Goal: Task Accomplishment & Management: Manage account settings

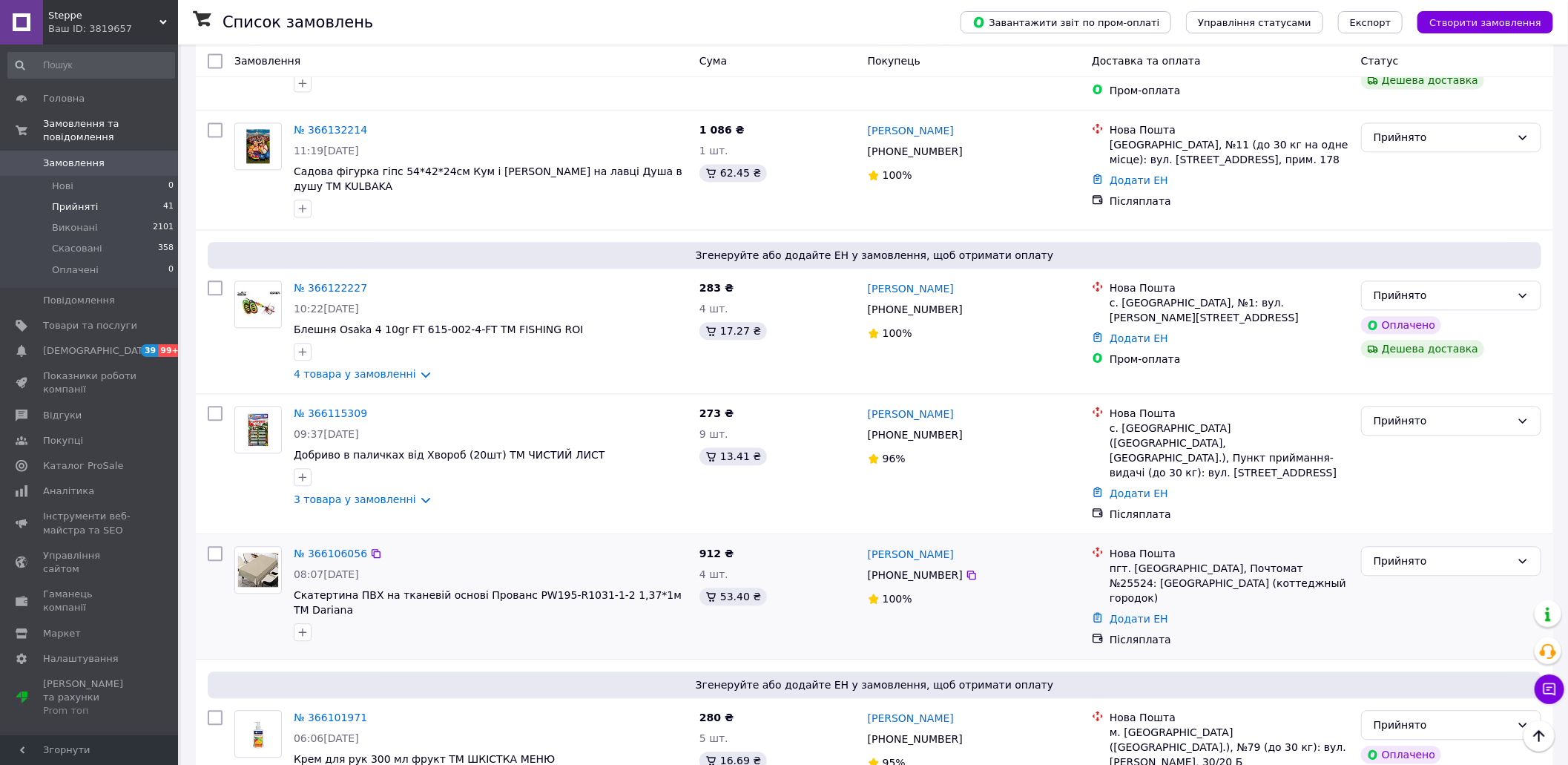
scroll to position [1974, 0]
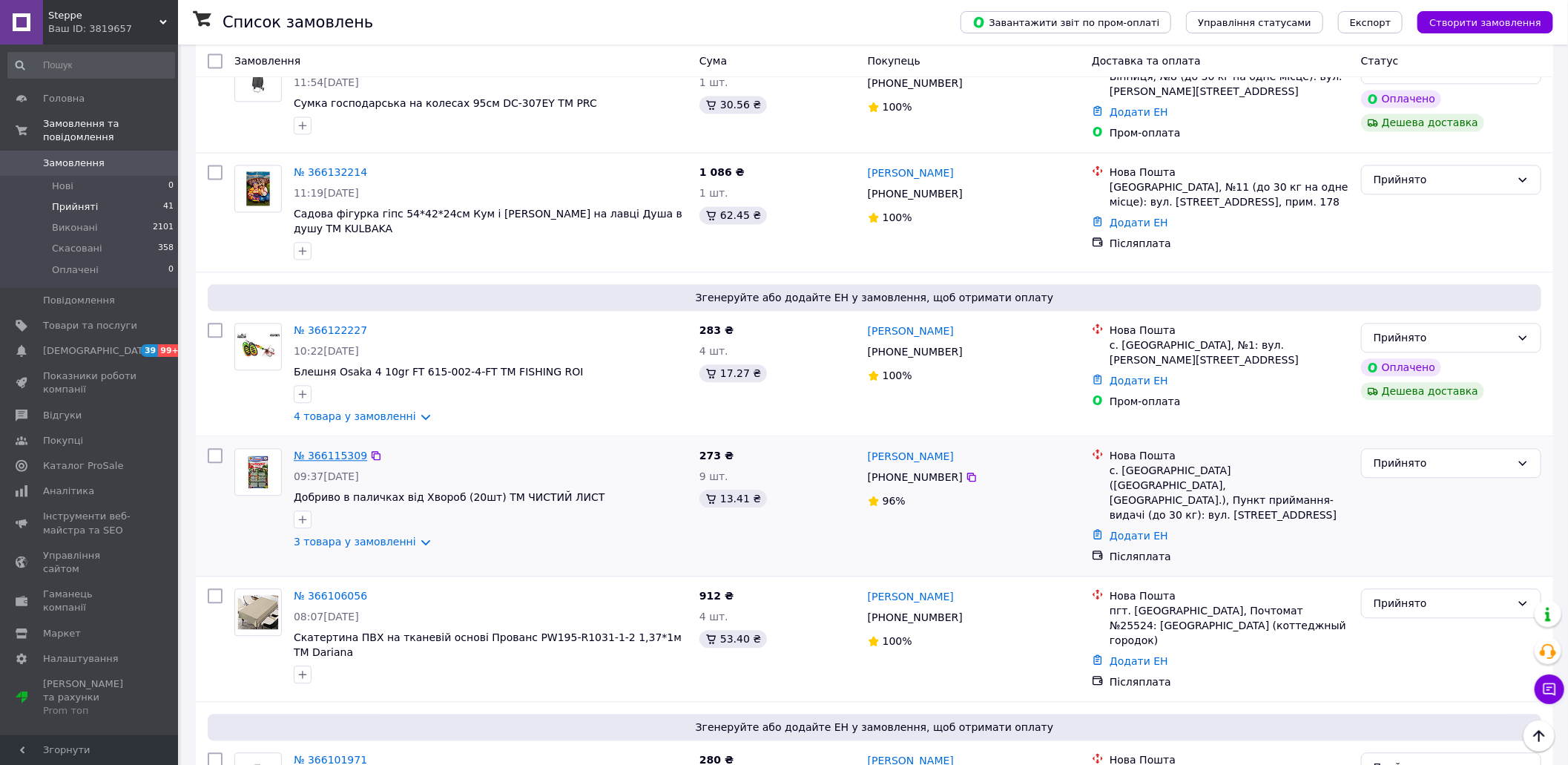
click at [339, 449] on link "№ 366115309" at bounding box center [330, 455] width 73 height 12
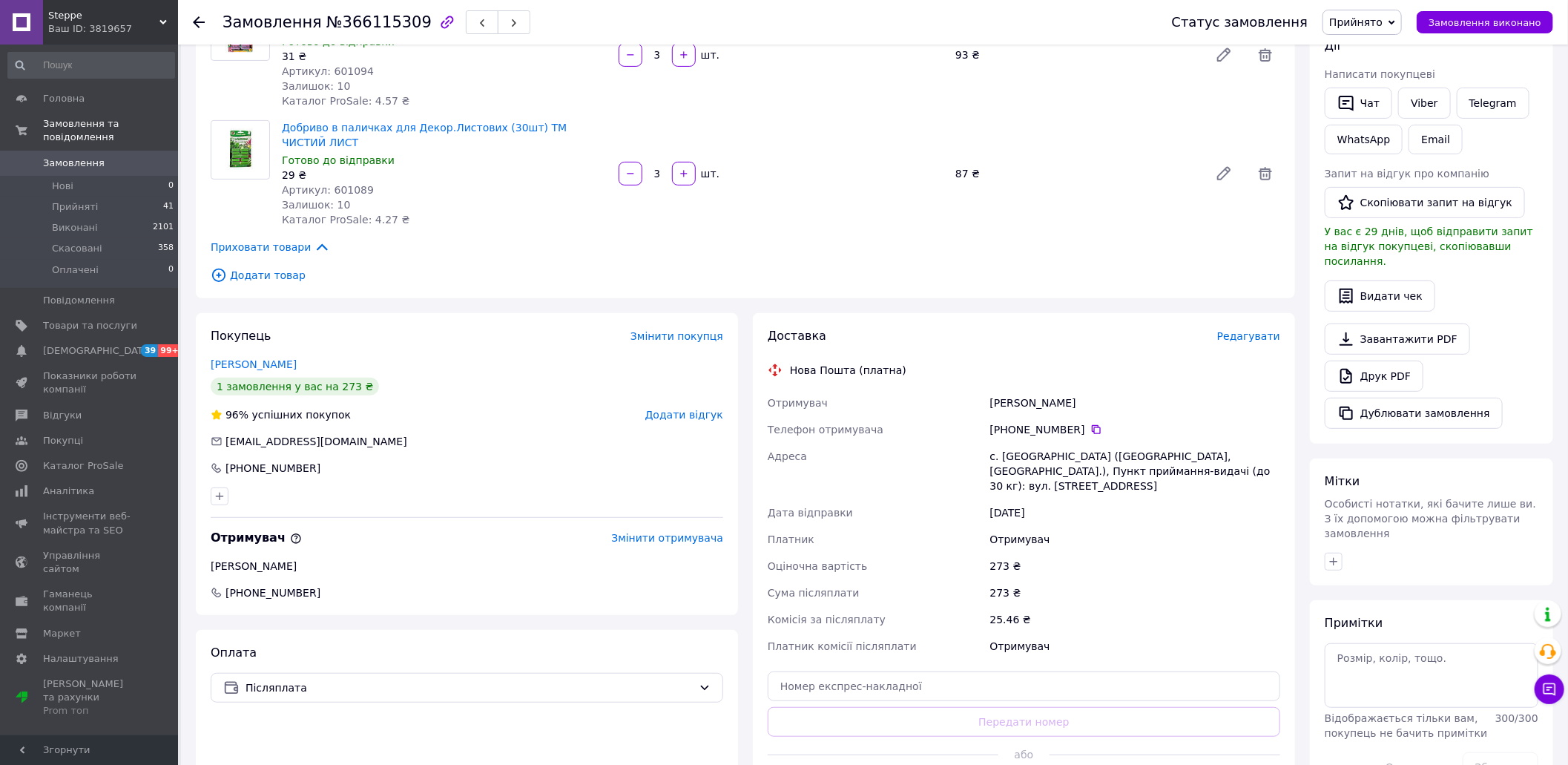
scroll to position [296, 0]
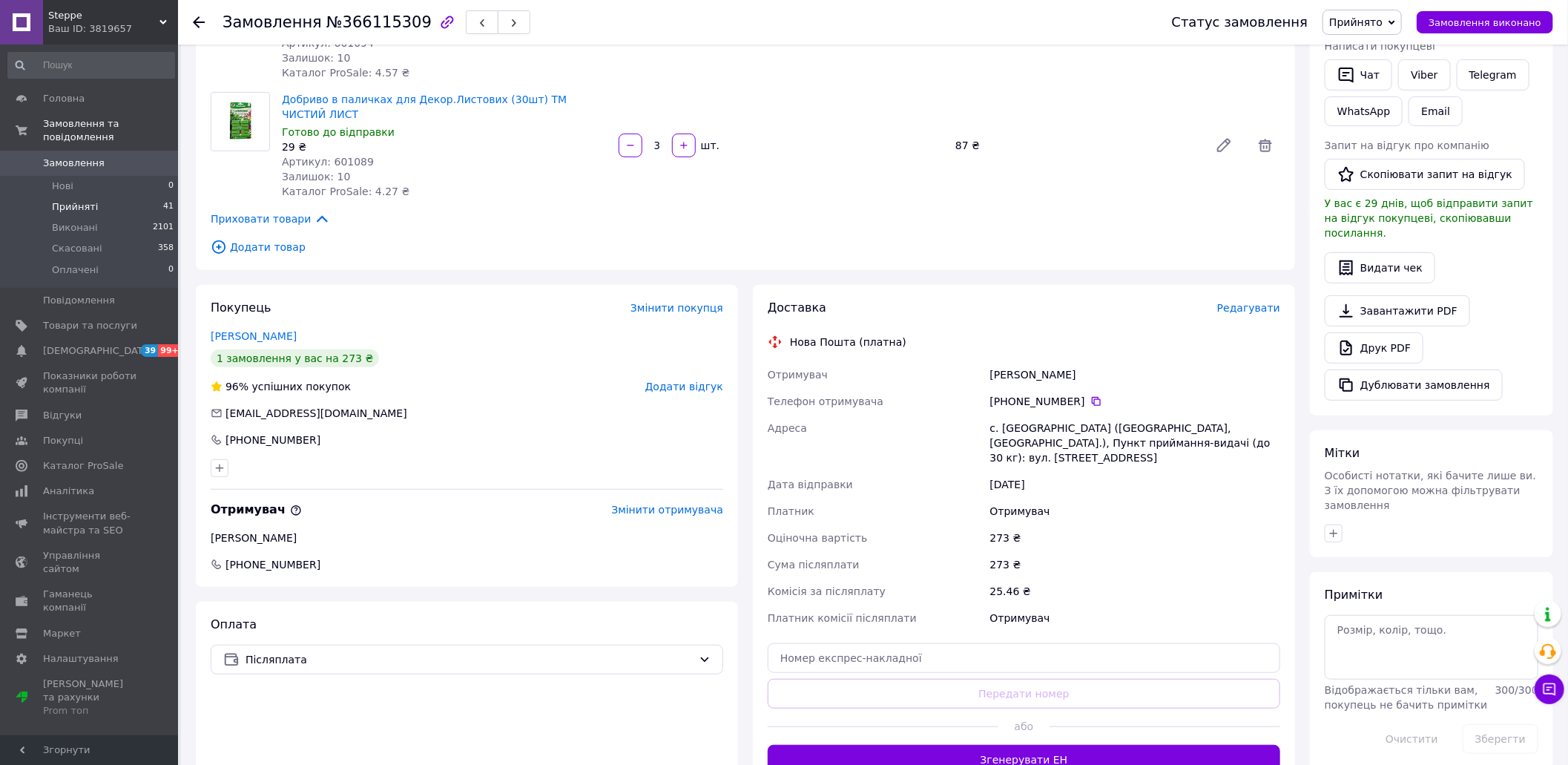
click at [69, 200] on span "Прийняті" at bounding box center [74, 206] width 46 height 13
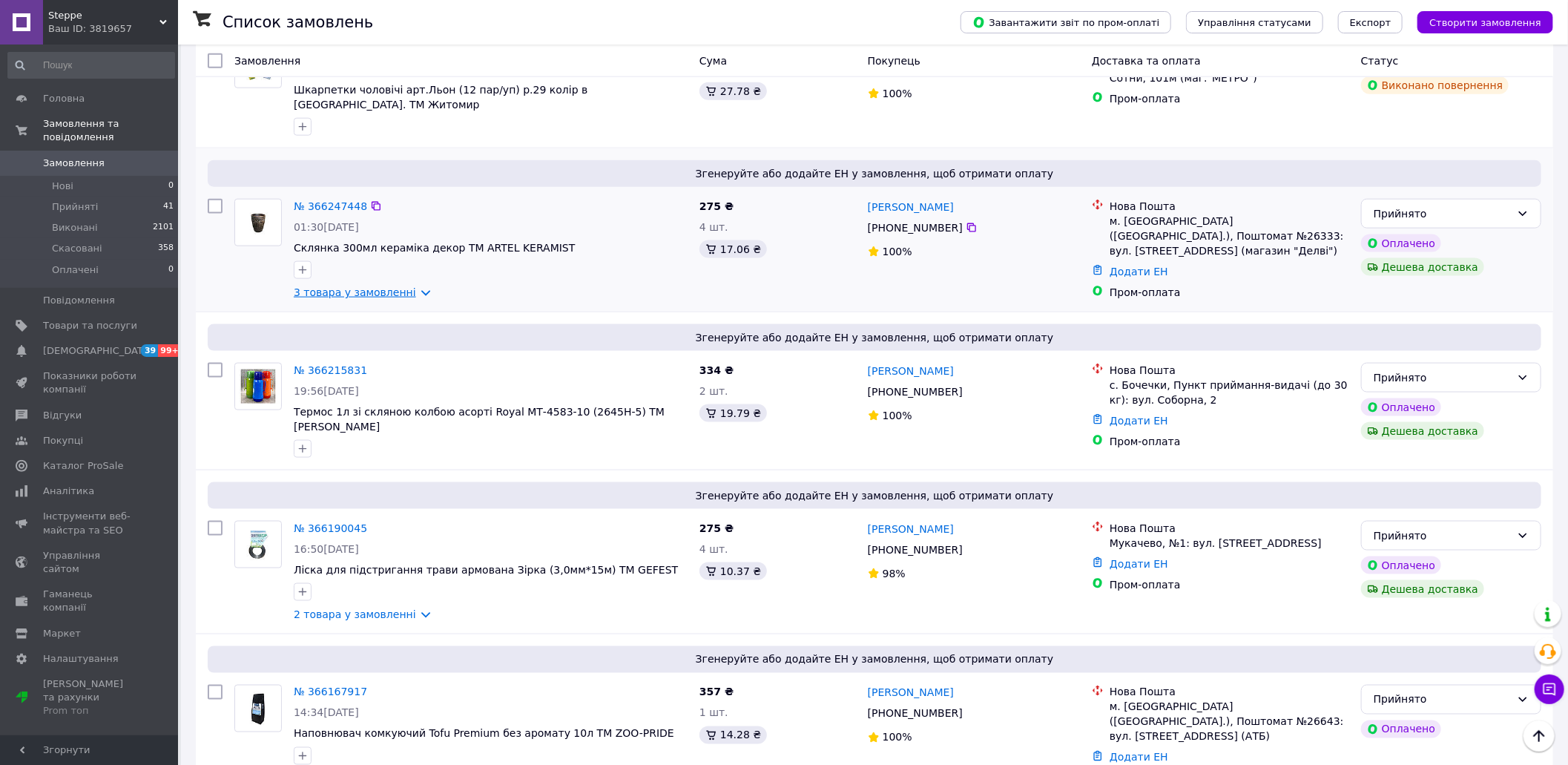
scroll to position [1088, 0]
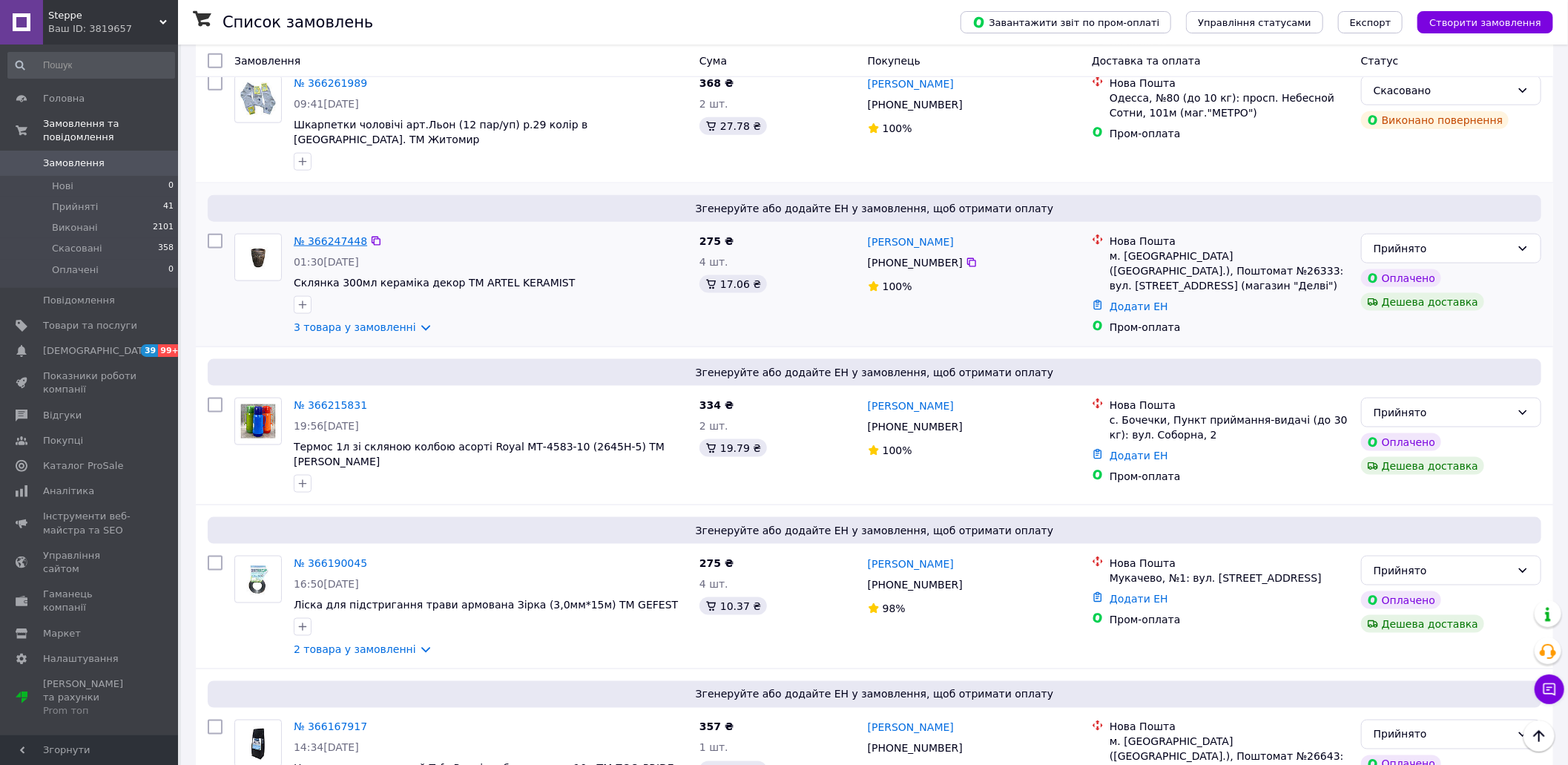
click at [350, 236] on link "№ 366247448" at bounding box center [330, 241] width 73 height 12
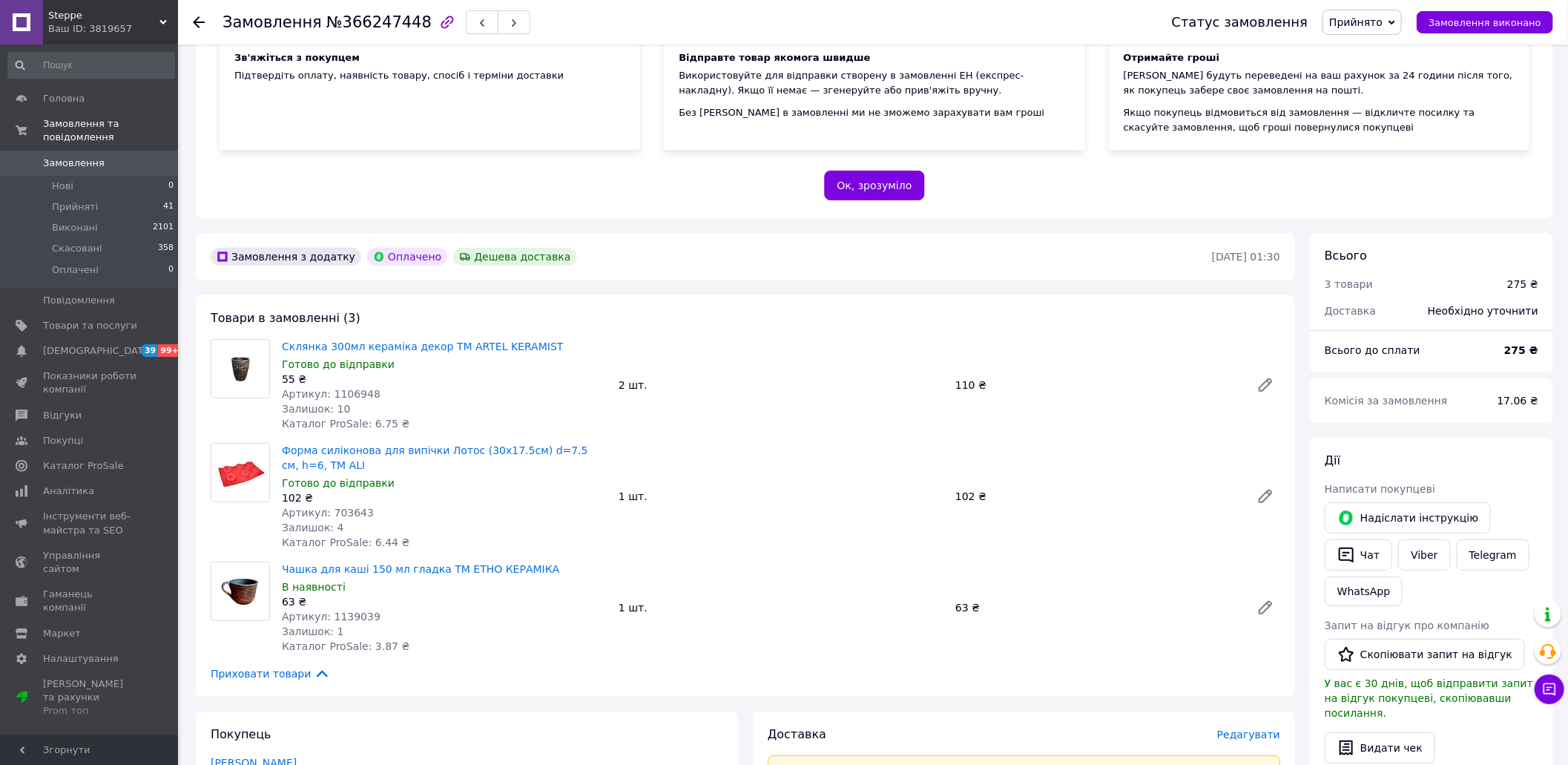
scroll to position [296, 0]
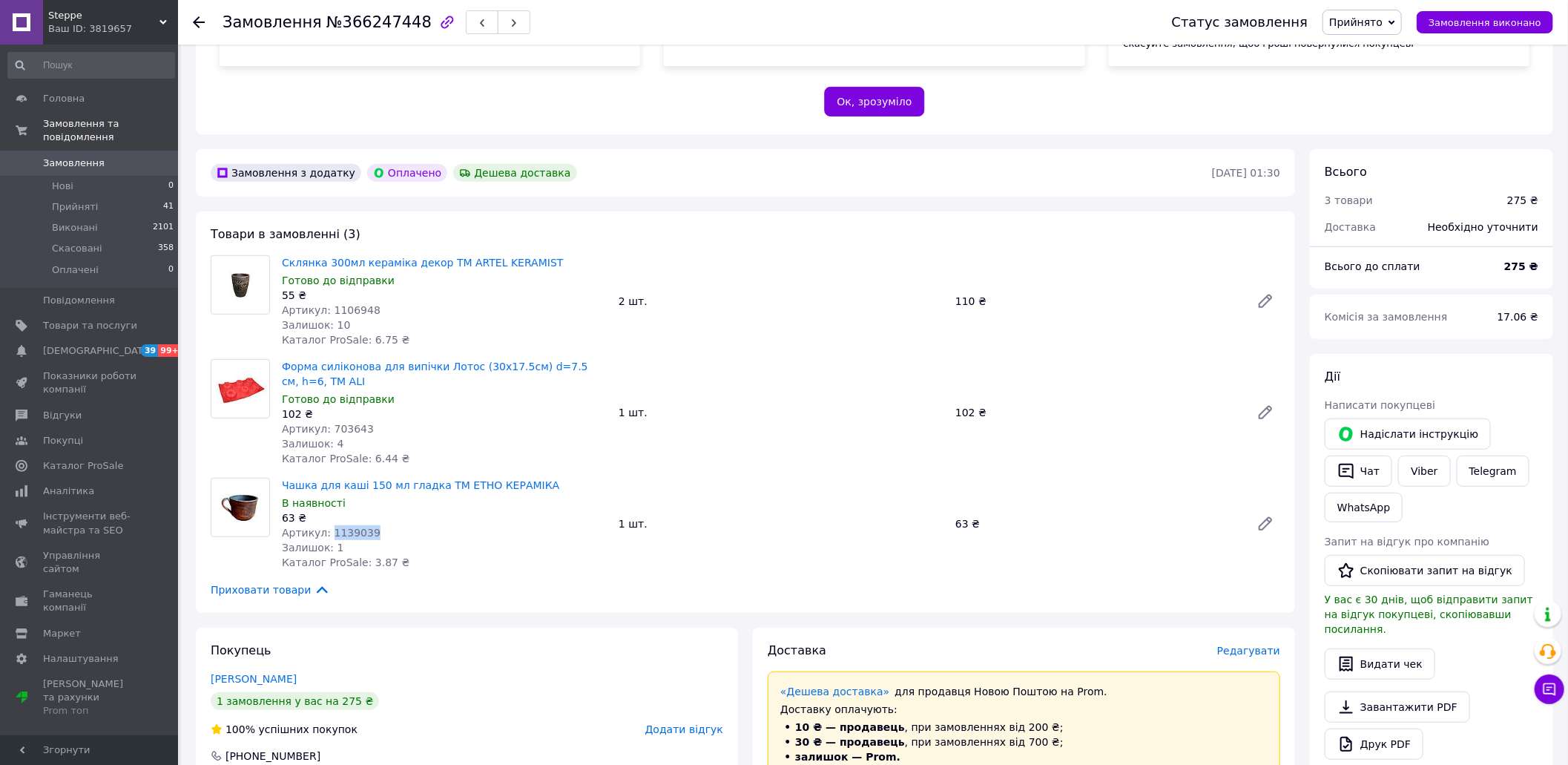
drag, startPoint x: 369, startPoint y: 520, endPoint x: 327, endPoint y: 518, distance: 42.0
click at [327, 526] on div "Артикул: 1139039" at bounding box center [444, 532] width 324 height 15
copy span "1139039"
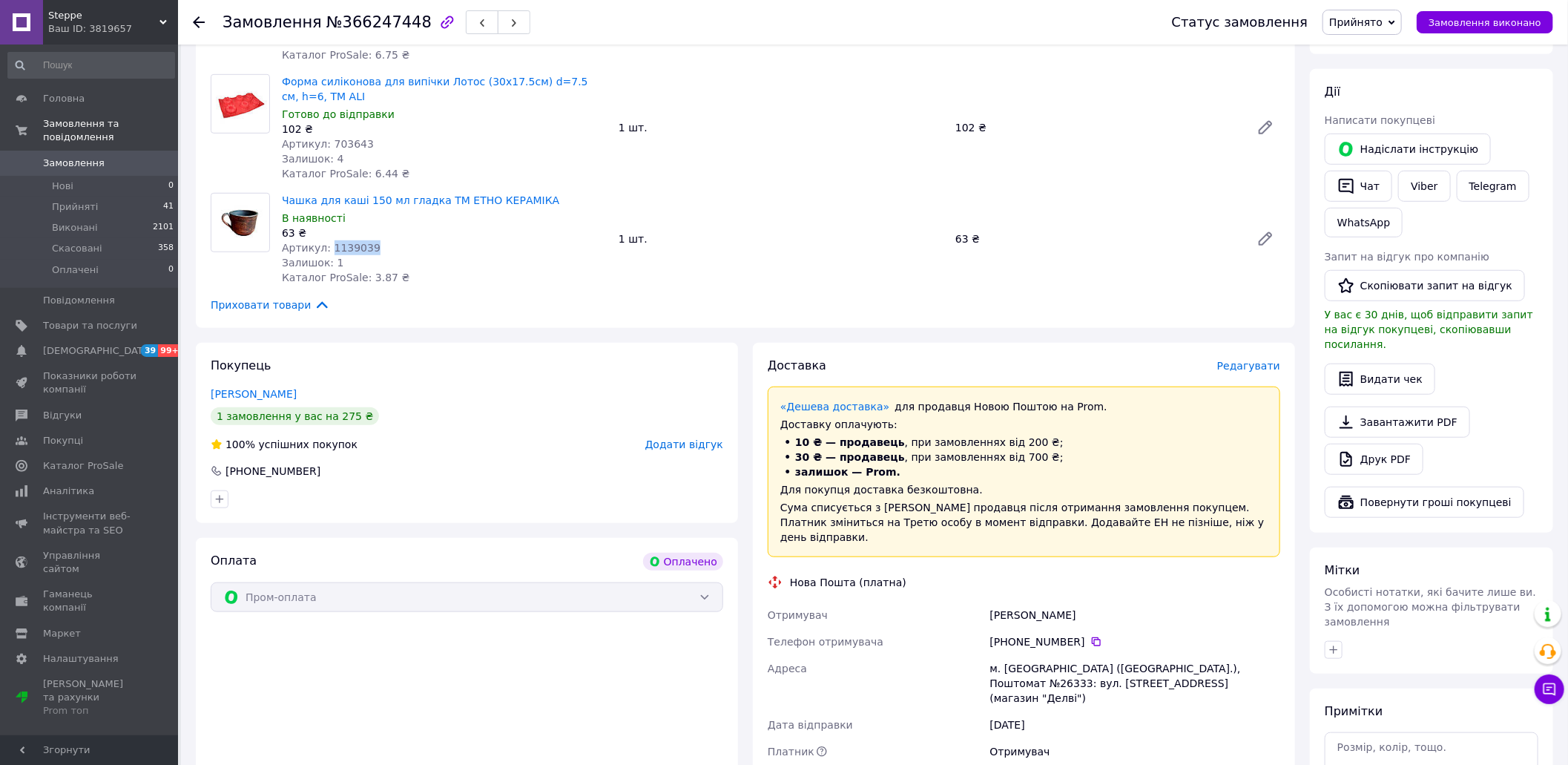
scroll to position [593, 0]
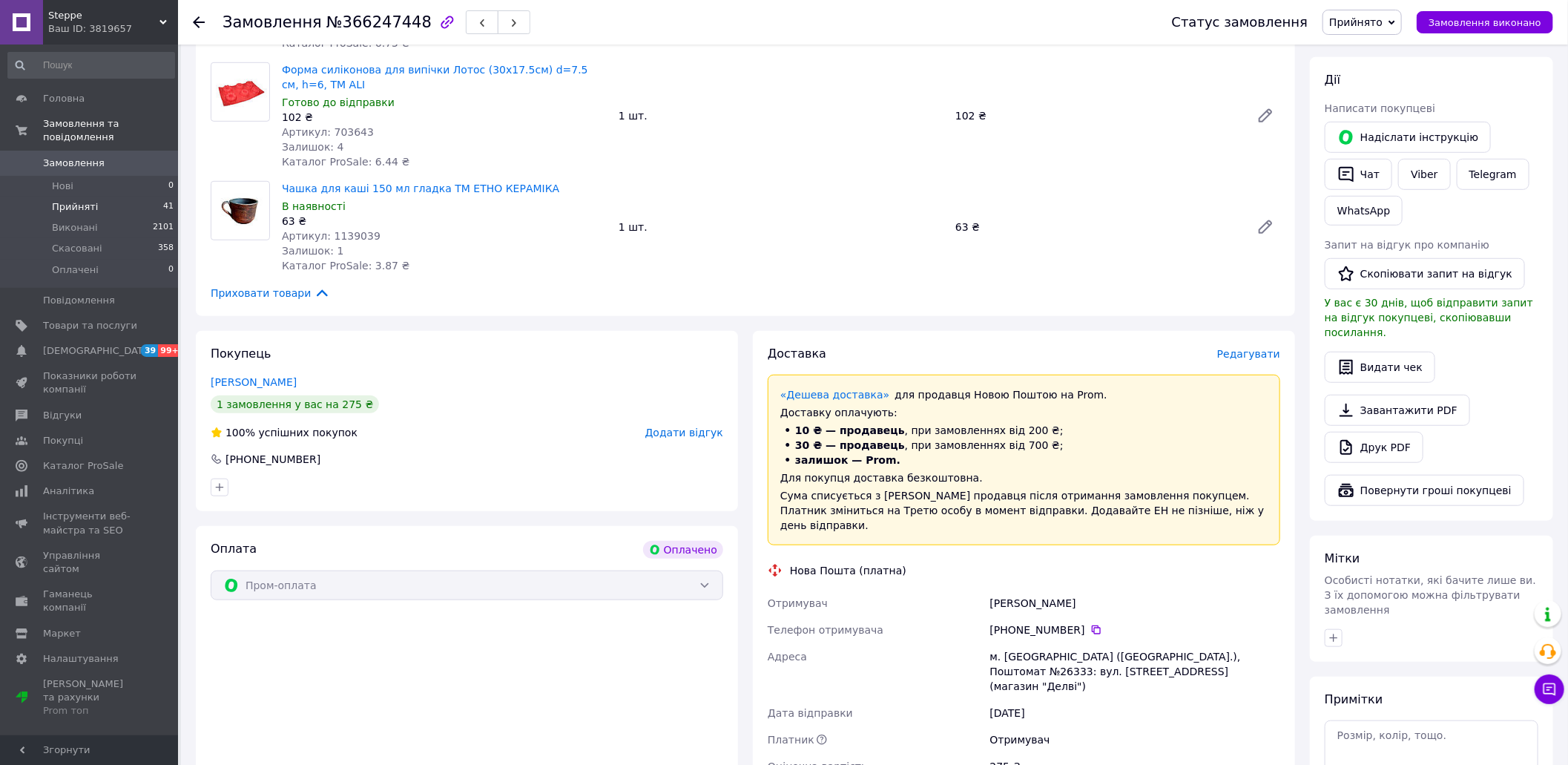
click at [69, 200] on span "Прийняті" at bounding box center [74, 206] width 46 height 13
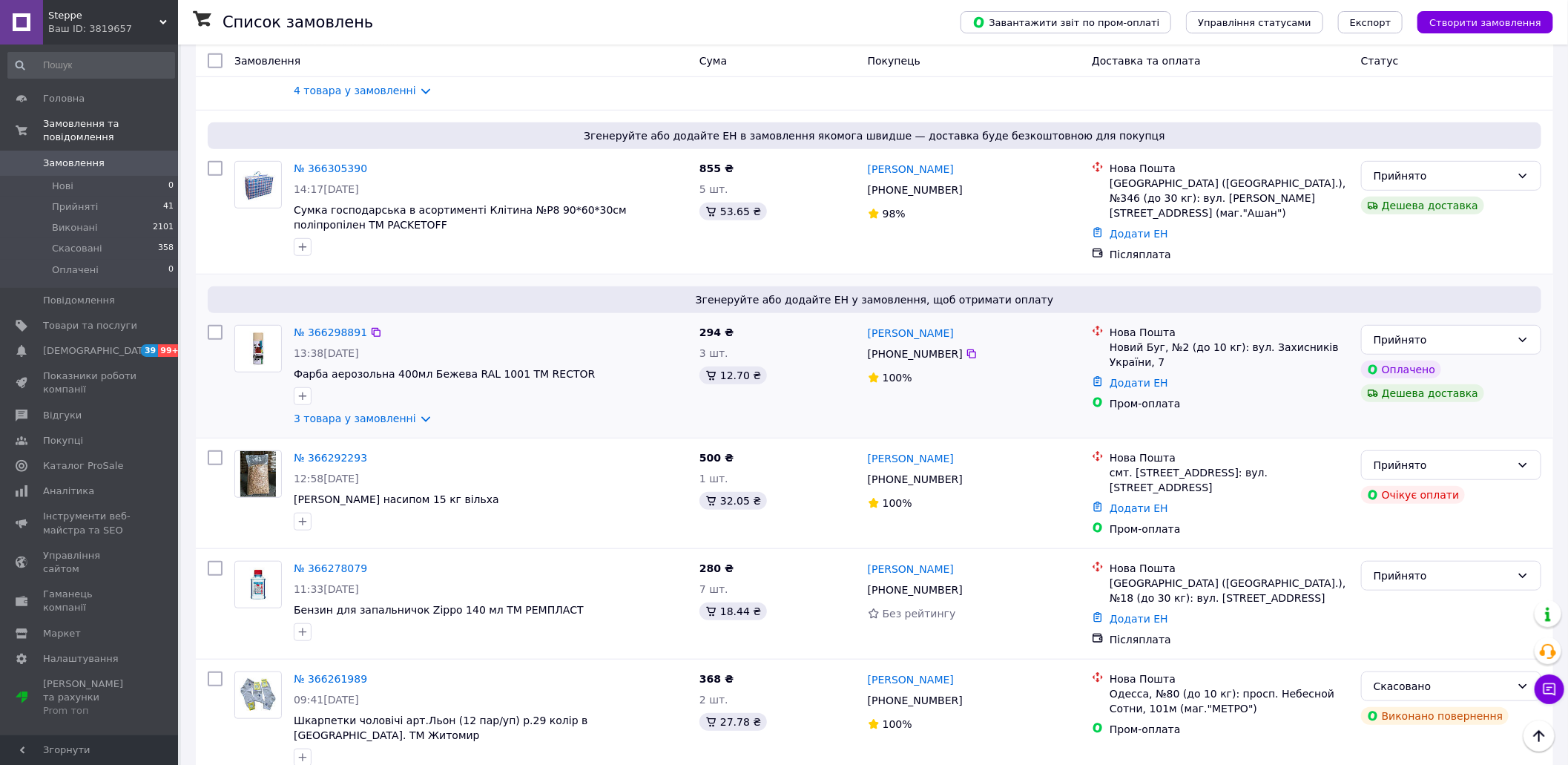
scroll to position [494, 0]
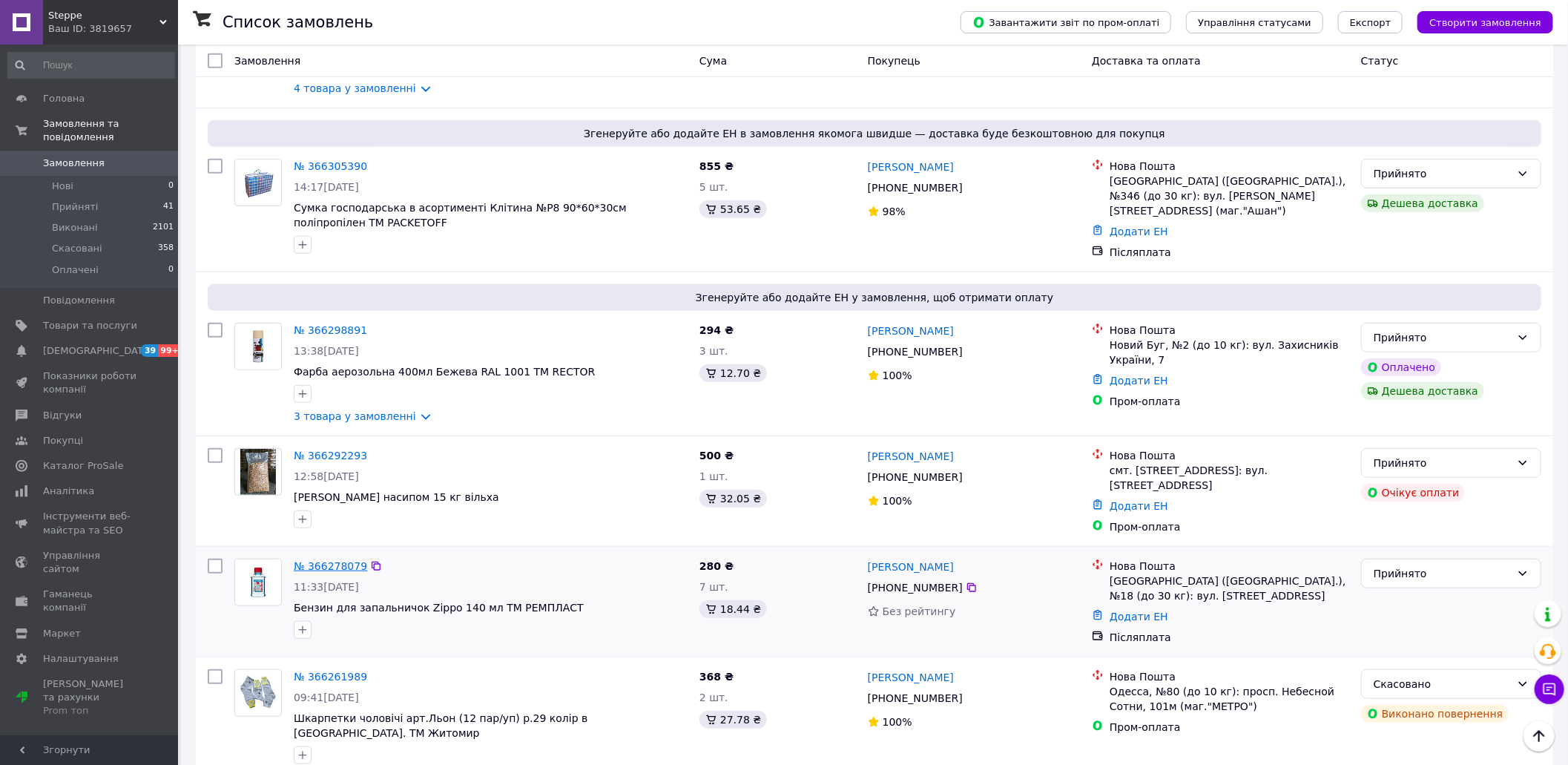
click at [351, 560] on link "№ 366278079" at bounding box center [330, 566] width 73 height 12
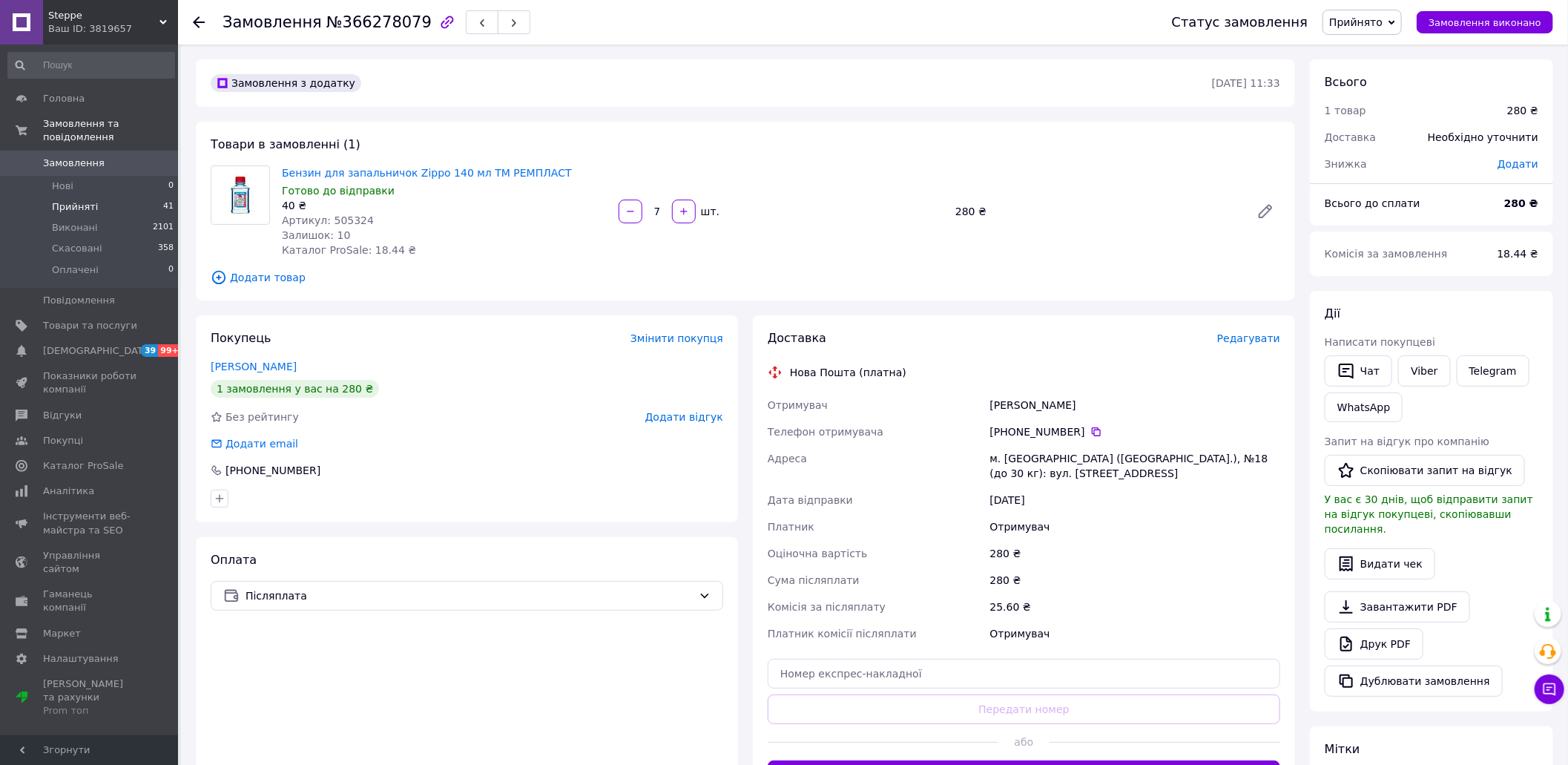
click at [77, 200] on span "Прийняті" at bounding box center [74, 206] width 46 height 13
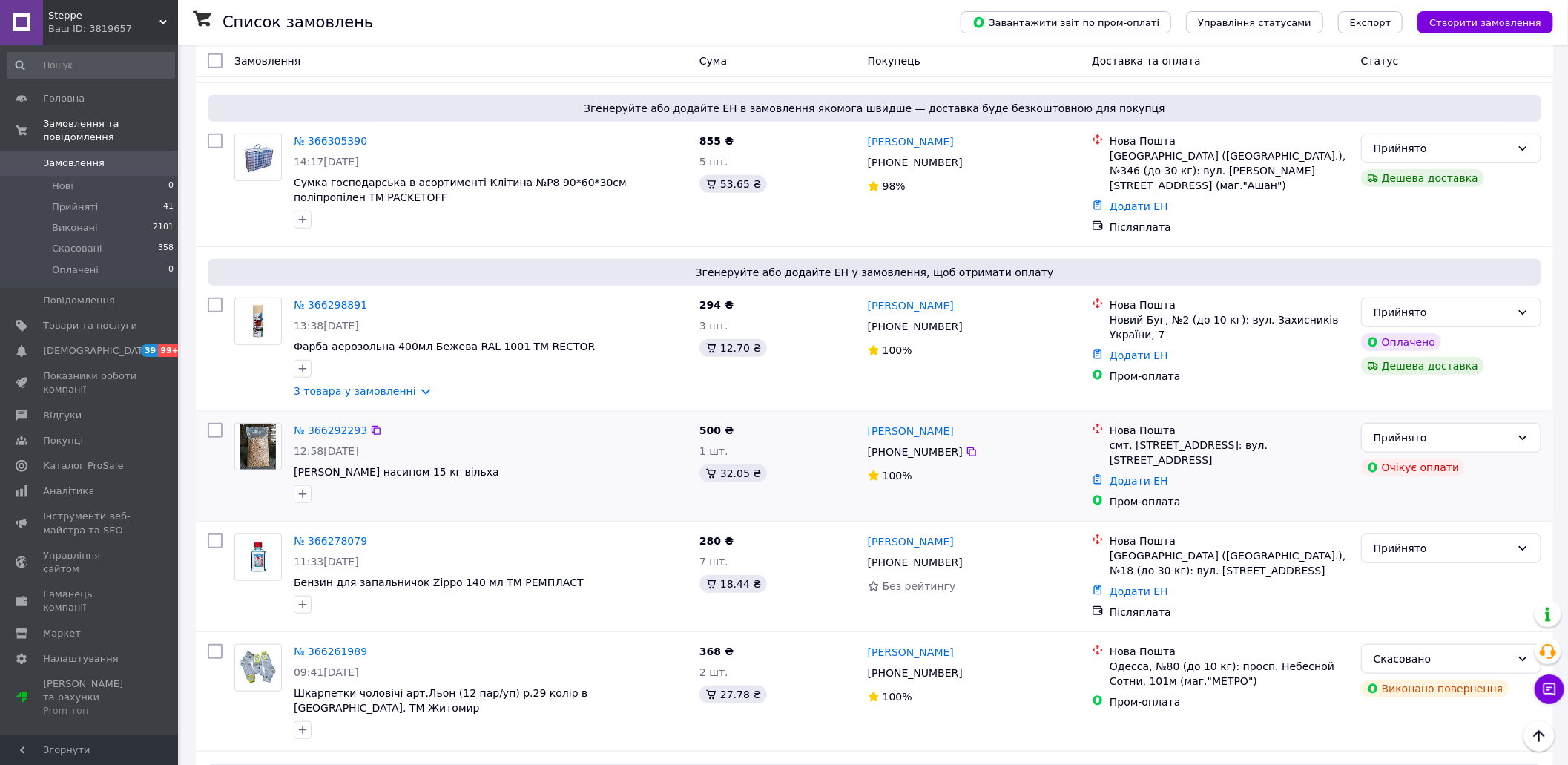
scroll to position [521, 0]
click at [459, 461] on div "№ 366292293 12:58[DATE] Тріска насипом 15 кг вільха" at bounding box center [491, 462] width 406 height 92
click at [350, 424] on link "№ 366292293" at bounding box center [330, 430] width 73 height 12
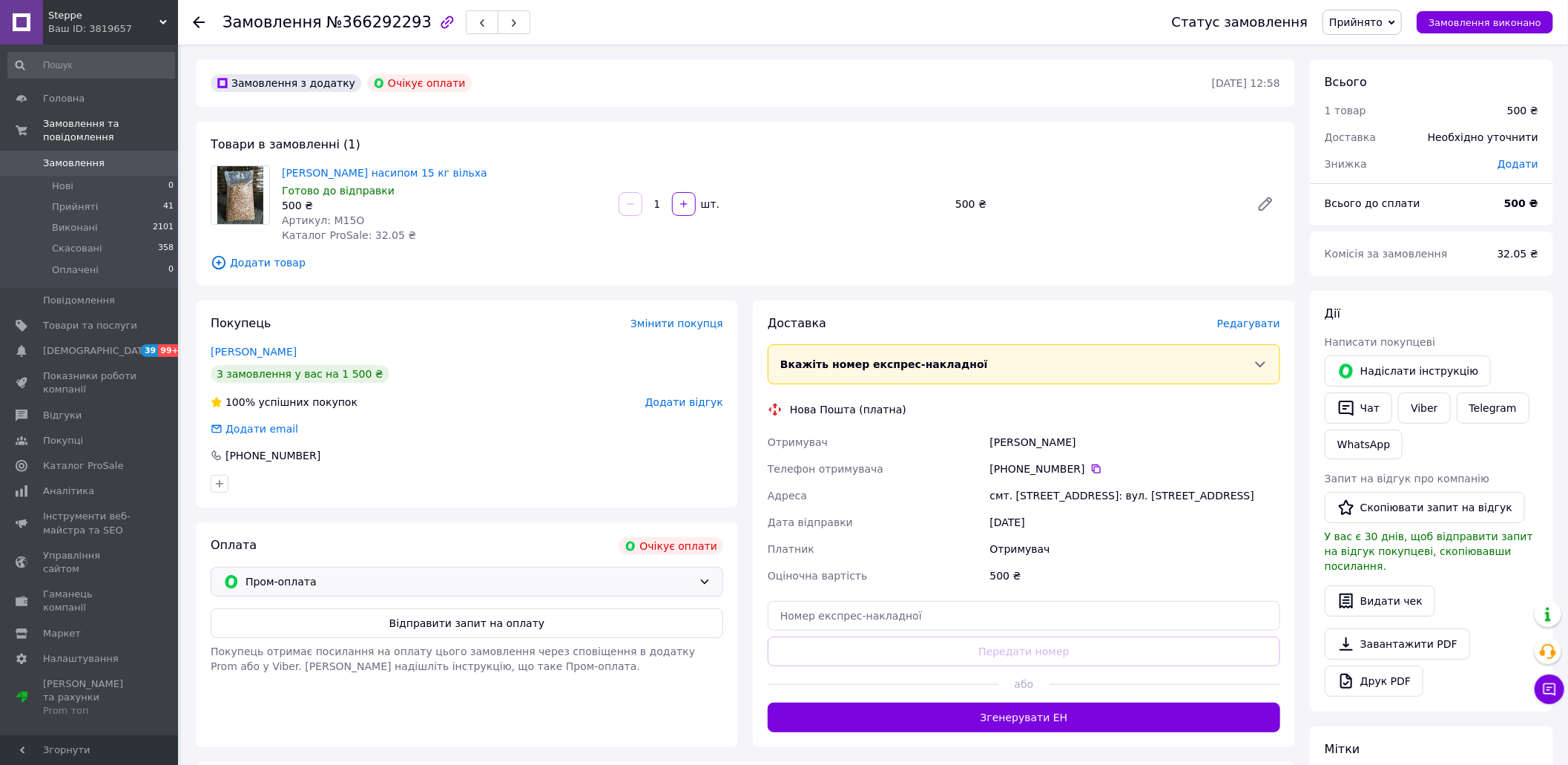
click at [707, 584] on icon at bounding box center [704, 582] width 12 height 12
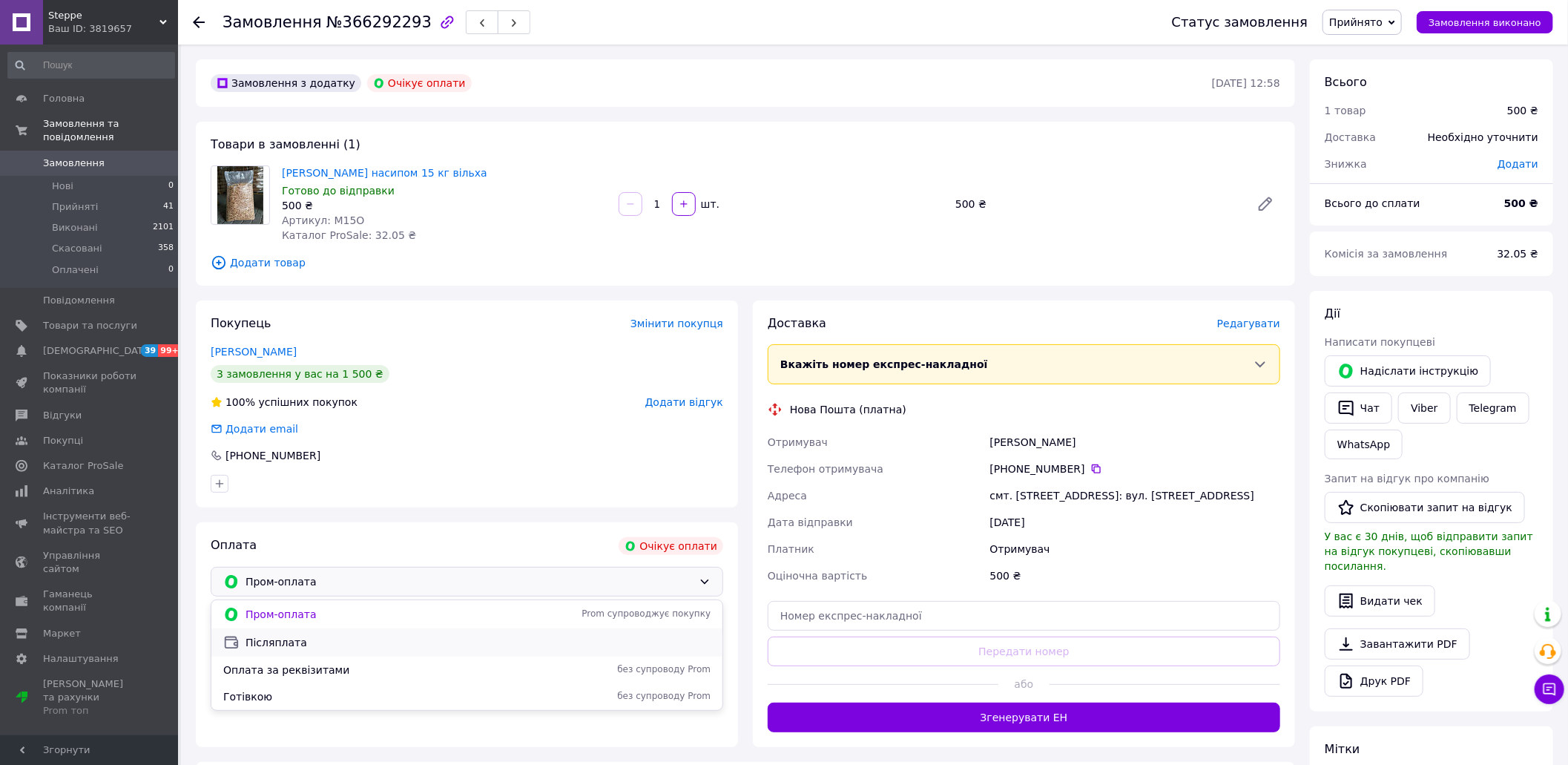
click at [666, 649] on span "Післяплата" at bounding box center [478, 642] width 465 height 15
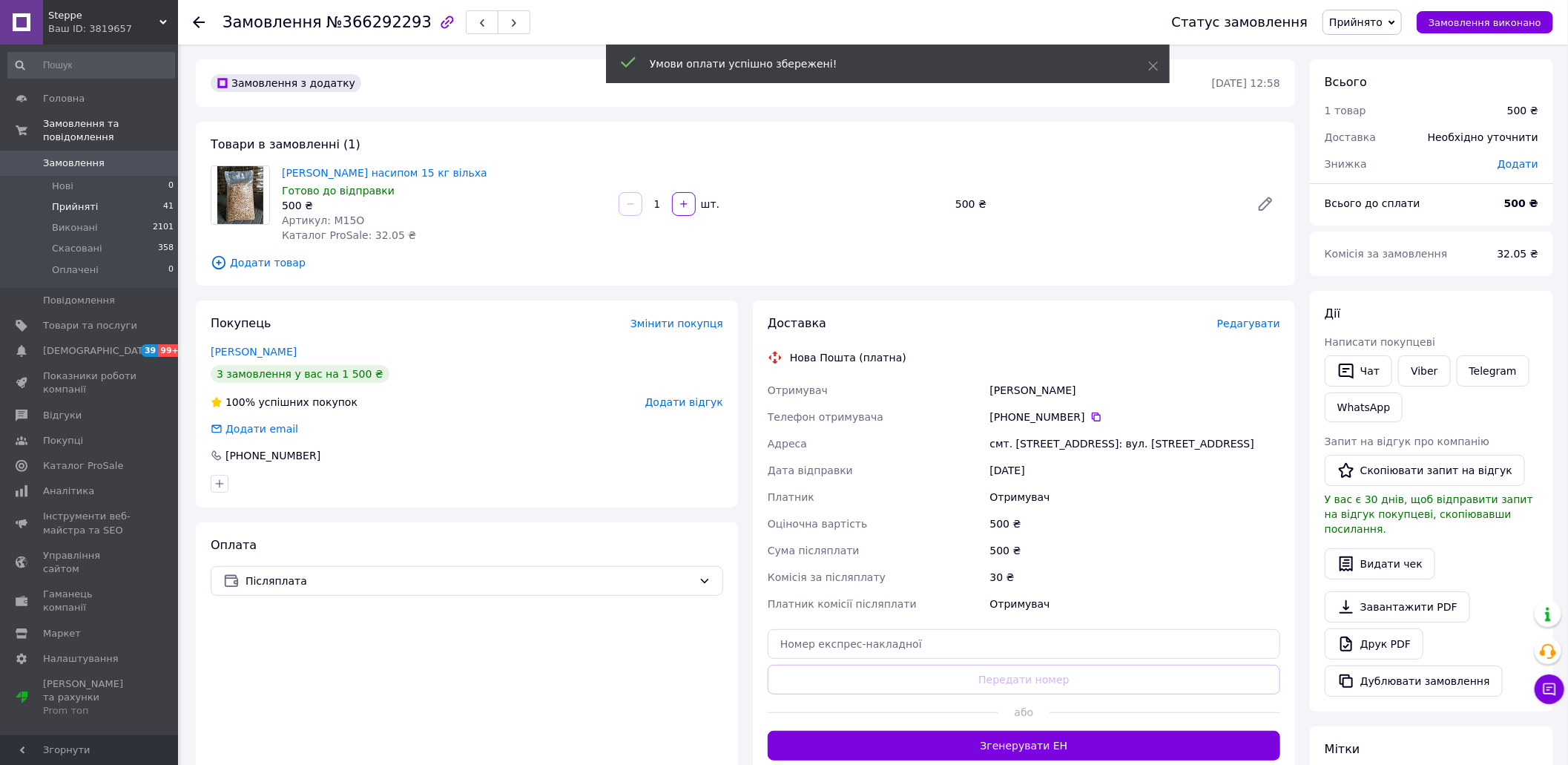
click at [83, 200] on span "Прийняті" at bounding box center [74, 206] width 46 height 13
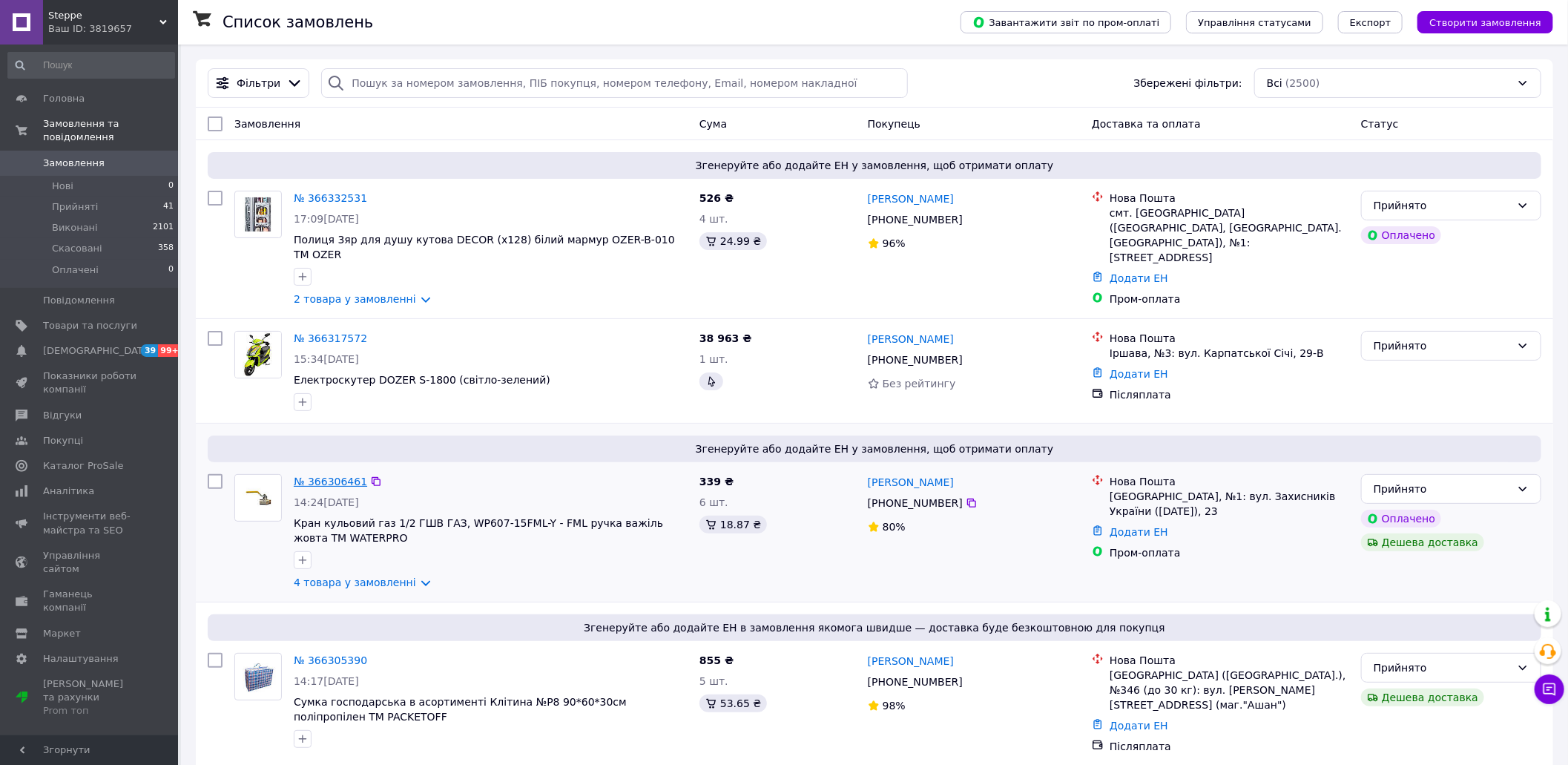
click at [329, 476] on link "№ 366306461" at bounding box center [330, 482] width 73 height 12
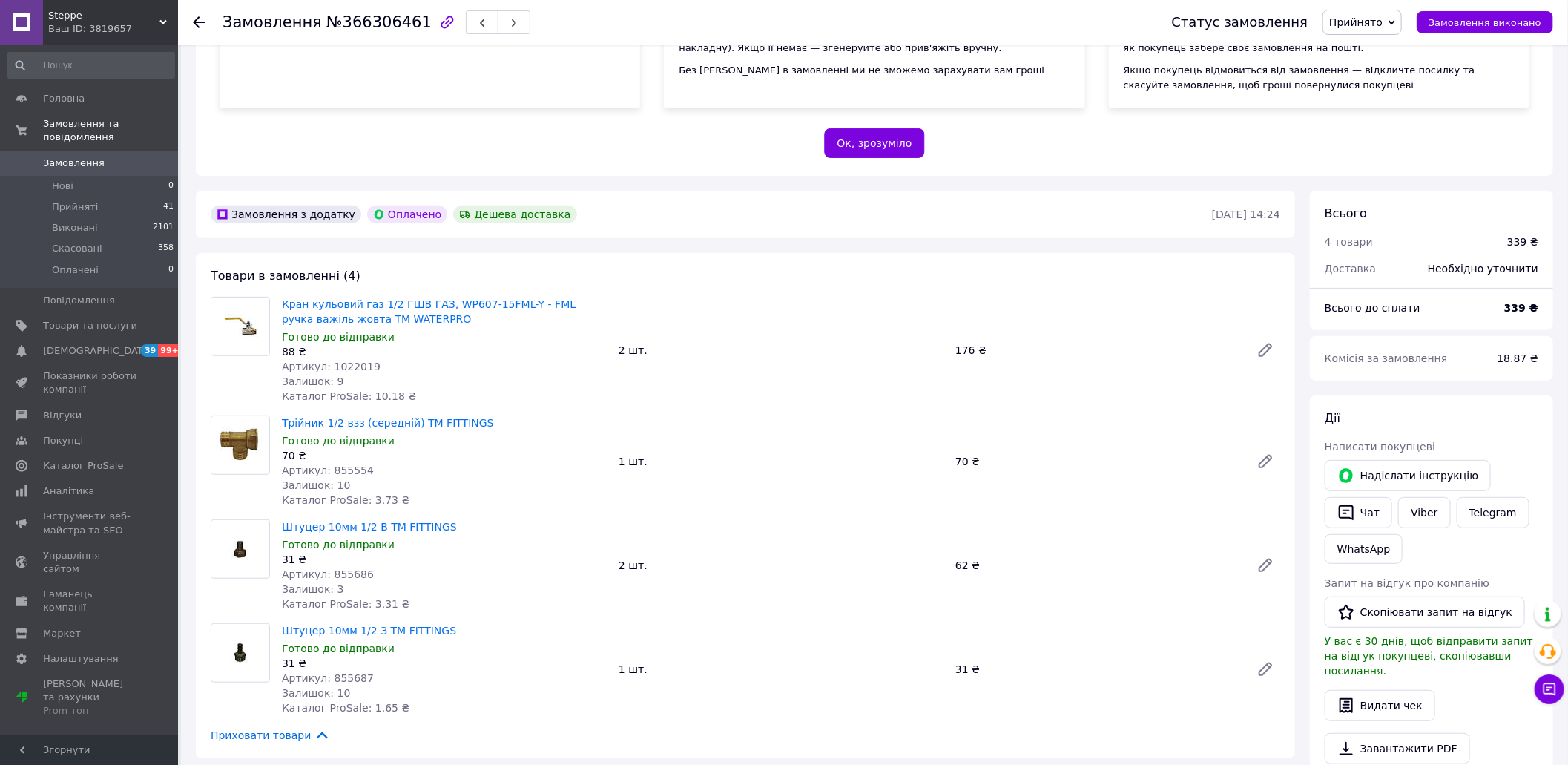
scroll to position [296, 0]
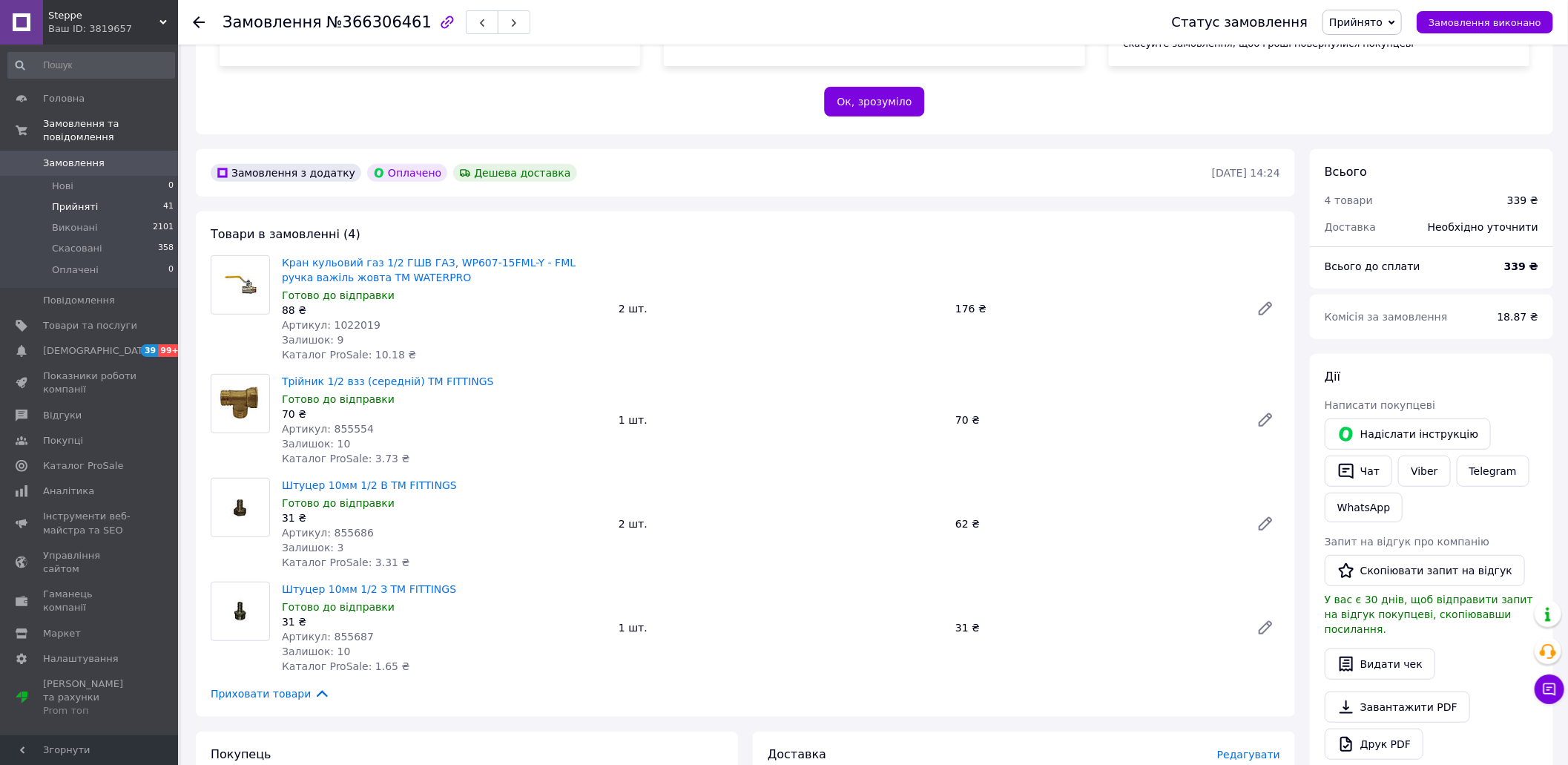
click at [72, 200] on span "Прийняті" at bounding box center [74, 206] width 46 height 13
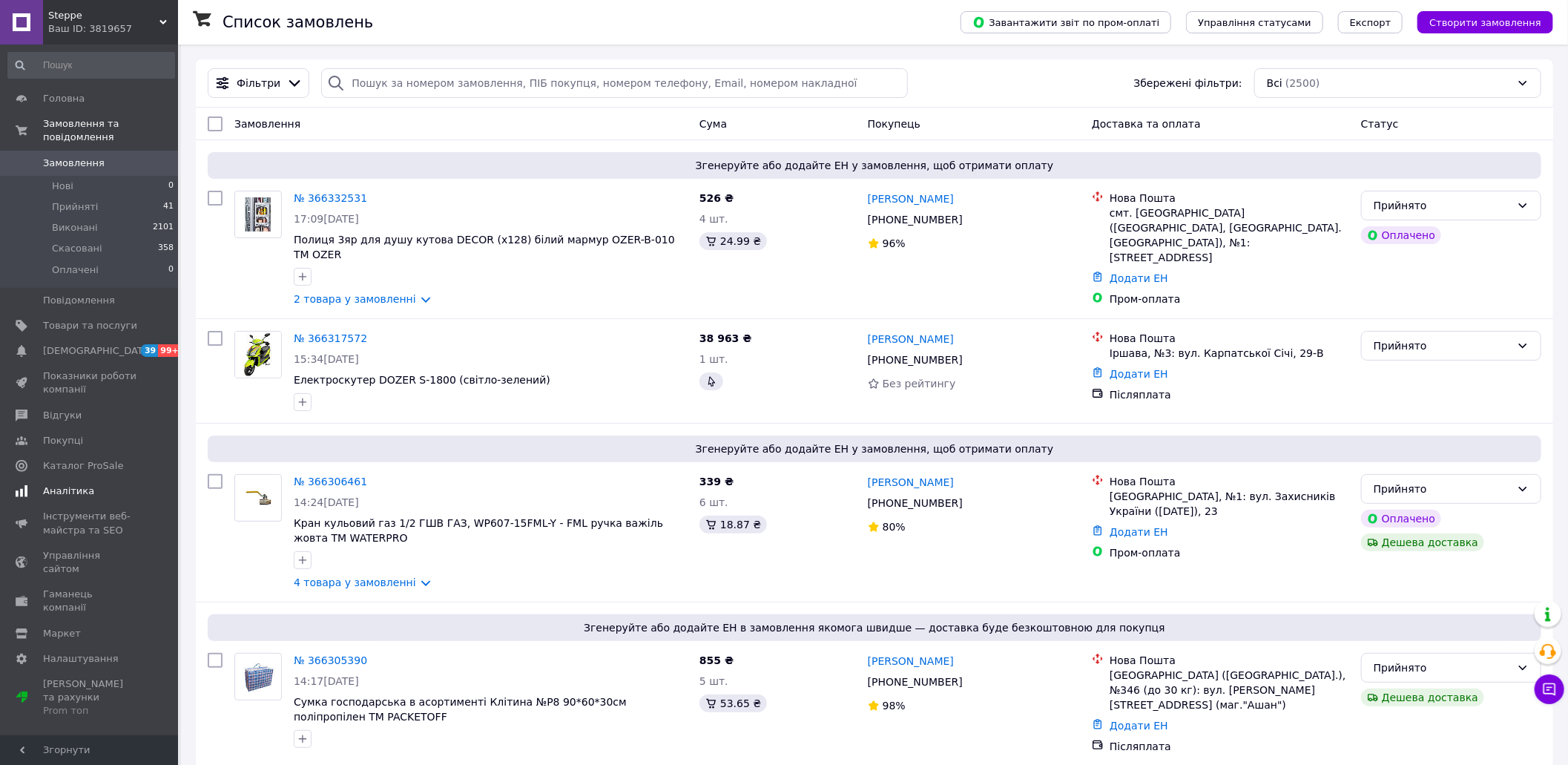
click at [72, 485] on span "Аналітика" at bounding box center [68, 491] width 51 height 13
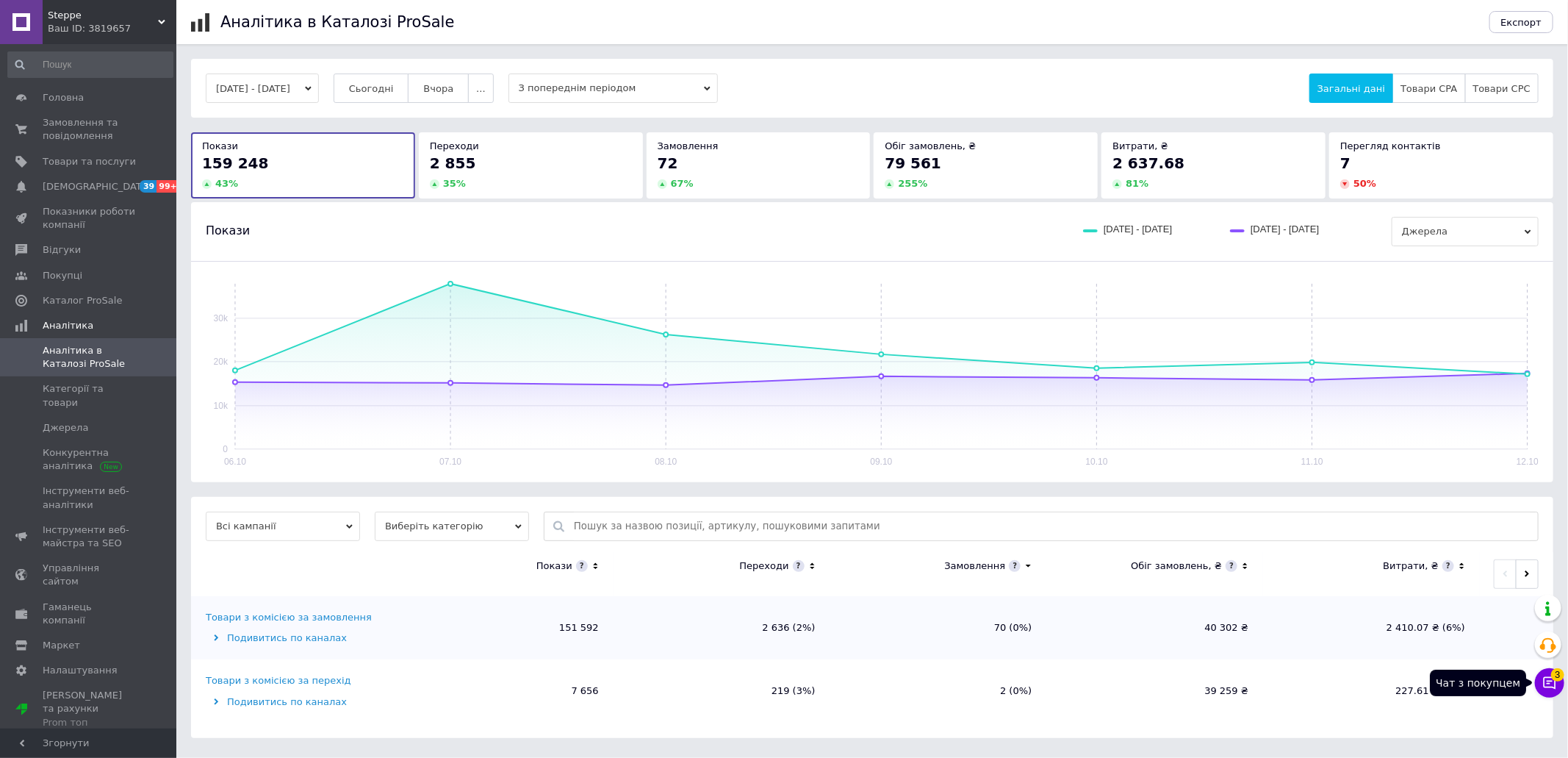
click at [1548, 687] on icon at bounding box center [1549, 683] width 13 height 13
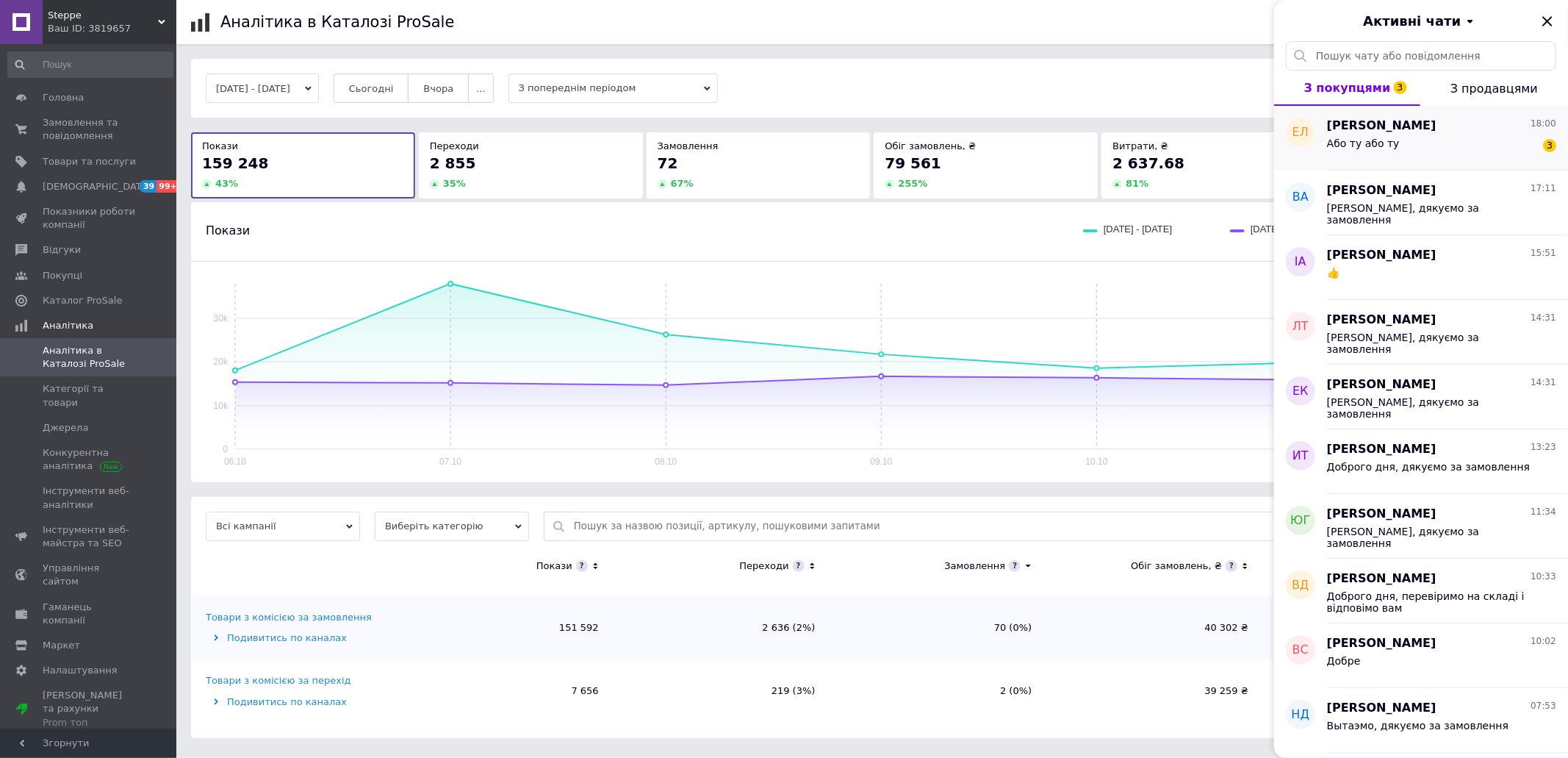
click at [1396, 136] on div "Або ту або ту 3" at bounding box center [1442, 146] width 229 height 24
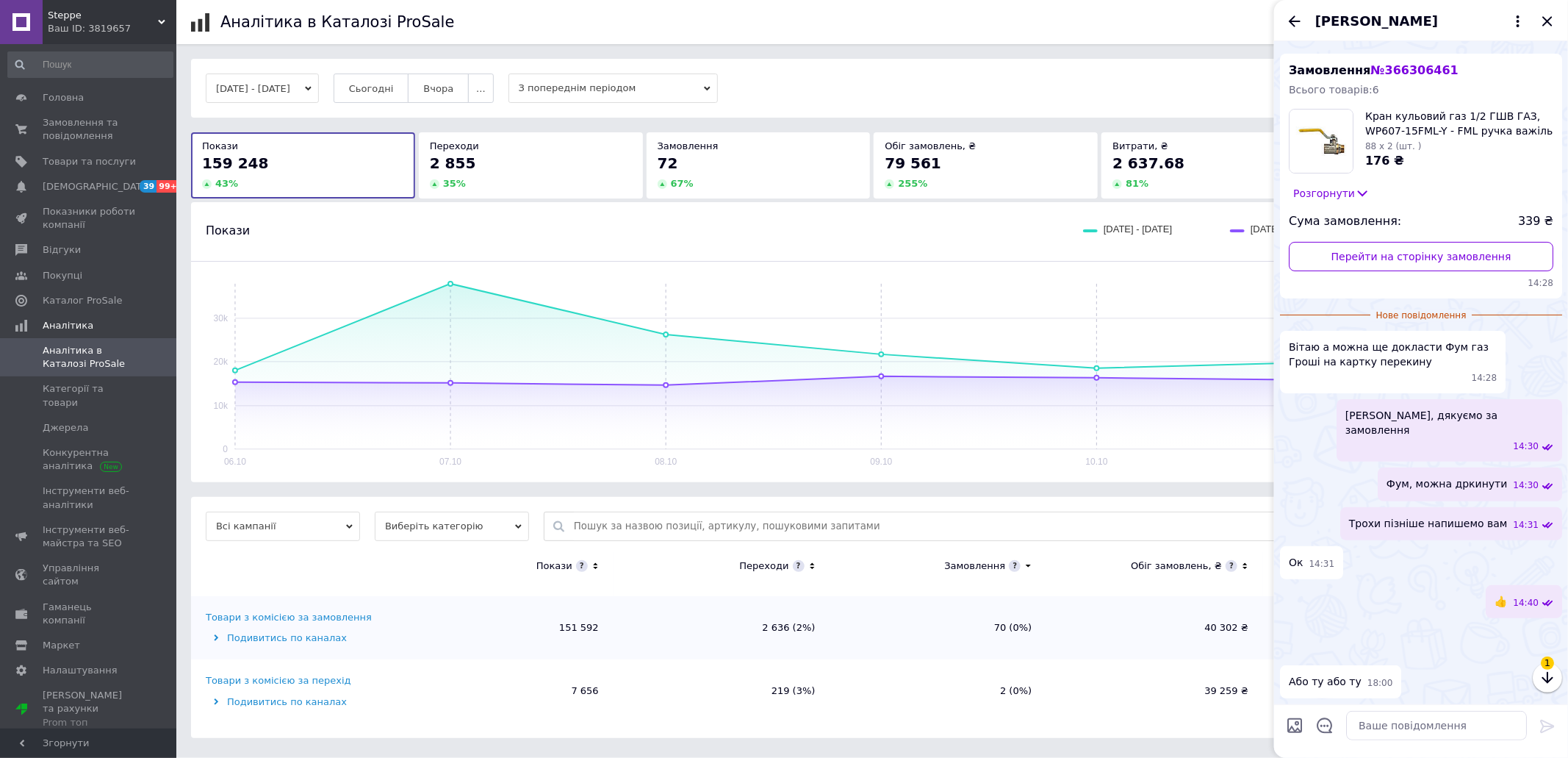
scroll to position [392, 0]
click at [1411, 722] on textarea at bounding box center [1437, 726] width 180 height 29
type textarea "добре, оформлюємо"
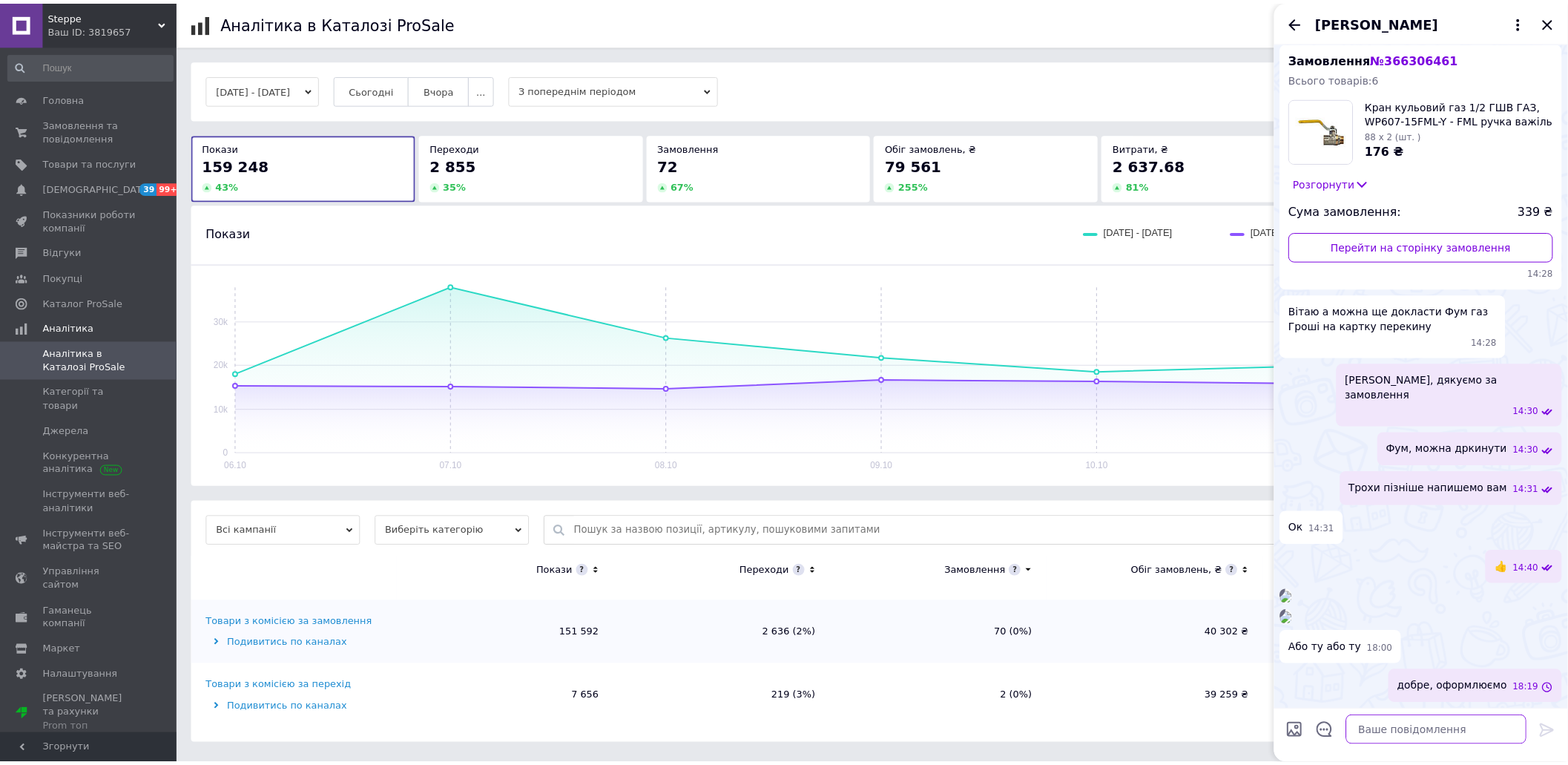
scroll to position [408, 0]
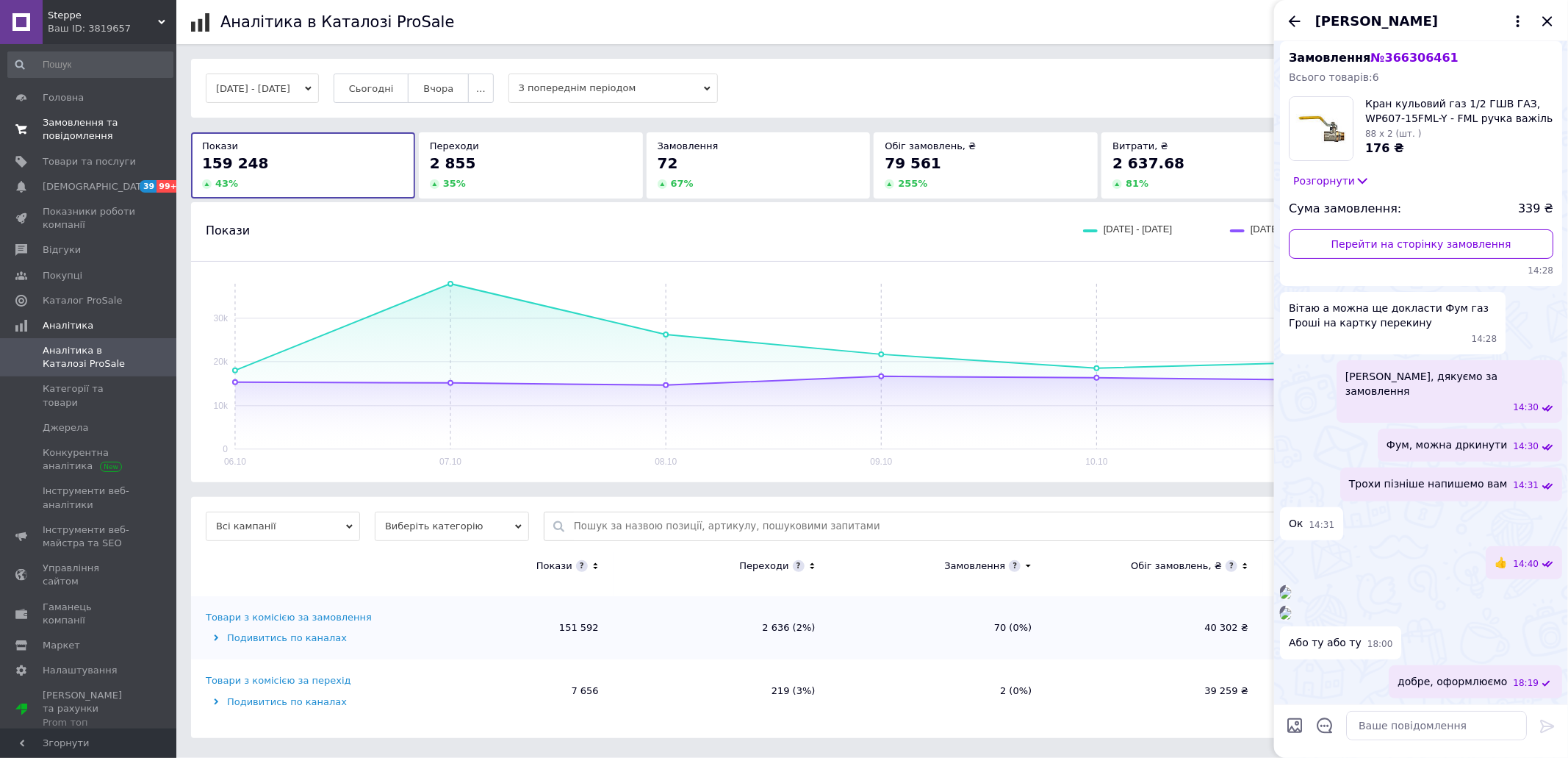
click at [95, 123] on span "Замовлення та повідомлення" at bounding box center [88, 128] width 93 height 26
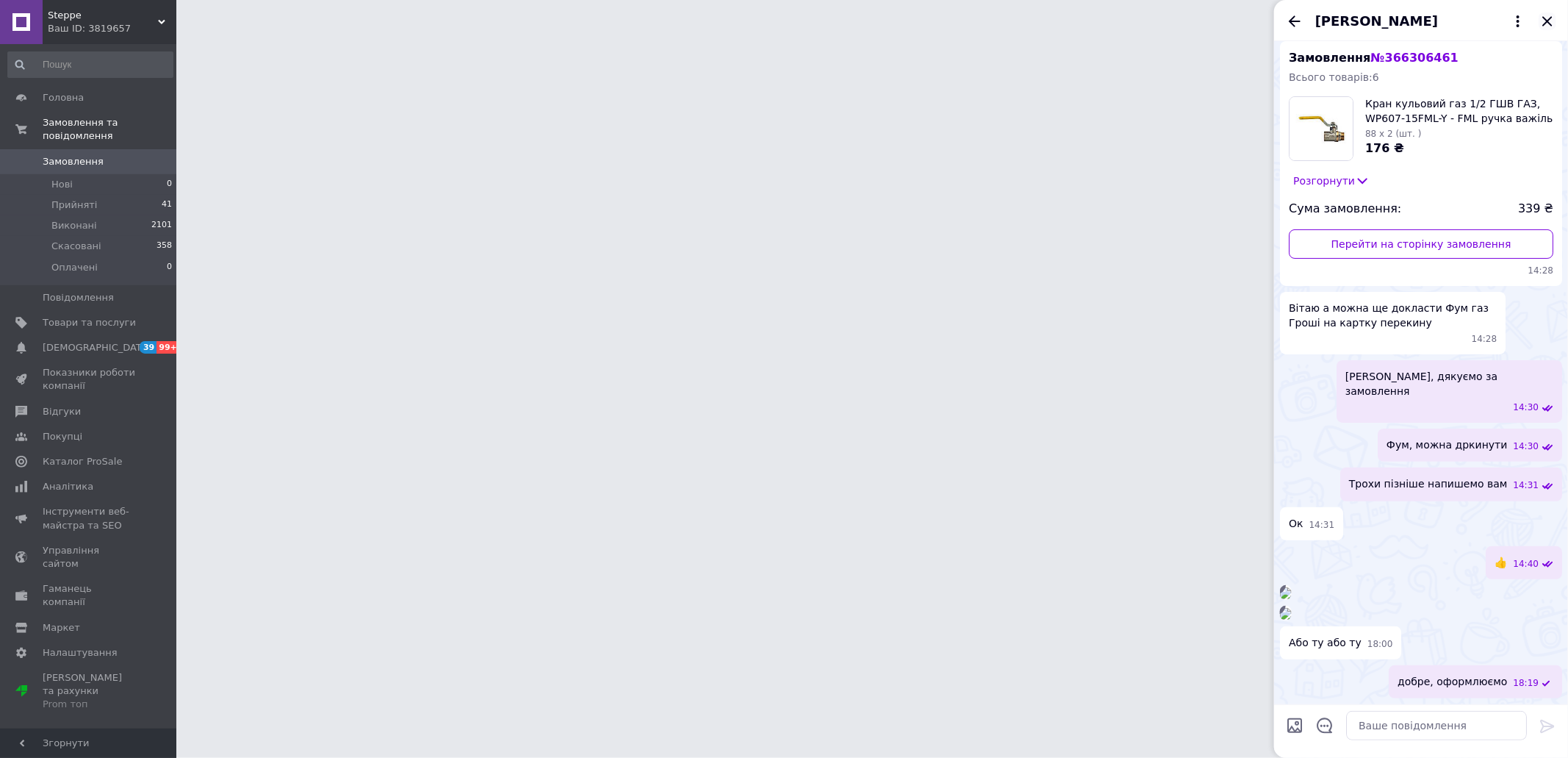
click at [1552, 22] on icon "Закрити" at bounding box center [1547, 22] width 18 height 18
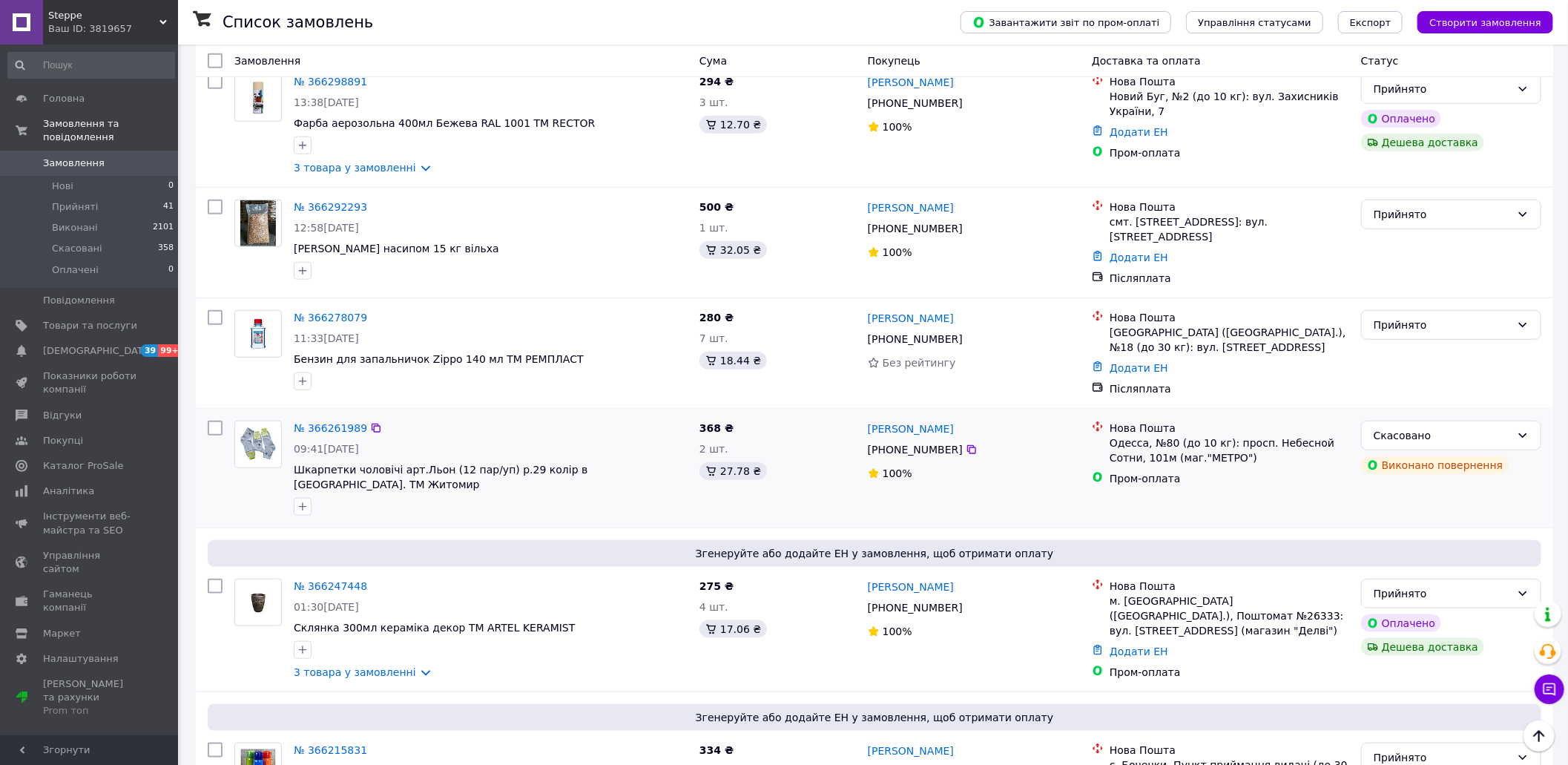
scroll to position [693, 0]
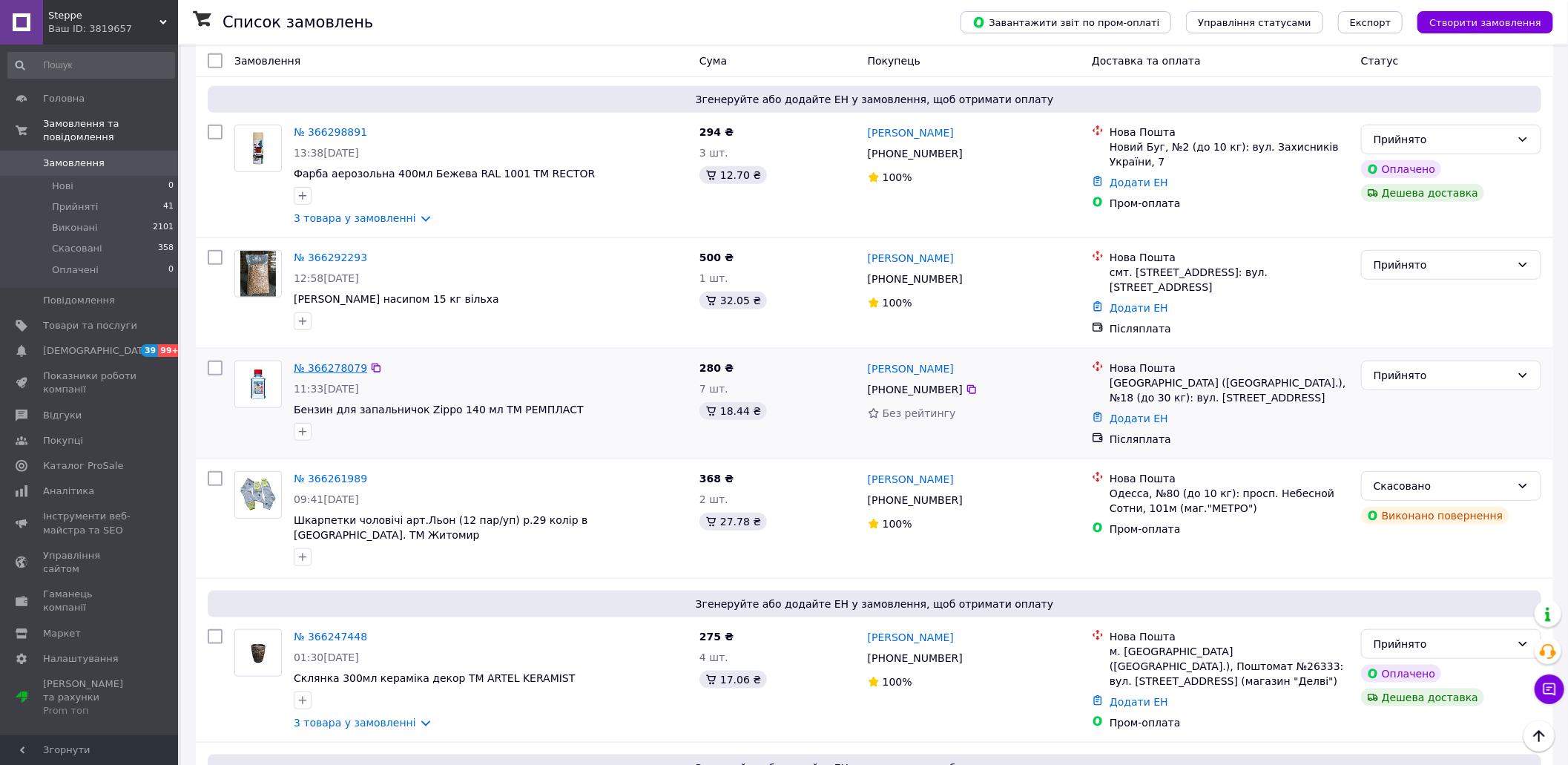
click at [343, 362] on link "№ 366278079" at bounding box center [330, 368] width 73 height 12
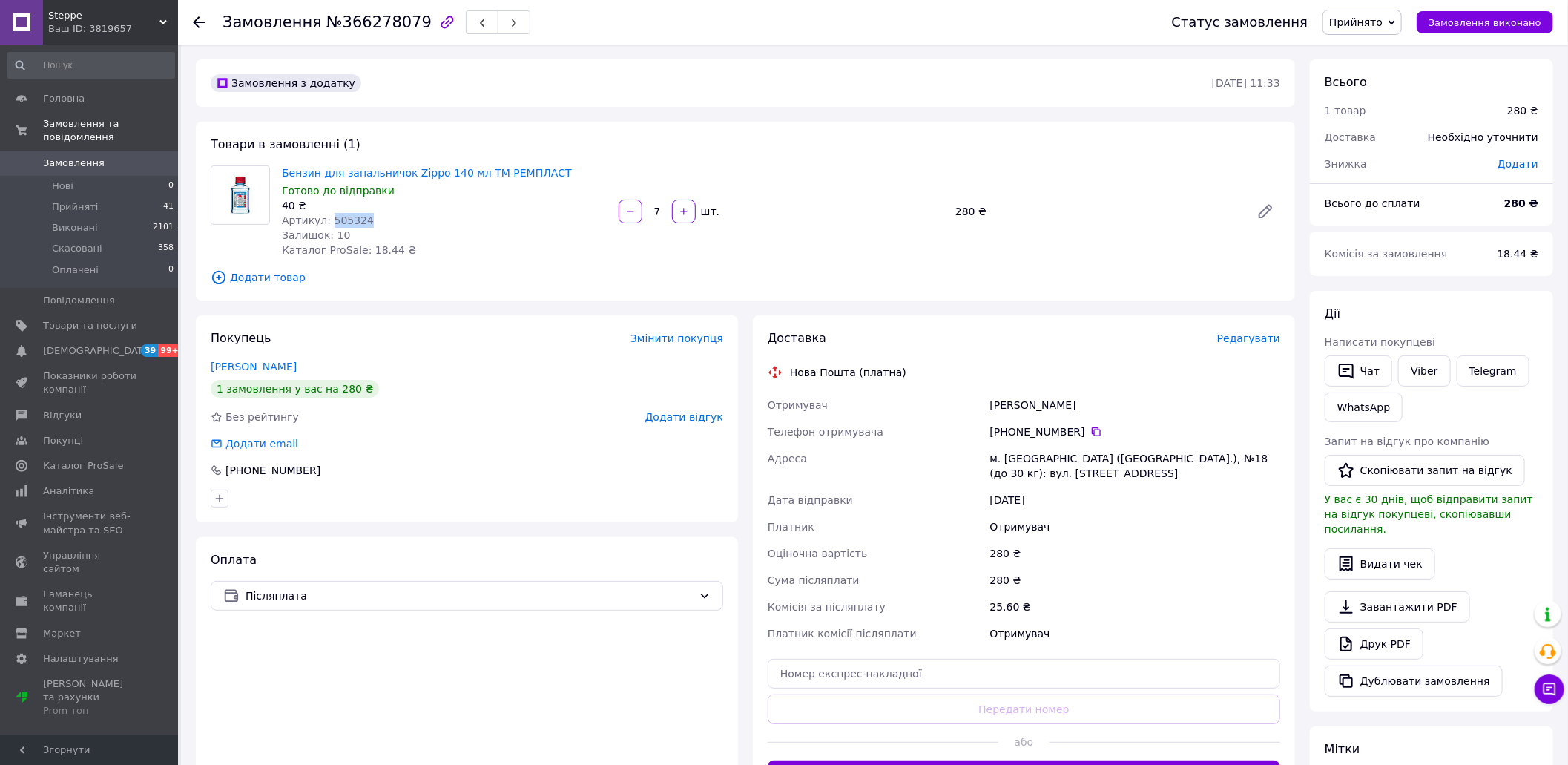
drag, startPoint x: 361, startPoint y: 220, endPoint x: 326, endPoint y: 215, distance: 35.4
click at [326, 215] on div "Артикул: 505324" at bounding box center [444, 220] width 324 height 15
copy span "505324"
drag, startPoint x: 1093, startPoint y: 409, endPoint x: 987, endPoint y: 407, distance: 106.0
click at [987, 407] on div "[PERSON_NAME]" at bounding box center [1135, 405] width 296 height 27
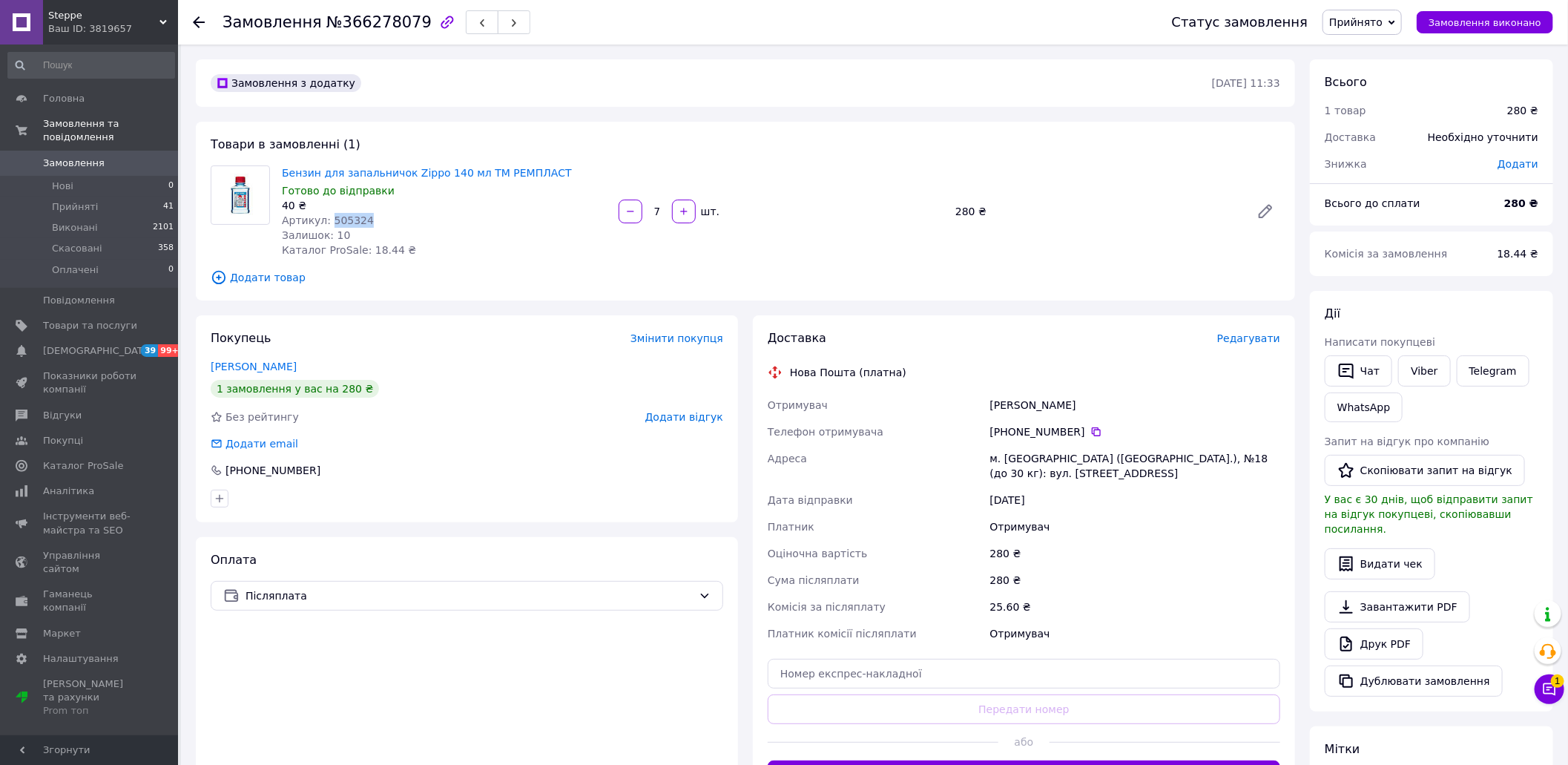
copy div "[PERSON_NAME]"
drag, startPoint x: 1076, startPoint y: 434, endPoint x: 1018, endPoint y: 429, distance: 58.2
click at [1018, 429] on div "[PHONE_NUMBER]" at bounding box center [1135, 431] width 290 height 15
copy div "96 097 00 18"
click at [68, 200] on span "Прийняті" at bounding box center [74, 206] width 46 height 13
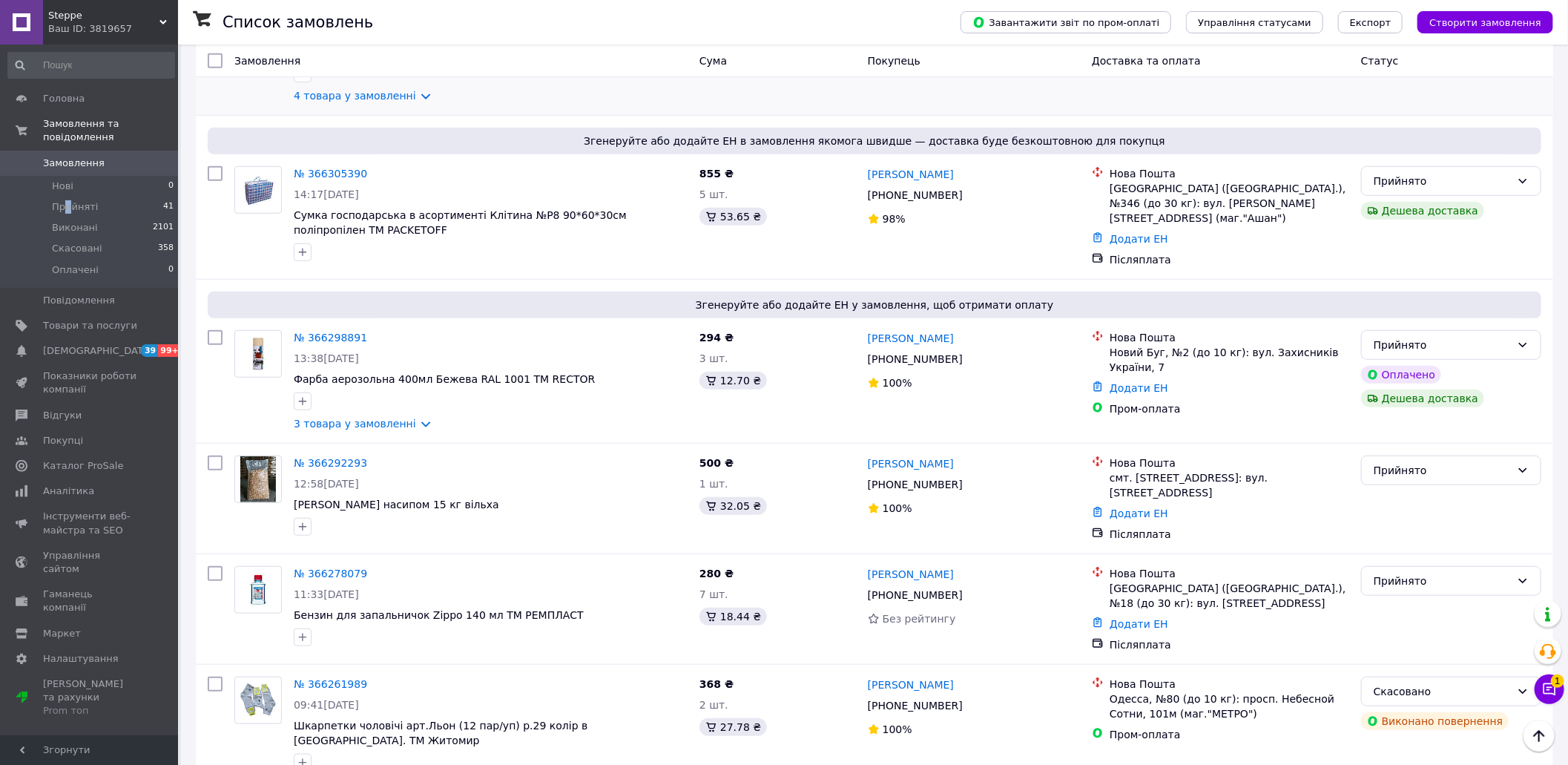
scroll to position [494, 0]
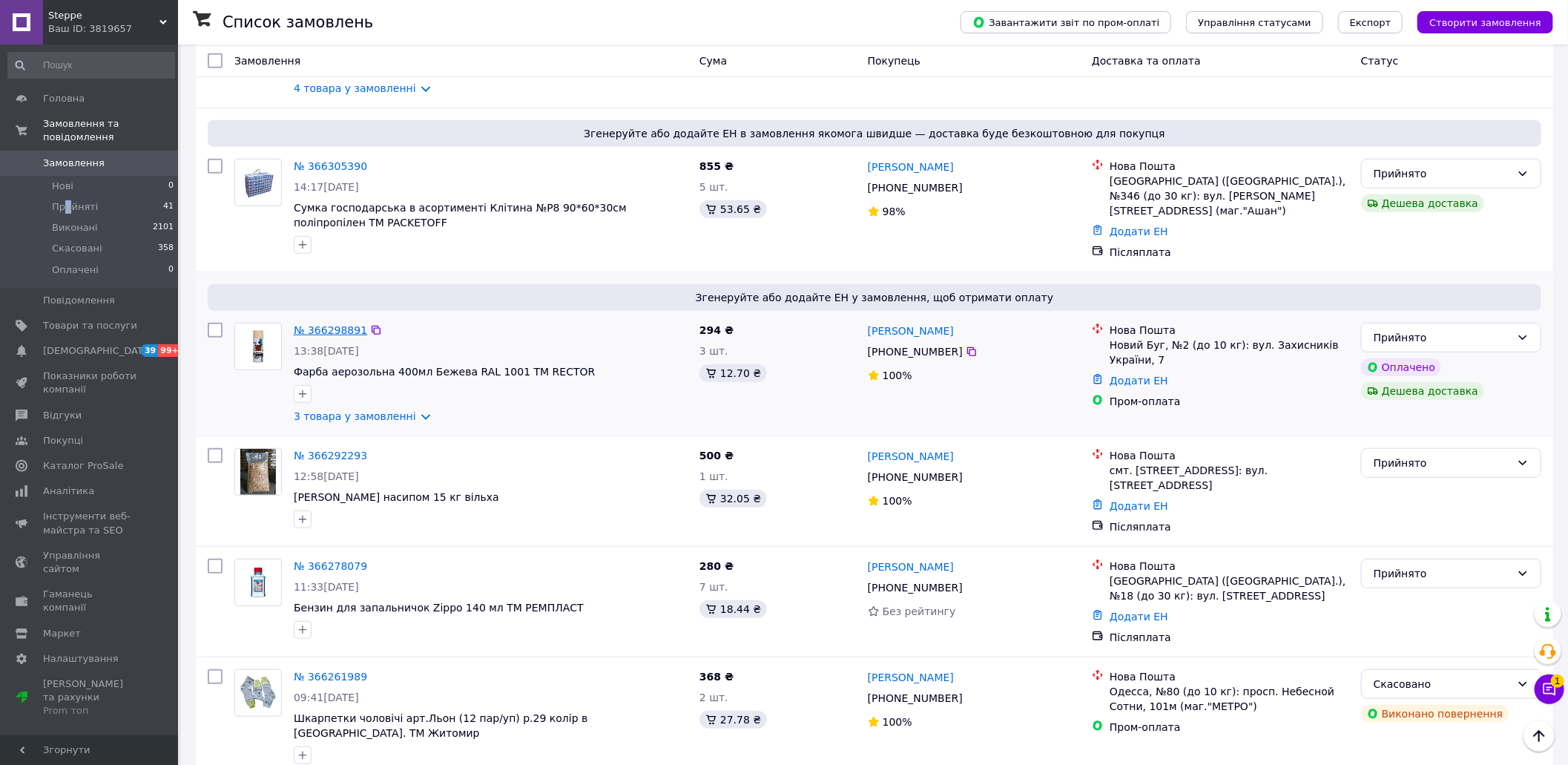
click at [338, 325] on link "№ 366298891" at bounding box center [330, 331] width 73 height 12
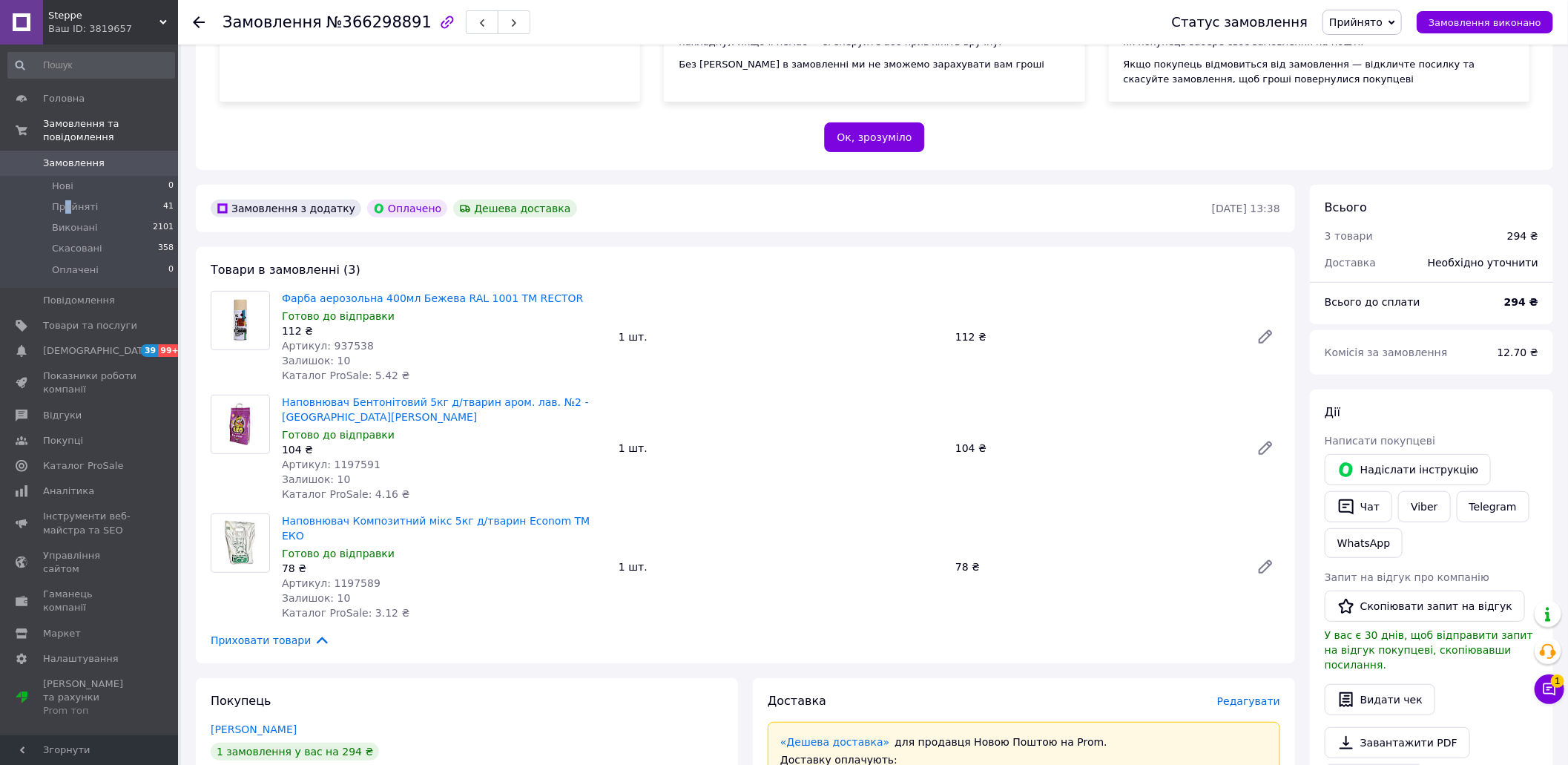
scroll to position [296, 0]
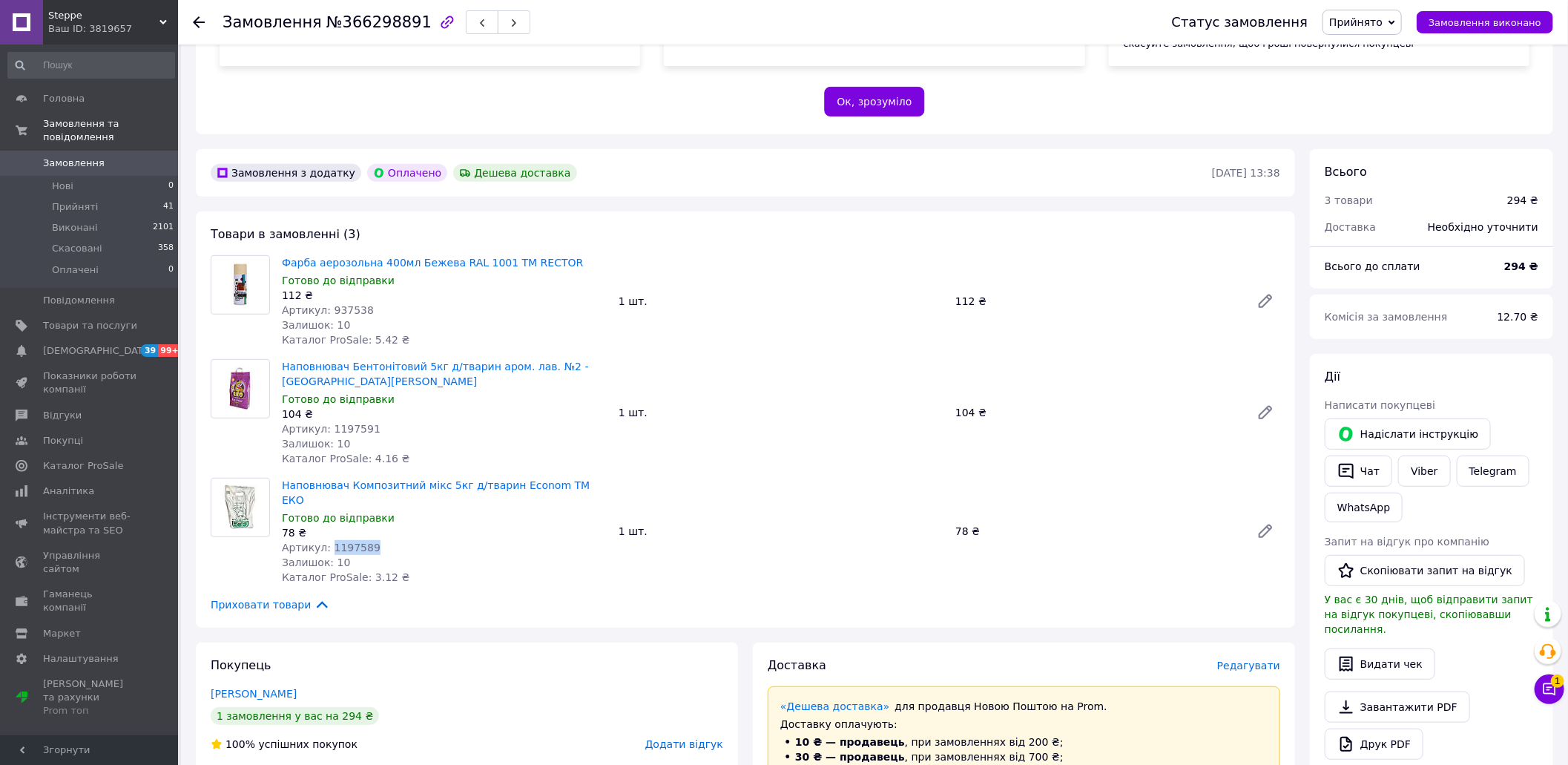
drag, startPoint x: 373, startPoint y: 517, endPoint x: 326, endPoint y: 517, distance: 47.0
click at [326, 540] on div "Артикул: 1197589" at bounding box center [444, 547] width 324 height 15
copy span "1197589"
drag, startPoint x: 374, startPoint y: 416, endPoint x: 327, endPoint y: 413, distance: 47.1
click at [327, 422] on div "Артикул: 1197591" at bounding box center [444, 429] width 324 height 15
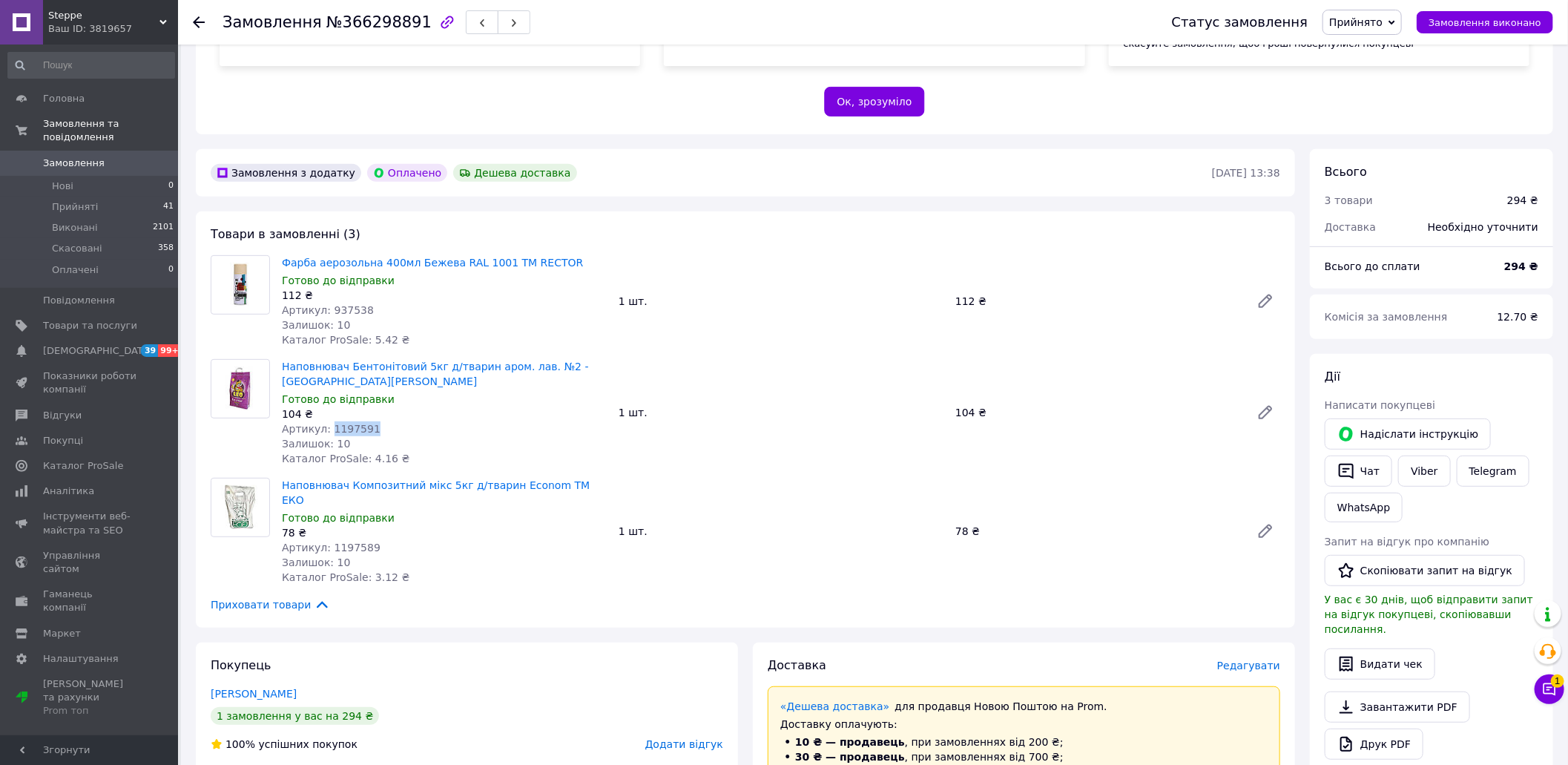
copy span "1197591"
drag, startPoint x: 363, startPoint y: 293, endPoint x: 324, endPoint y: 294, distance: 39.0
click at [324, 303] on div "Артикул: 937538" at bounding box center [444, 310] width 324 height 15
copy span "937538"
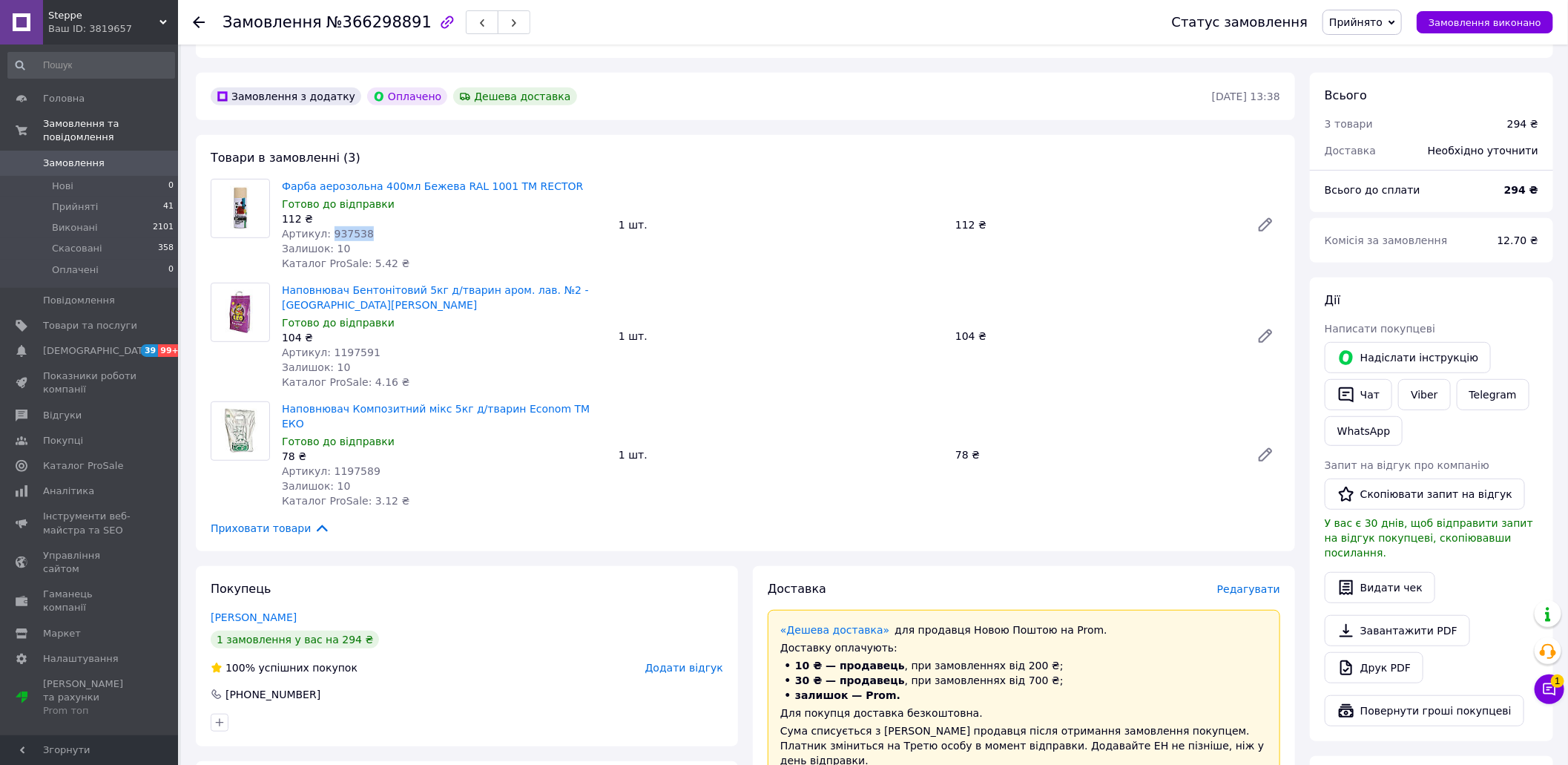
scroll to position [593, 0]
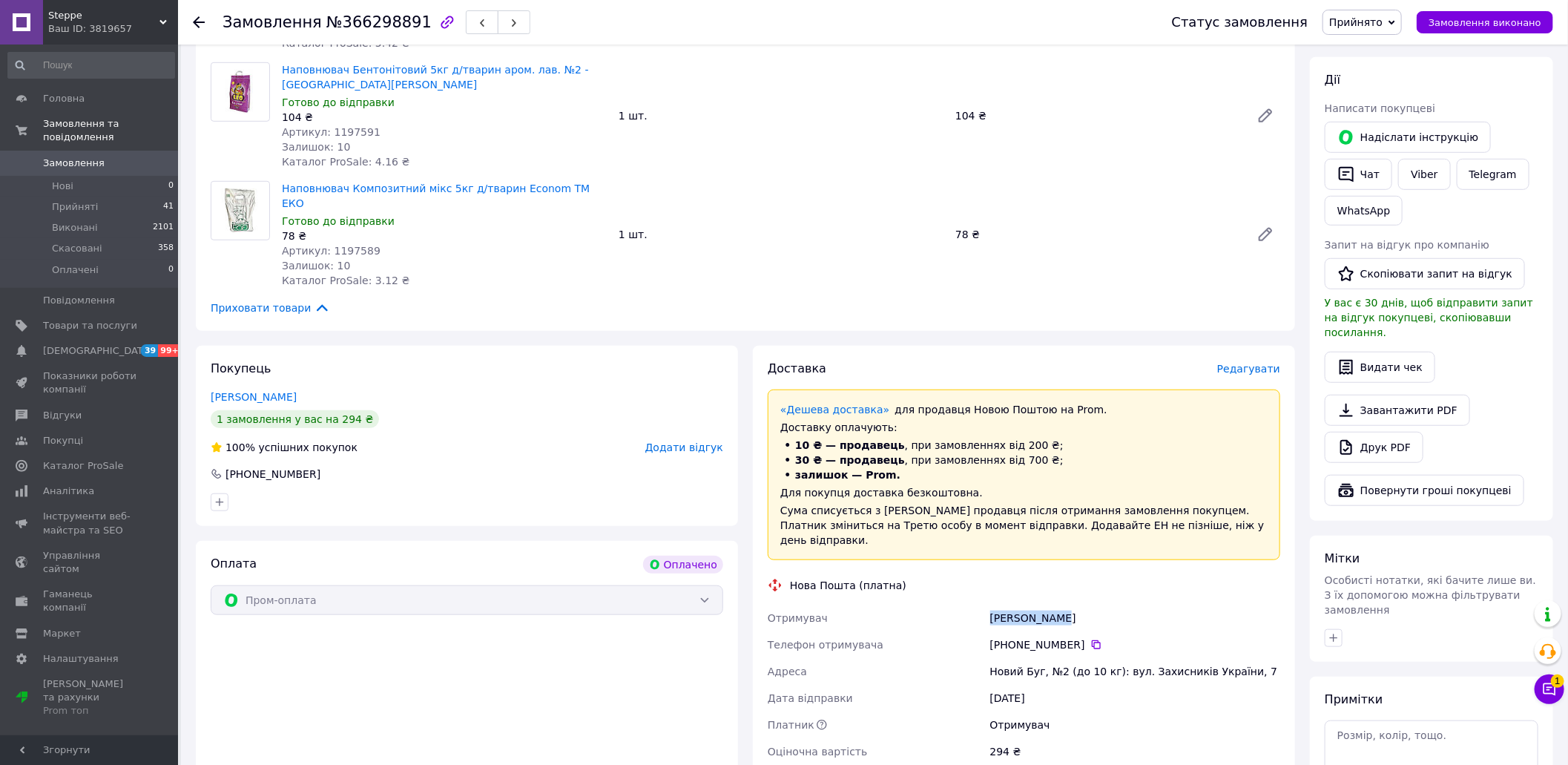
drag, startPoint x: 1062, startPoint y: 589, endPoint x: 991, endPoint y: 592, distance: 71.1
click at [991, 605] on div "[PERSON_NAME]" at bounding box center [1135, 618] width 296 height 27
copy div "[PERSON_NAME]"
drag, startPoint x: 1076, startPoint y: 616, endPoint x: 1018, endPoint y: 615, distance: 58.0
click at [1018, 637] on div "[PHONE_NUMBER]" at bounding box center [1135, 644] width 290 height 15
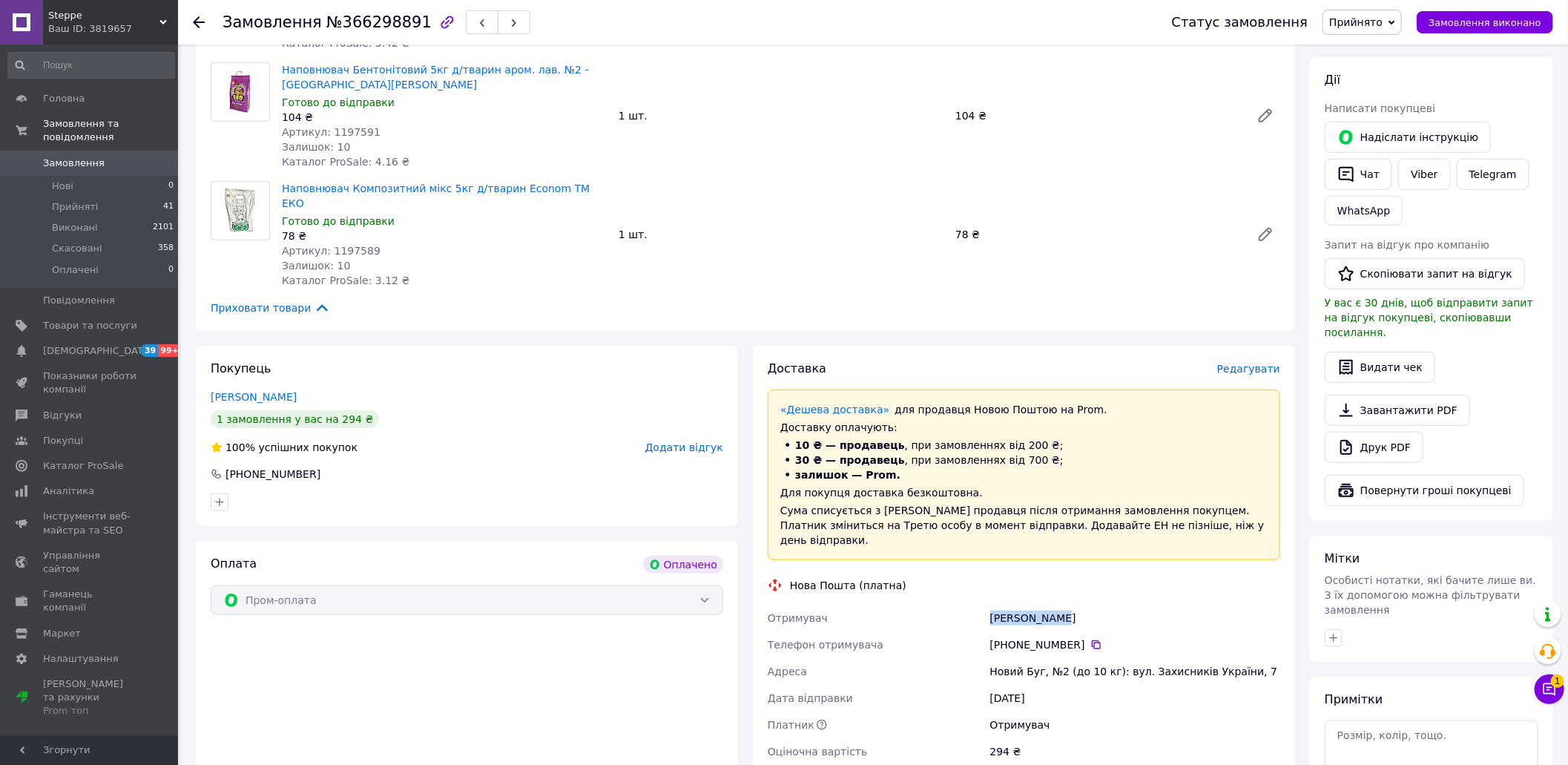
copy div "95 794 23 62"
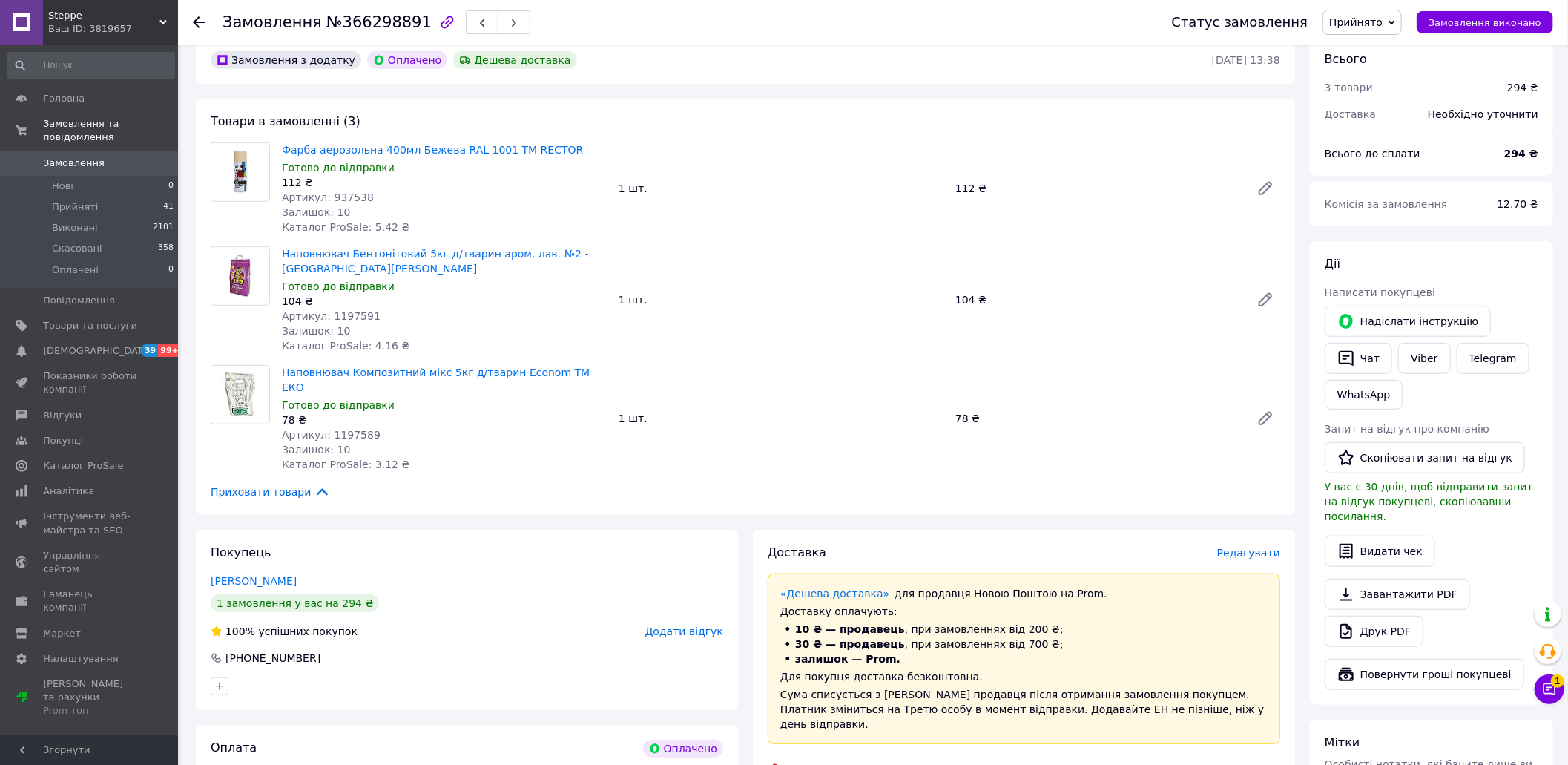
scroll to position [396, 0]
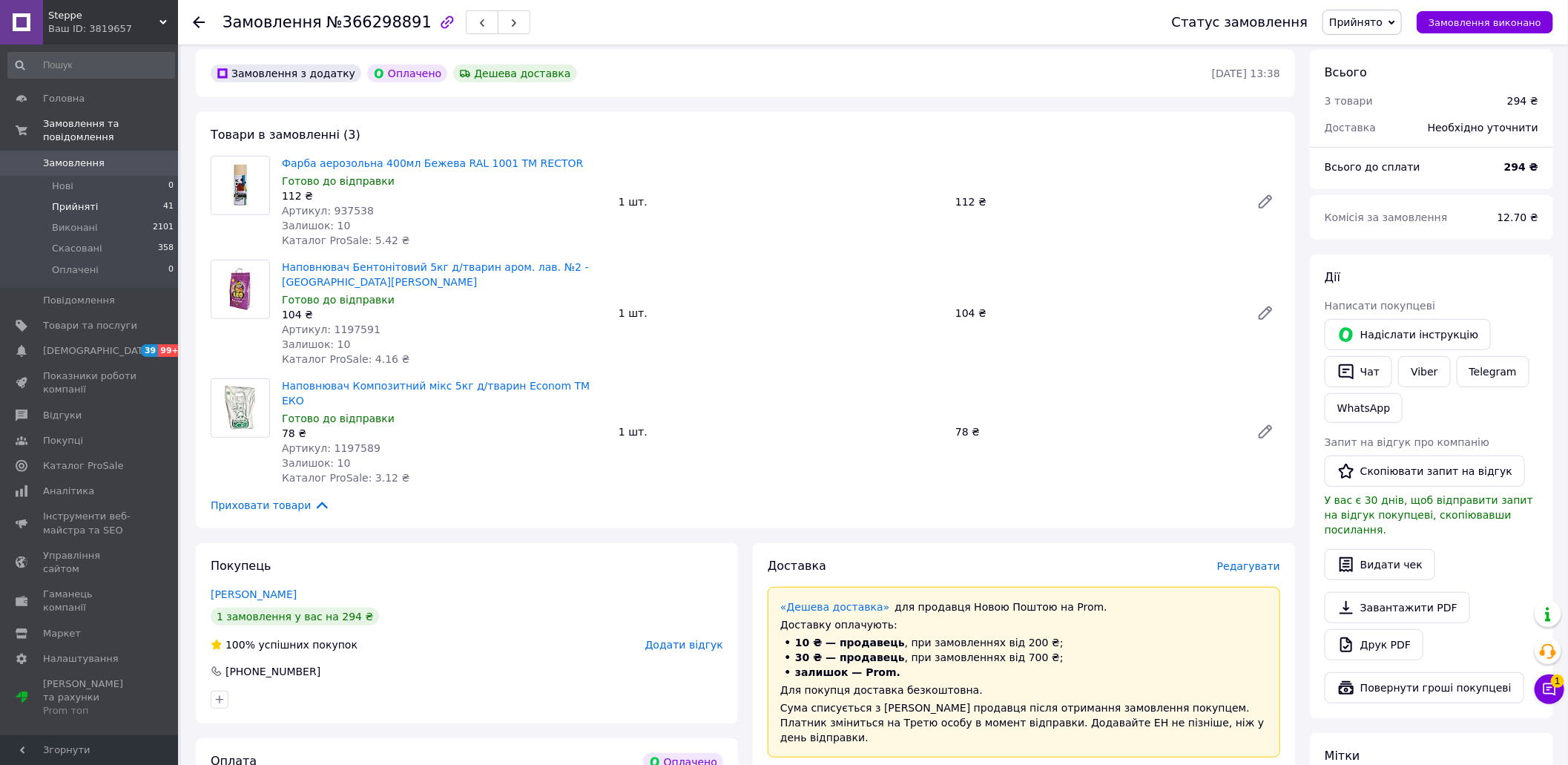
click at [85, 200] on span "Прийняті" at bounding box center [74, 206] width 46 height 13
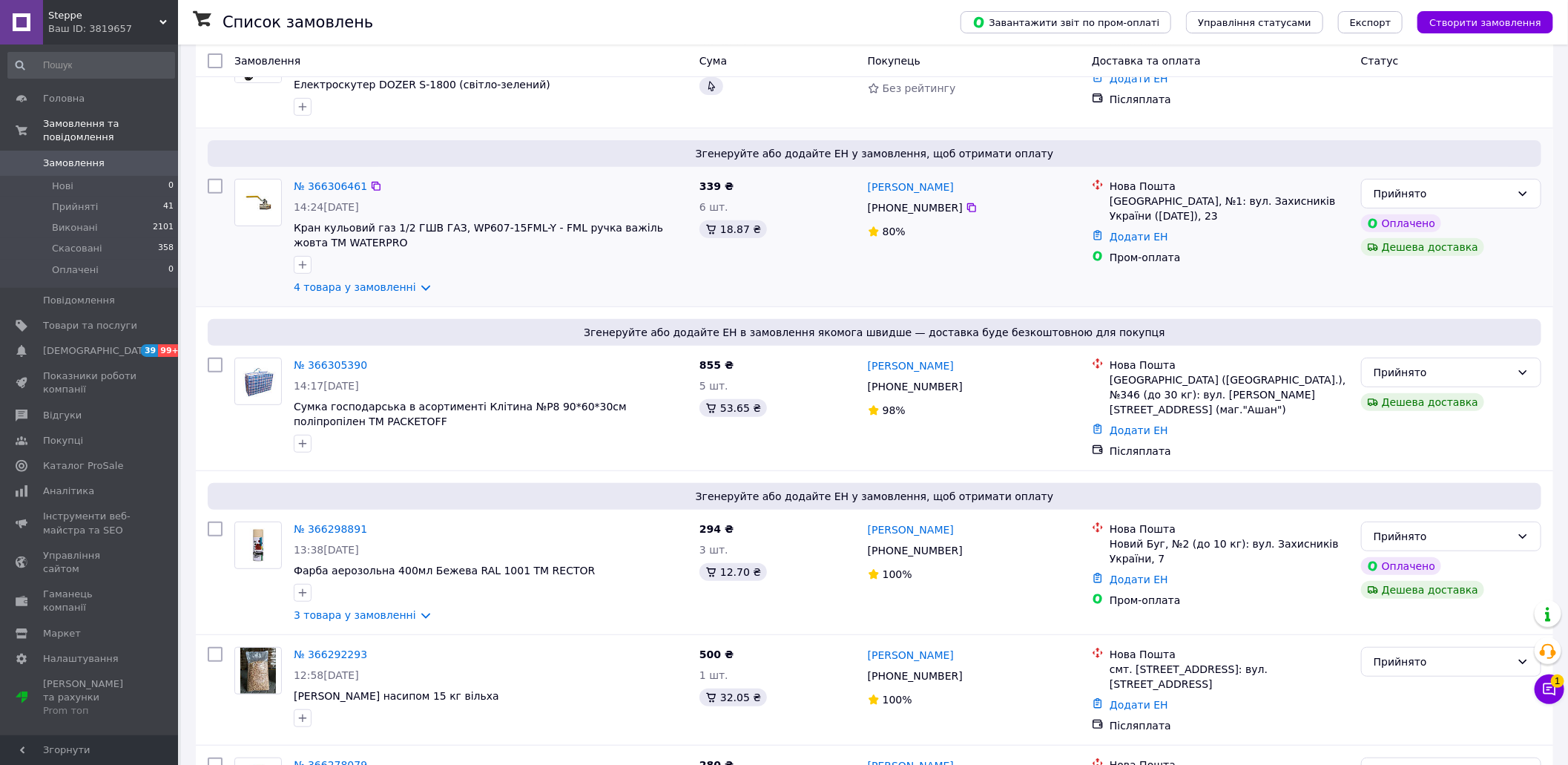
scroll to position [296, 0]
click at [326, 358] on link "№ 366305390" at bounding box center [330, 364] width 73 height 12
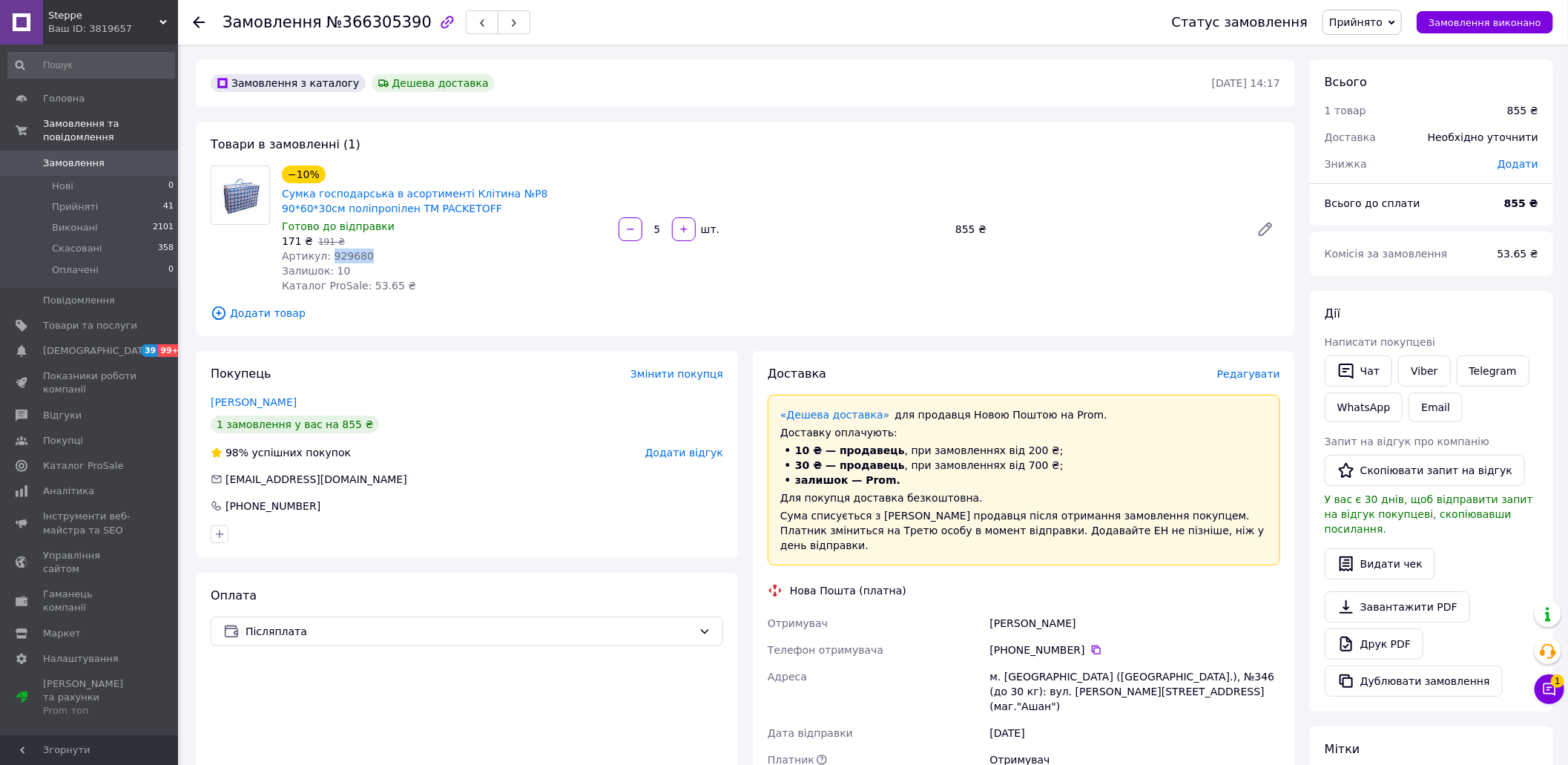
drag, startPoint x: 365, startPoint y: 260, endPoint x: 324, endPoint y: 257, distance: 41.1
click at [324, 257] on div "Артикул: 929680" at bounding box center [444, 255] width 324 height 15
copy span "929680"
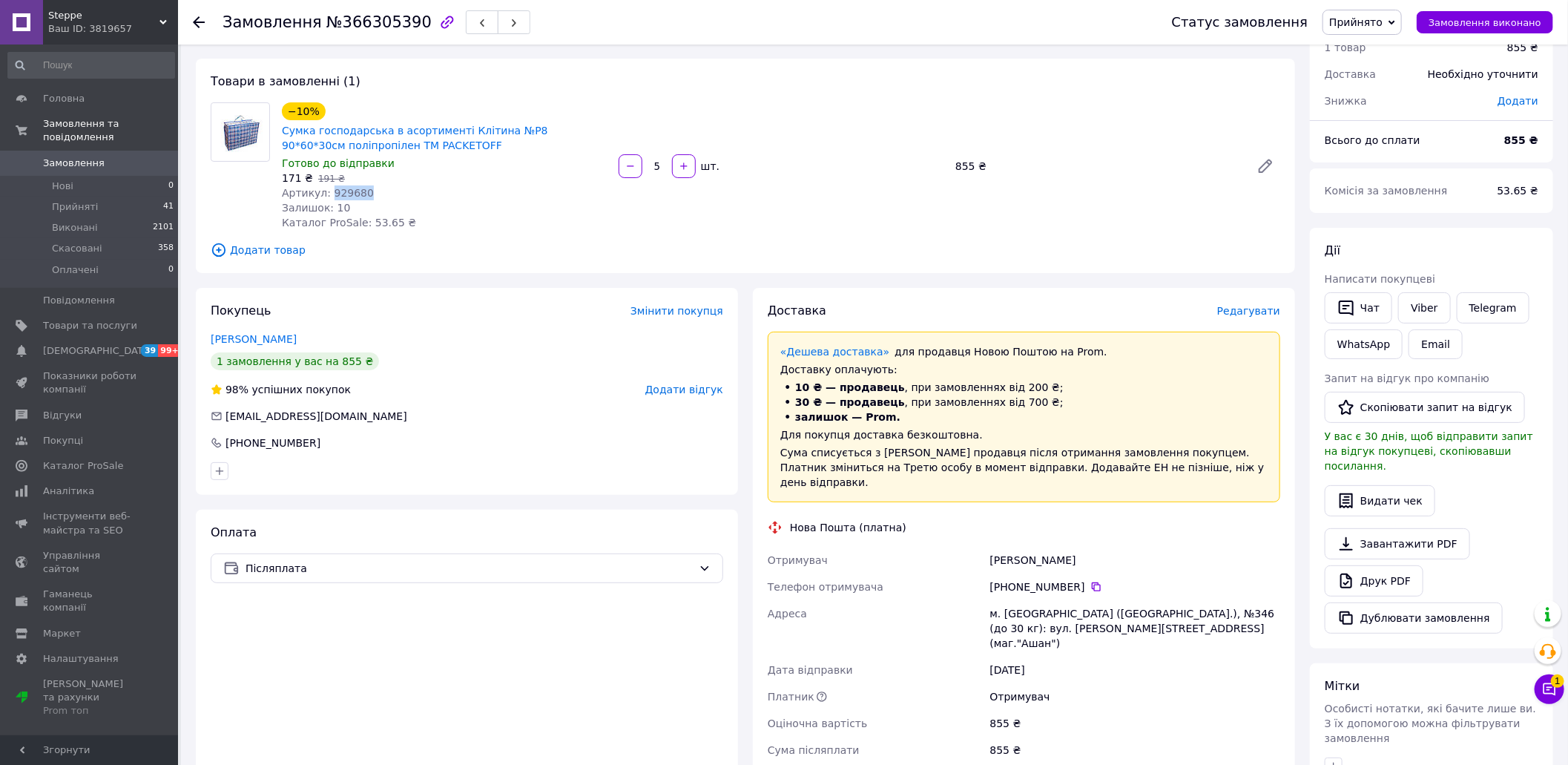
scroll to position [99, 0]
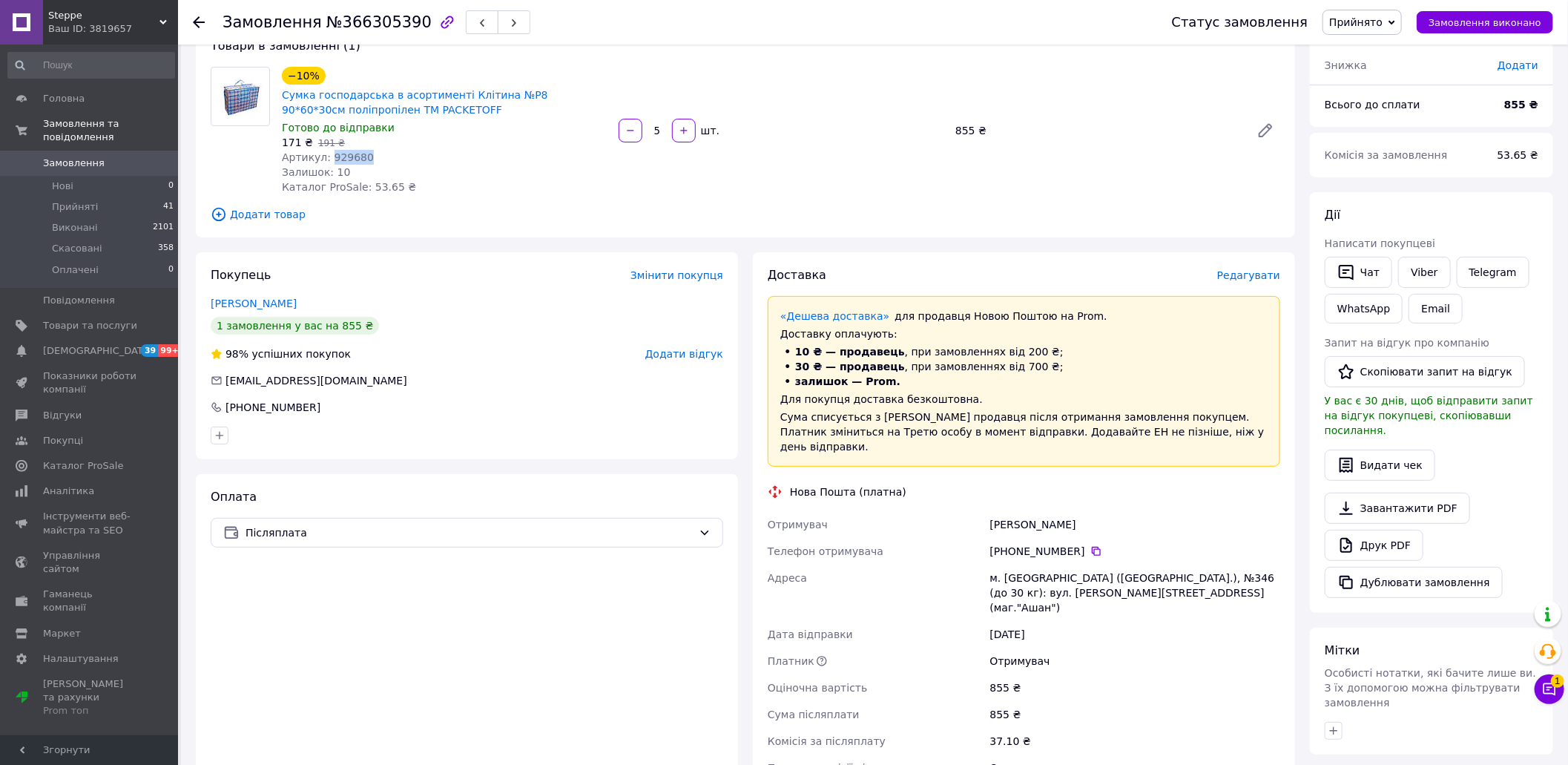
drag, startPoint x: 1073, startPoint y: 526, endPoint x: 981, endPoint y: 518, distance: 92.3
click at [981, 518] on div "Отримувач [PERSON_NAME] Телефон отримувача [PHONE_NUMBER]   Адреса м. [GEOGRAPH…" at bounding box center [1024, 646] width 518 height 270
drag, startPoint x: 1076, startPoint y: 554, endPoint x: 1018, endPoint y: 550, distance: 58.1
click at [1018, 550] on div "[PHONE_NUMBER]" at bounding box center [1135, 551] width 290 height 15
click at [77, 200] on span "Прийняті" at bounding box center [74, 206] width 46 height 13
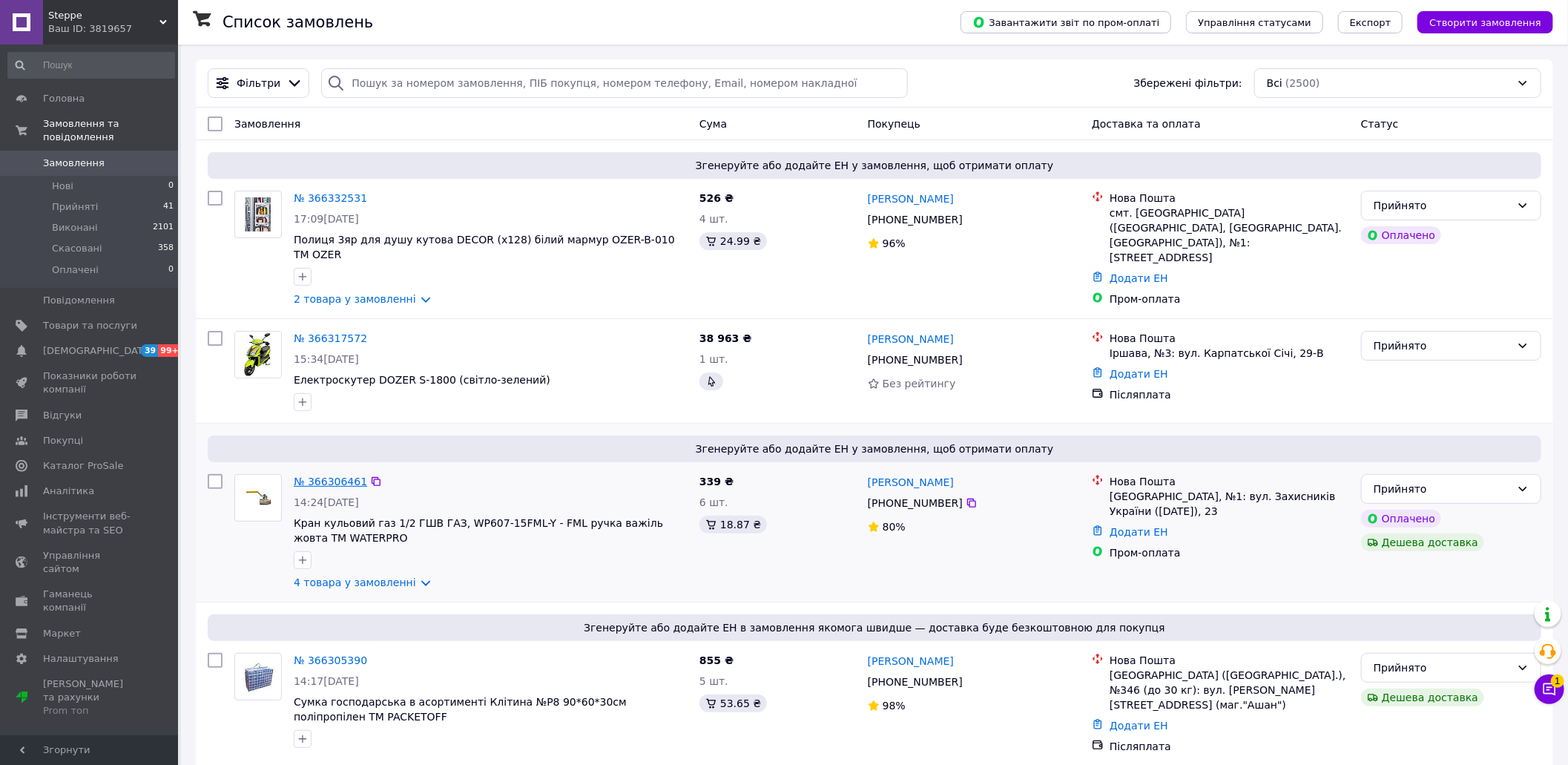
click at [341, 476] on link "№ 366306461" at bounding box center [330, 482] width 73 height 12
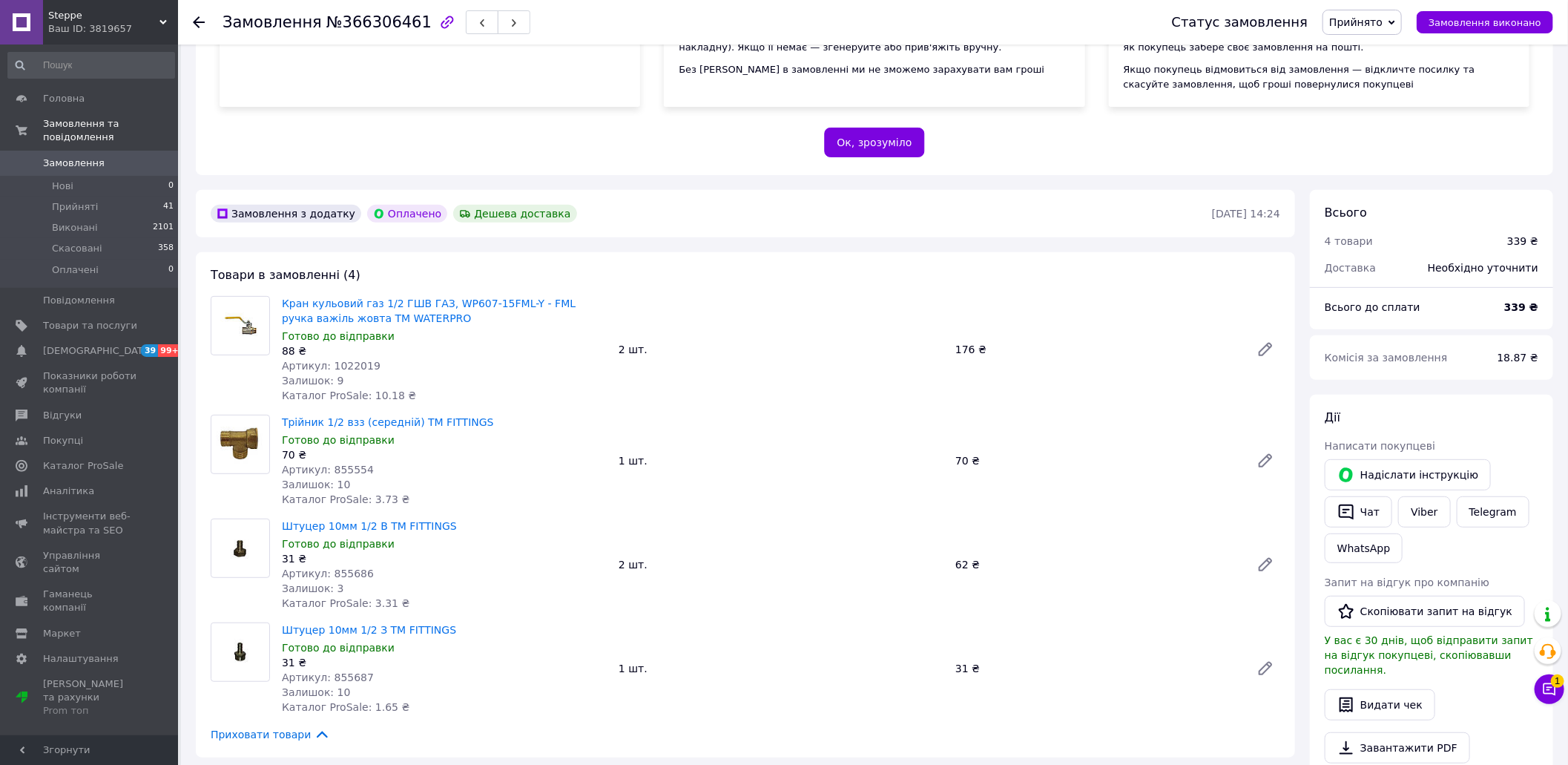
scroll to position [296, 0]
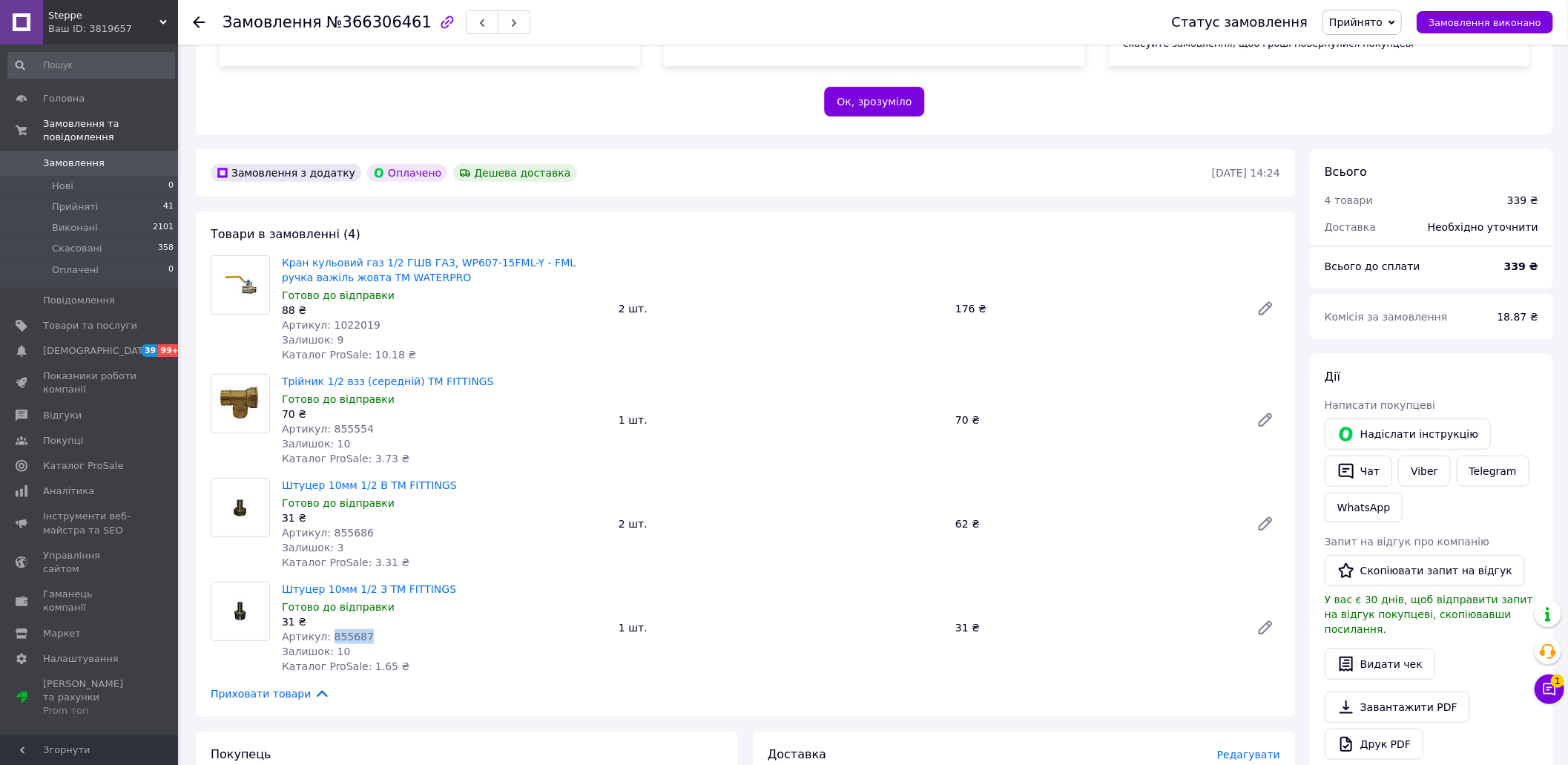
drag, startPoint x: 364, startPoint y: 620, endPoint x: 324, endPoint y: 621, distance: 40.0
click at [324, 629] on div "Артикул: 855687" at bounding box center [444, 636] width 324 height 15
drag, startPoint x: 367, startPoint y: 518, endPoint x: 326, endPoint y: 519, distance: 41.0
click at [326, 526] on div "Артикул: 855686" at bounding box center [444, 532] width 324 height 15
drag, startPoint x: 365, startPoint y: 414, endPoint x: 324, endPoint y: 413, distance: 41.0
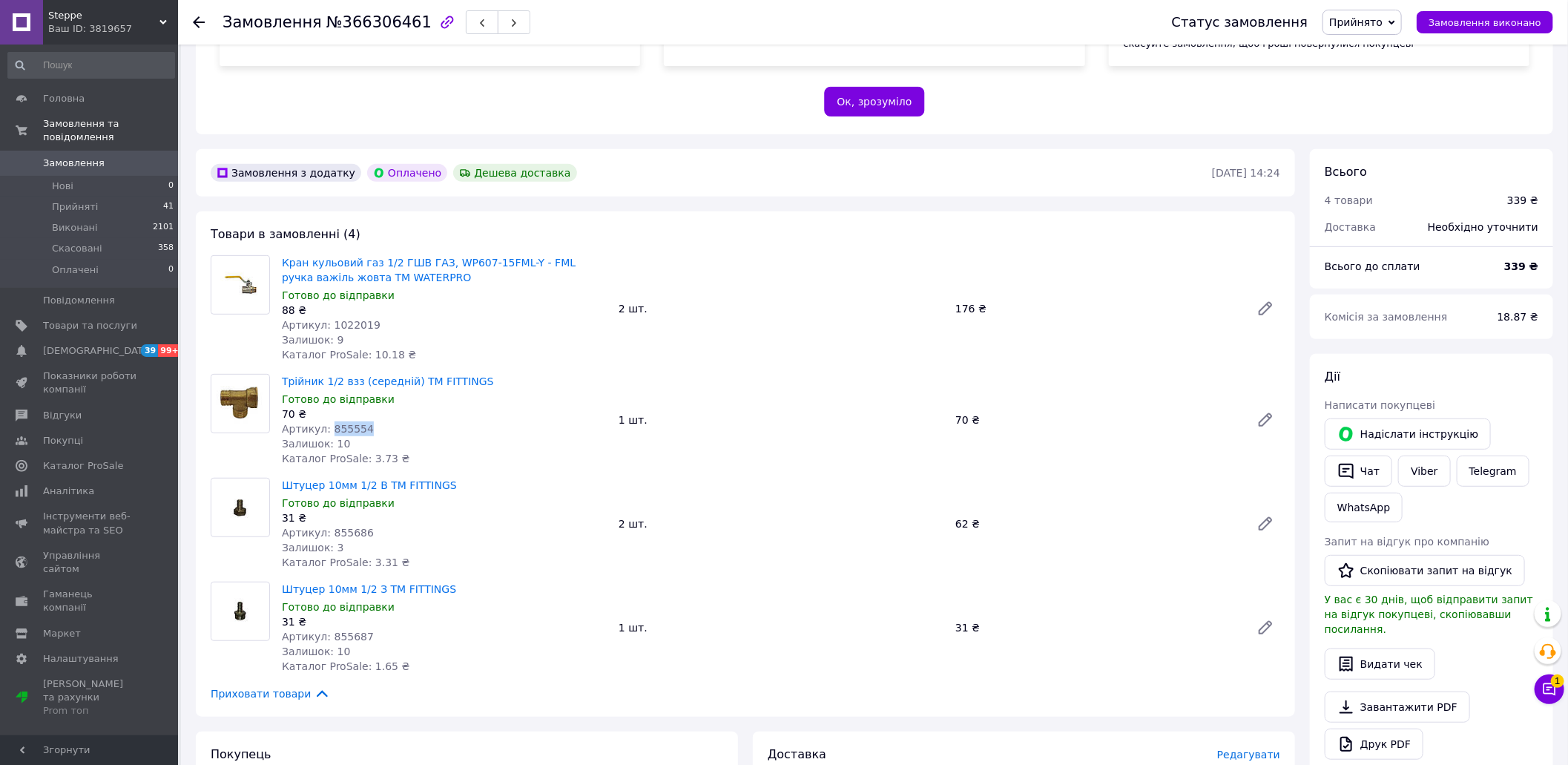
click at [324, 422] on div "Артикул: 855554" at bounding box center [444, 429] width 324 height 15
drag, startPoint x: 369, startPoint y: 310, endPoint x: 327, endPoint y: 310, distance: 42.0
click at [327, 318] on div "Артикул: 1022019" at bounding box center [444, 325] width 324 height 15
click at [1548, 682] on icon at bounding box center [1549, 689] width 15 height 15
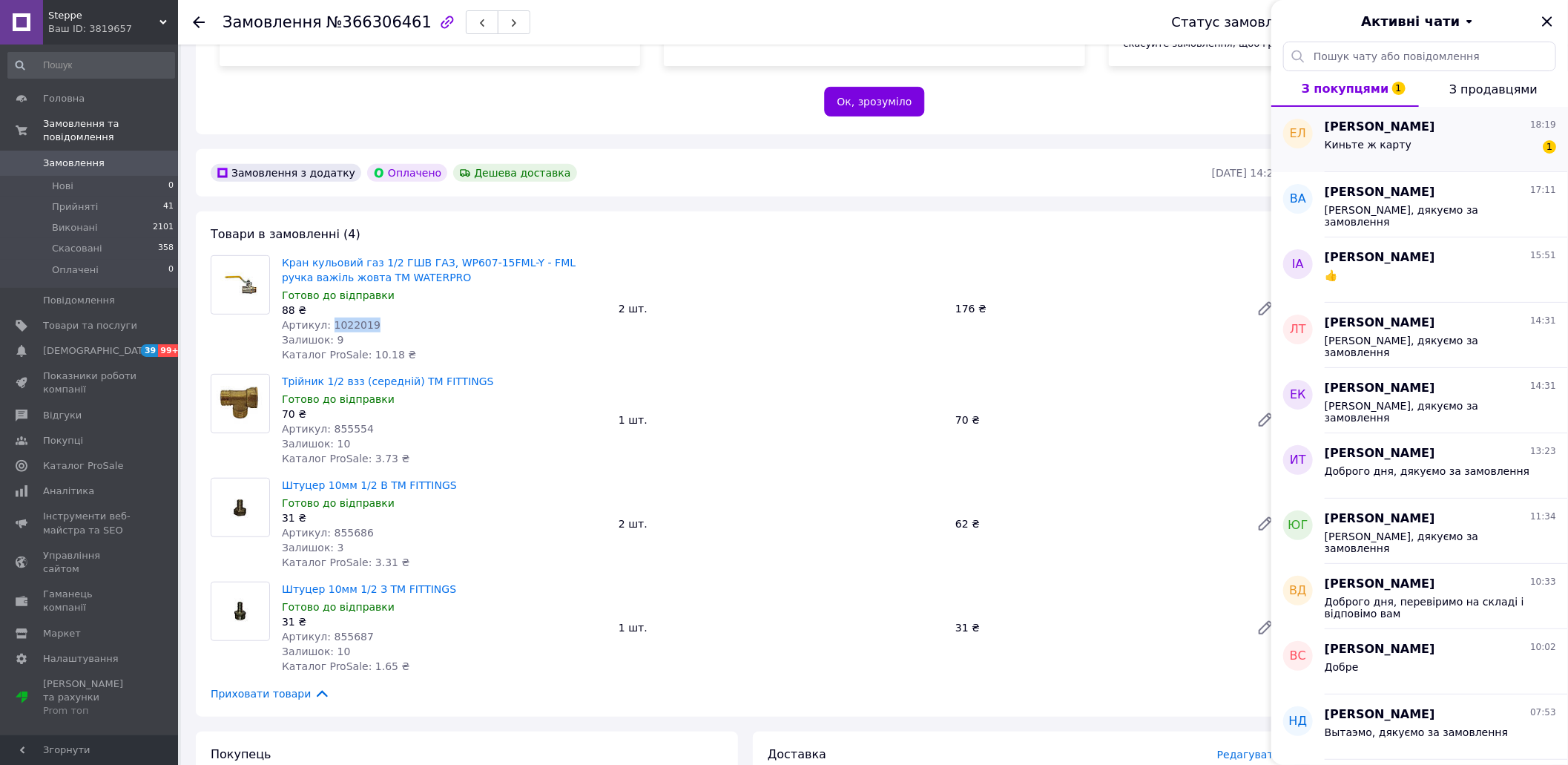
click at [1425, 142] on div "Киньте ж карту 1" at bounding box center [1440, 147] width 231 height 24
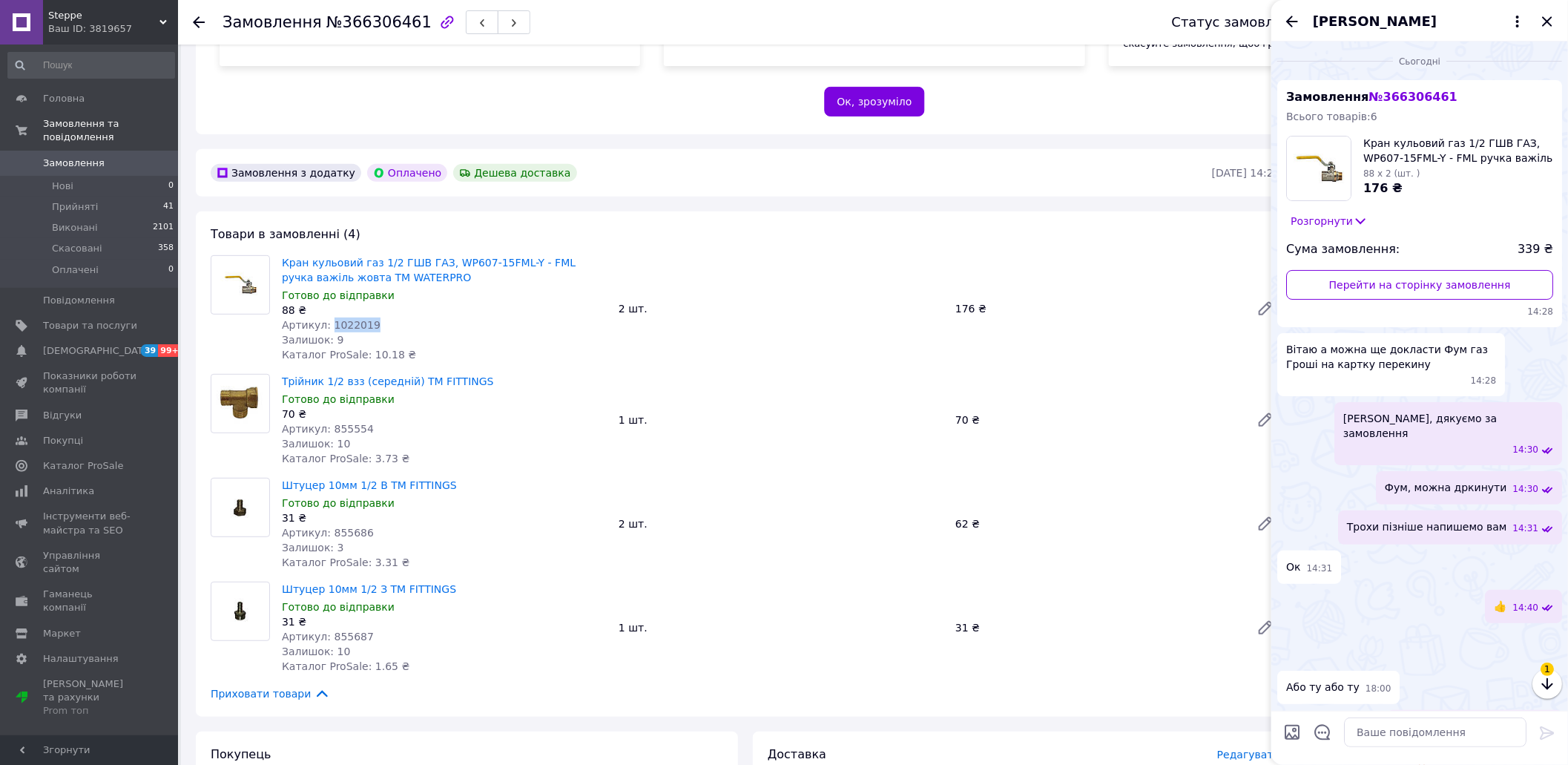
scroll to position [290, 0]
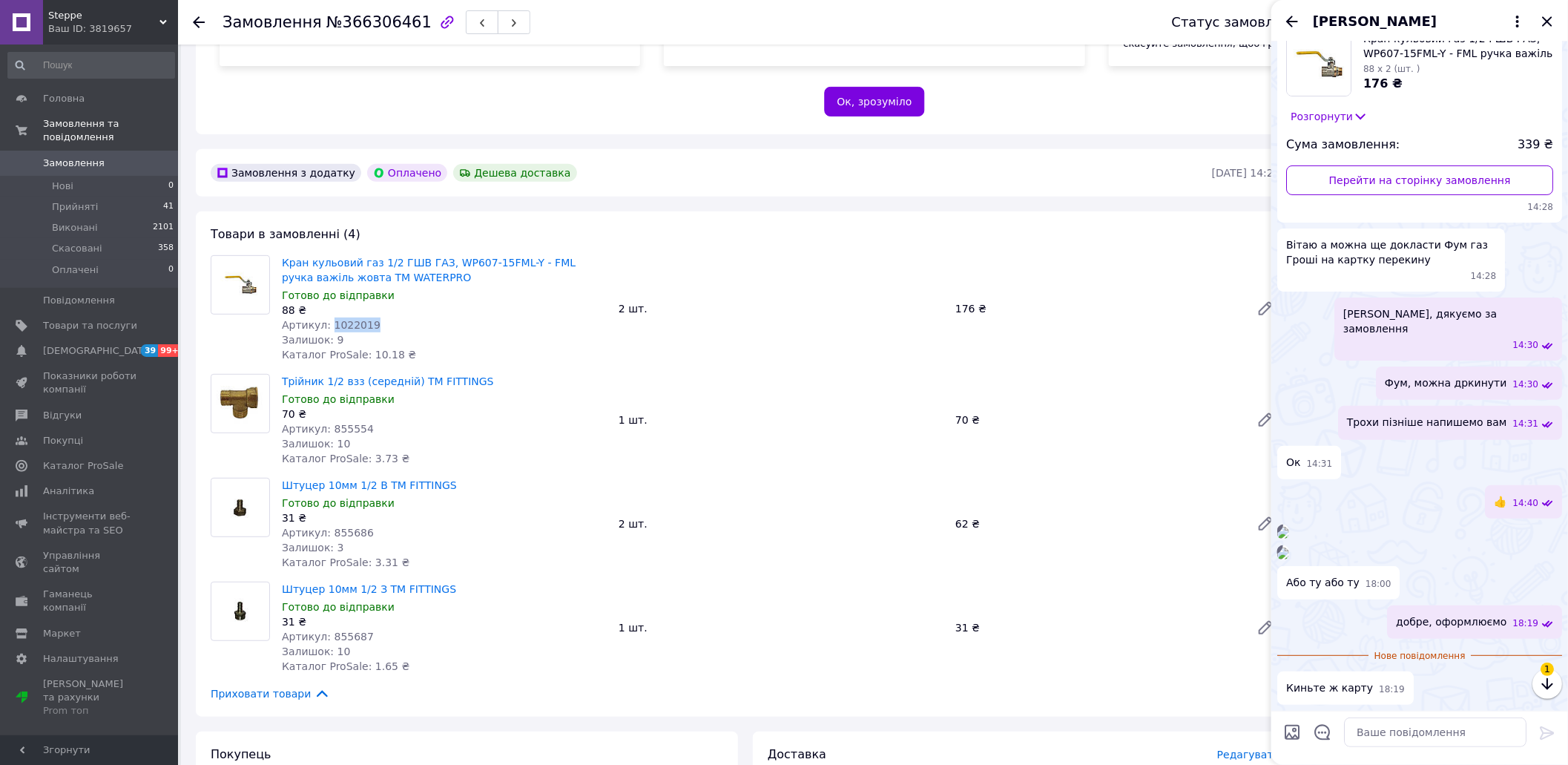
click at [1289, 526] on img at bounding box center [1283, 532] width 12 height 12
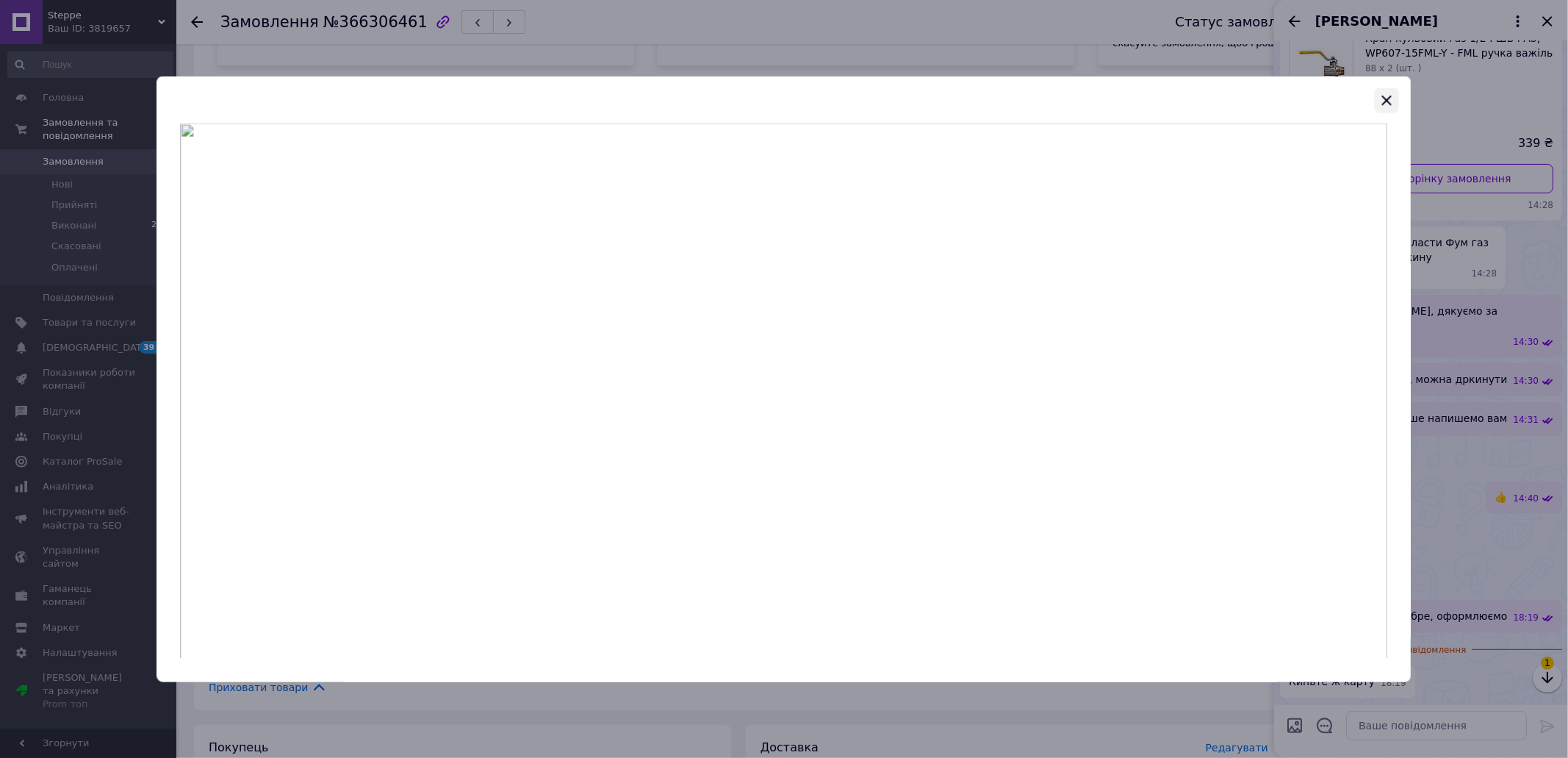
click at [1387, 97] on icon "button" at bounding box center [1388, 100] width 18 height 18
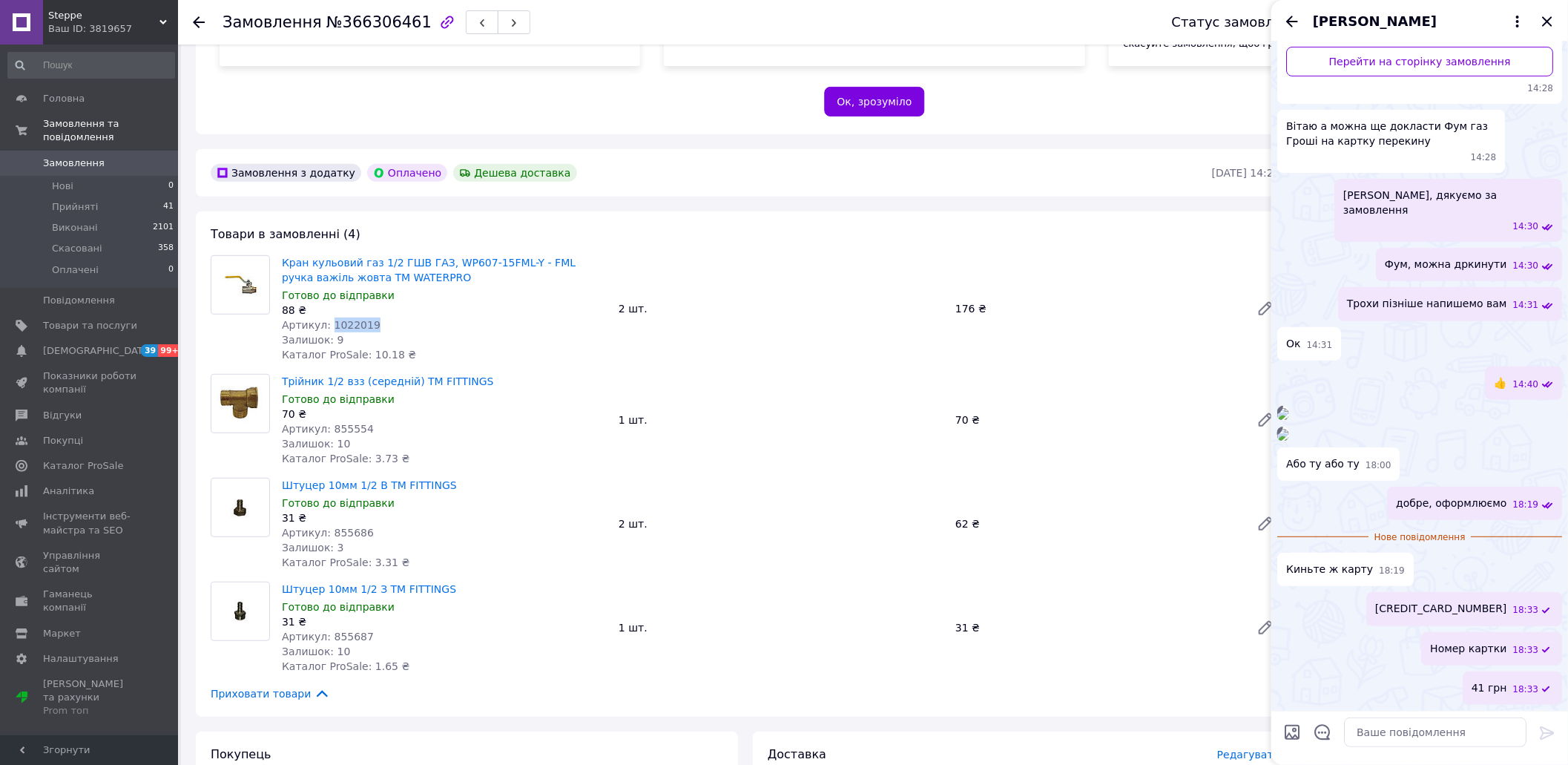
scroll to position [593, 0]
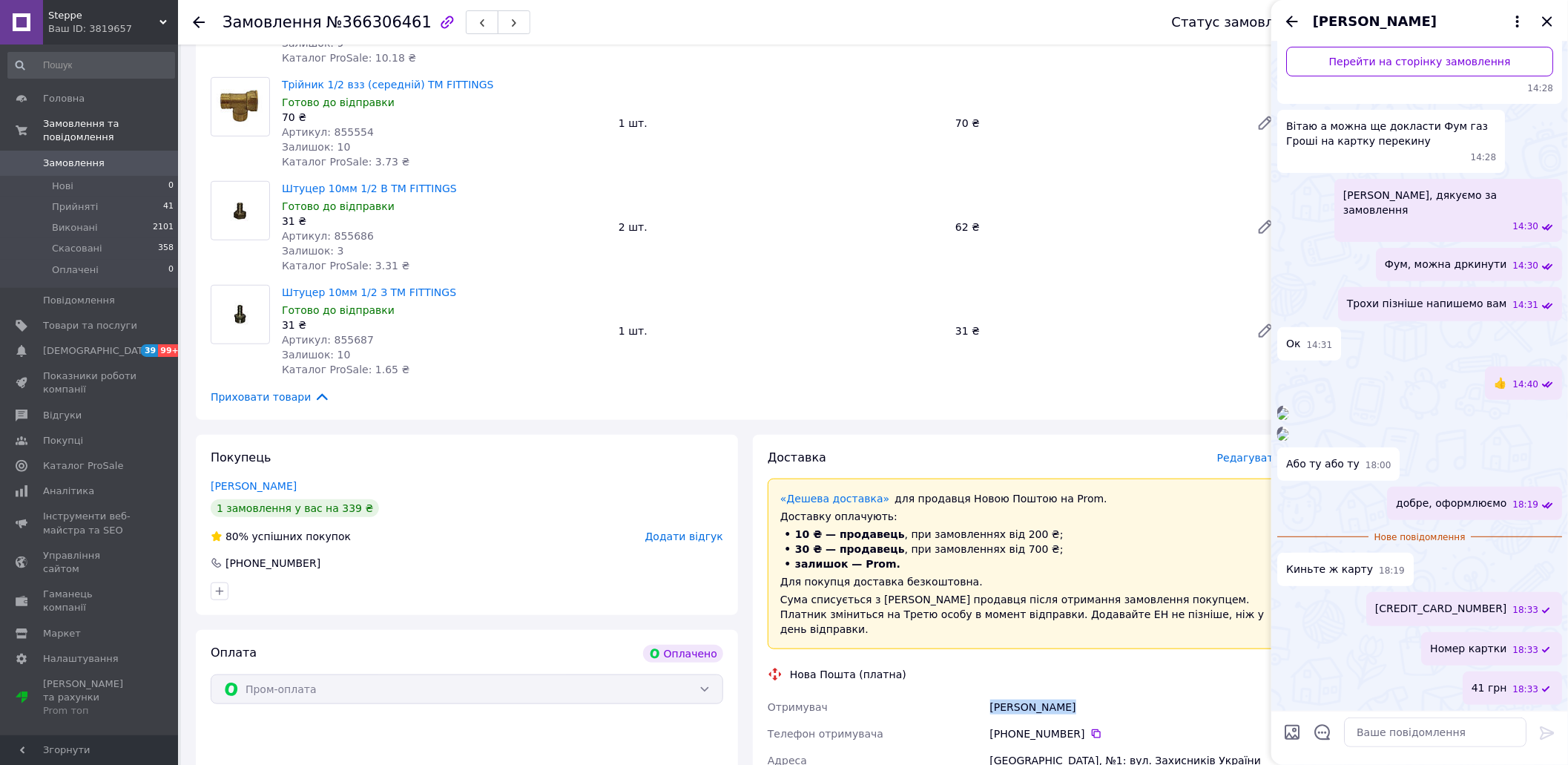
drag, startPoint x: 1062, startPoint y: 692, endPoint x: 982, endPoint y: 696, distance: 80.1
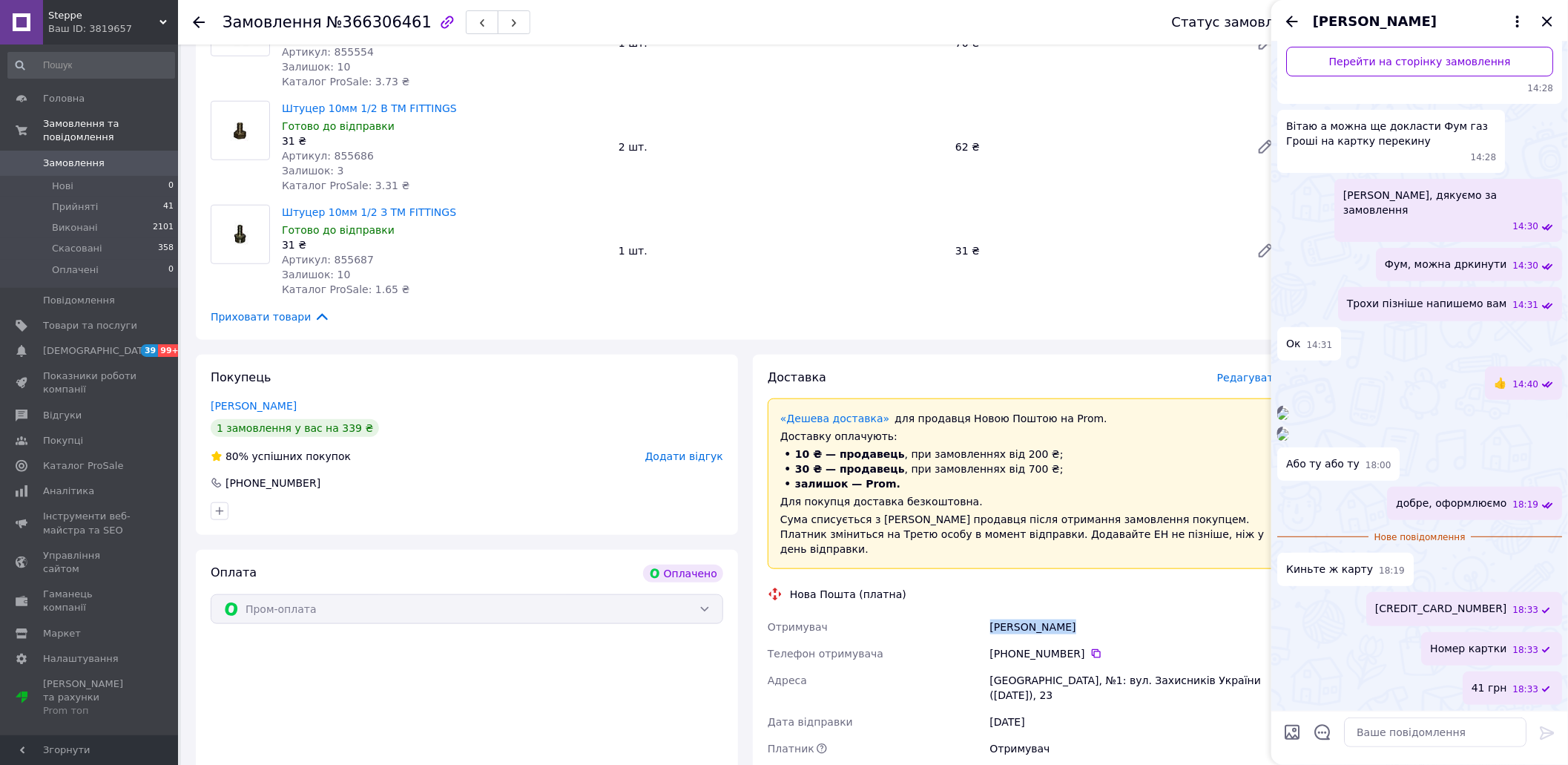
scroll to position [791, 0]
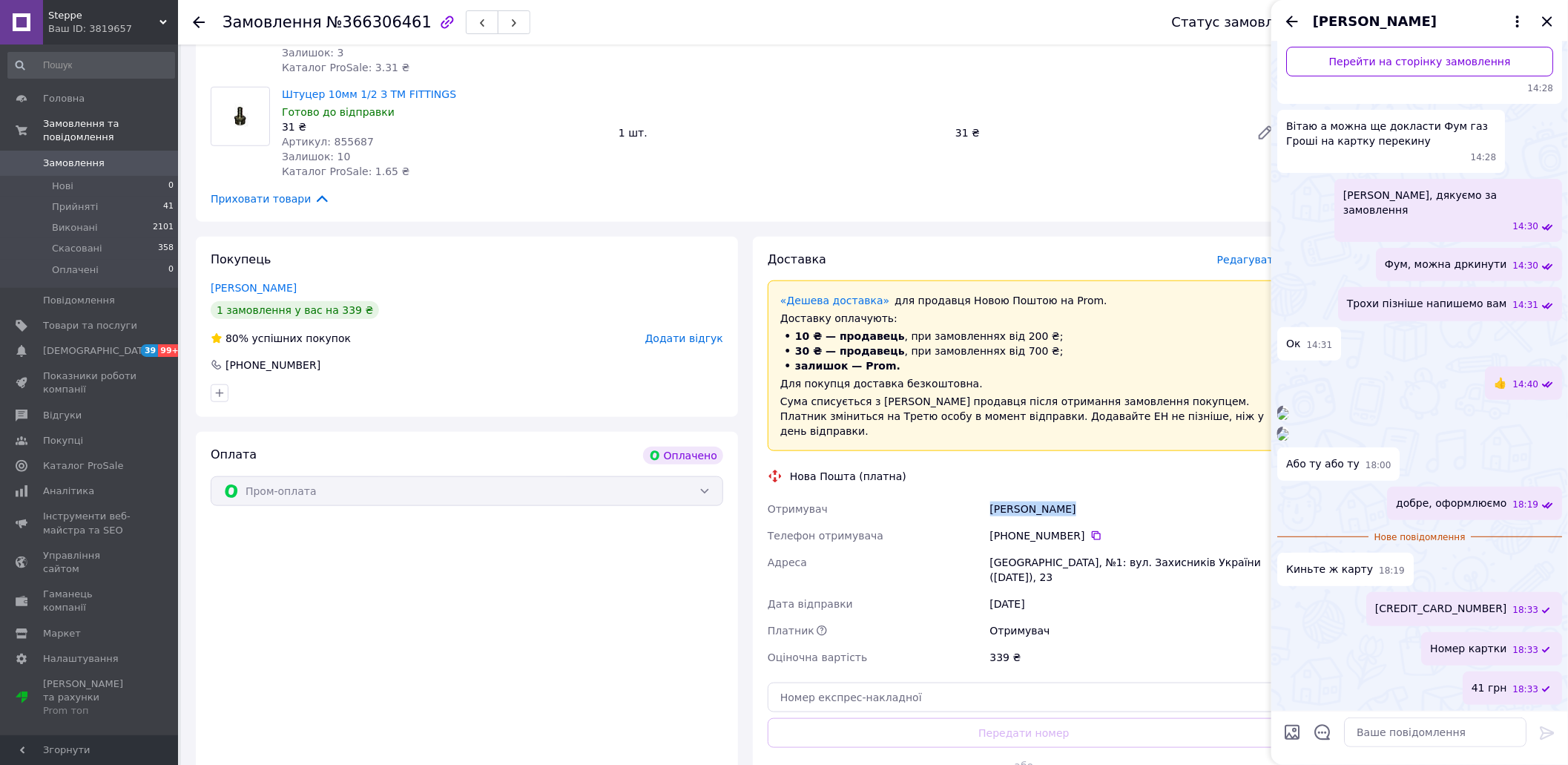
drag, startPoint x: 1077, startPoint y: 520, endPoint x: 1014, endPoint y: 521, distance: 63.0
click at [1015, 528] on div "[PHONE_NUMBER]" at bounding box center [1135, 535] width 290 height 15
click at [1546, 20] on icon "Закрити" at bounding box center [1547, 21] width 10 height 10
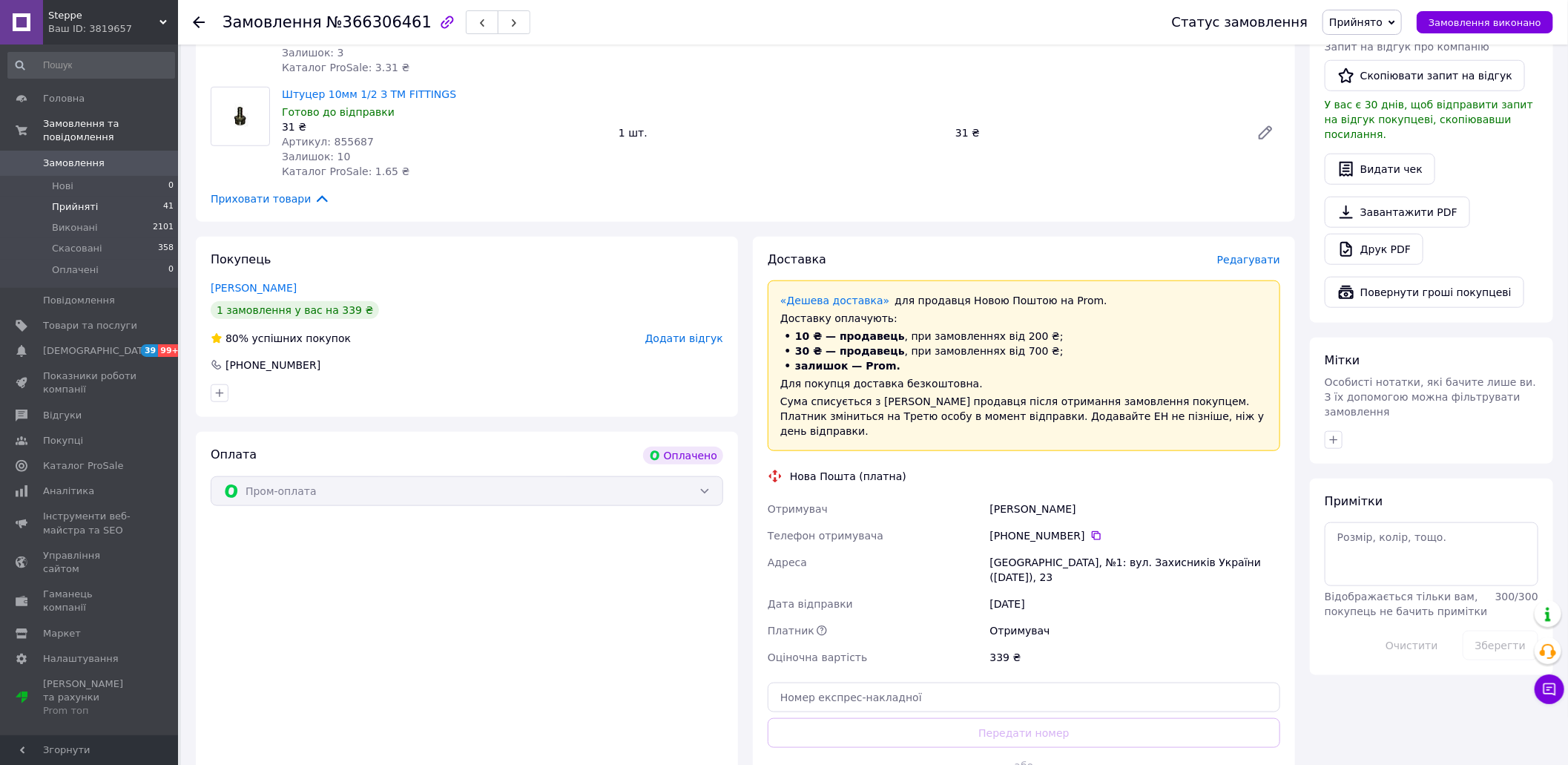
click at [83, 200] on span "Прийняті" at bounding box center [74, 206] width 46 height 13
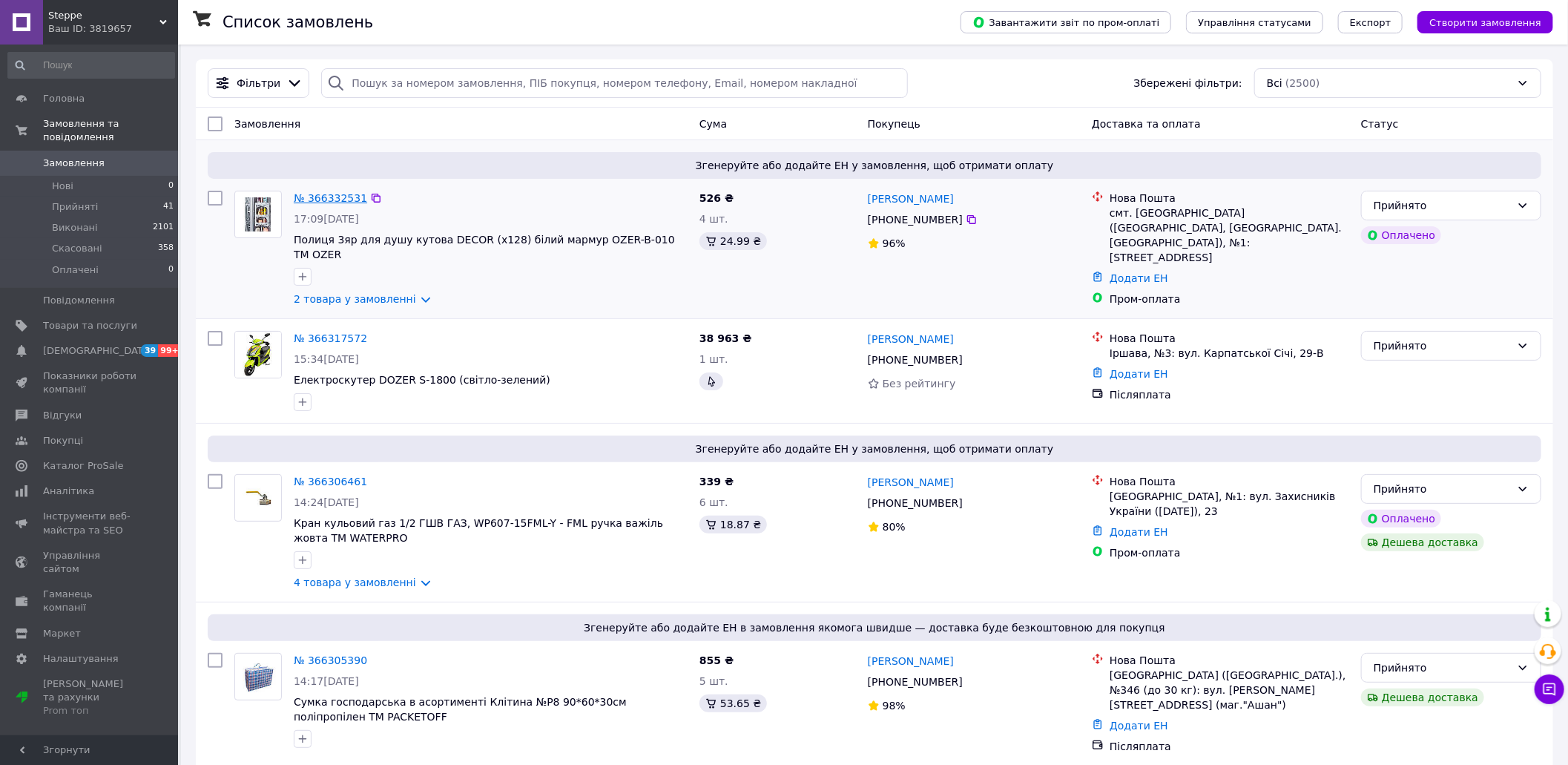
click at [316, 199] on link "№ 366332531" at bounding box center [330, 198] width 73 height 12
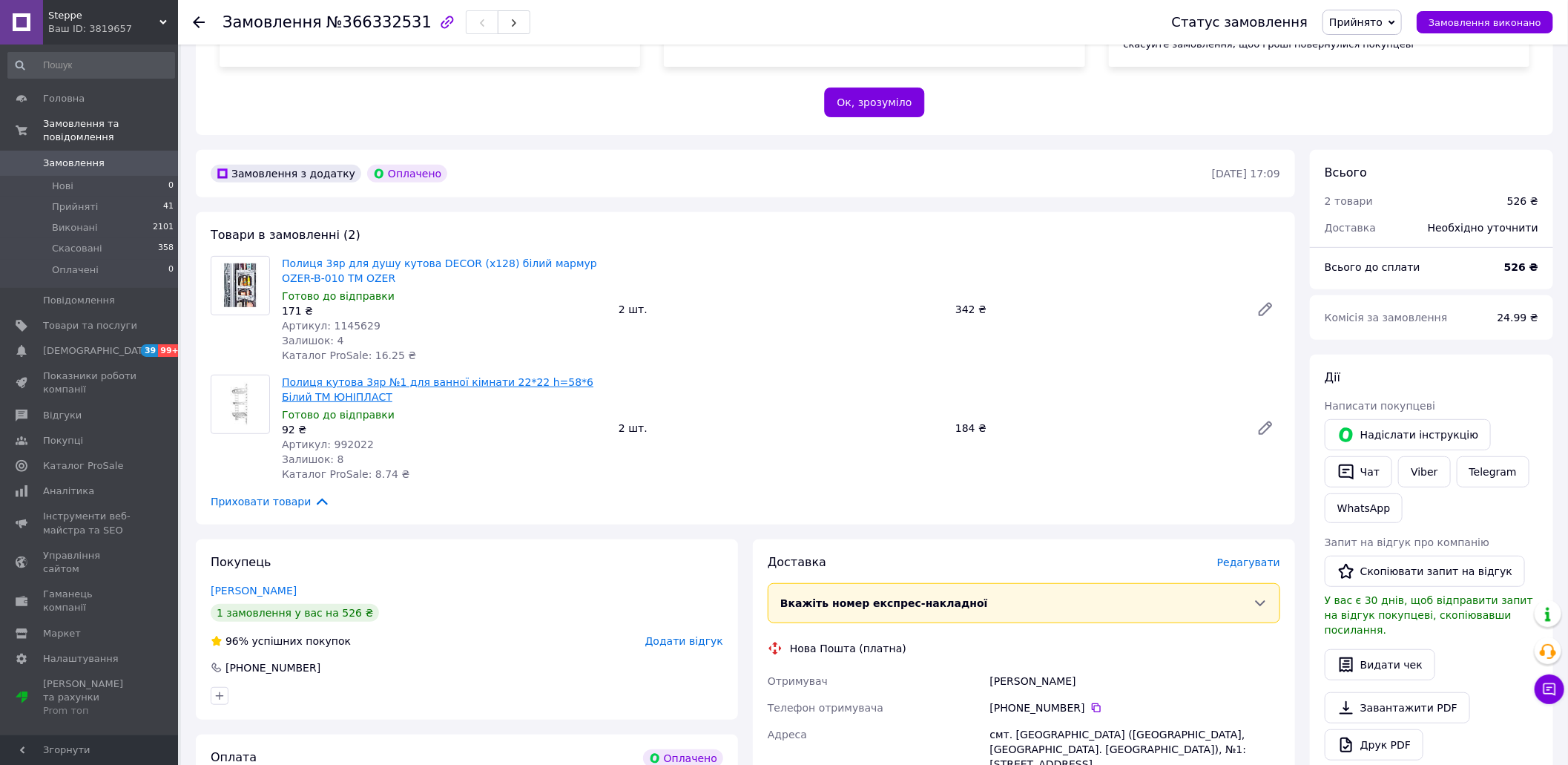
scroll to position [296, 0]
drag, startPoint x: 360, startPoint y: 427, endPoint x: 327, endPoint y: 426, distance: 33.0
click at [327, 436] on div "Артикул: 992022" at bounding box center [444, 443] width 324 height 15
drag, startPoint x: 369, startPoint y: 311, endPoint x: 327, endPoint y: 306, distance: 42.3
click at [327, 318] on div "Артикул: 1145629" at bounding box center [444, 325] width 324 height 15
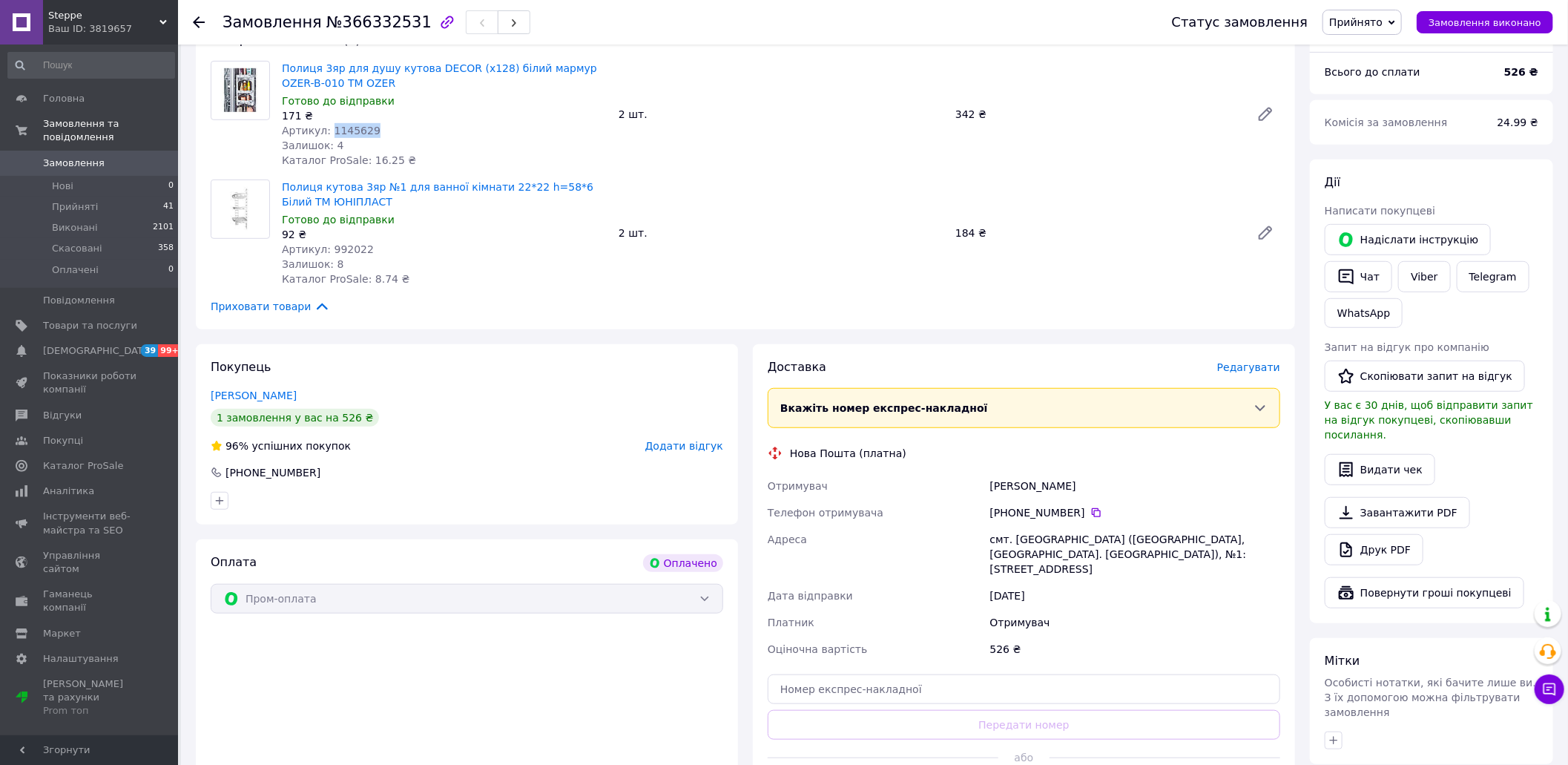
scroll to position [494, 0]
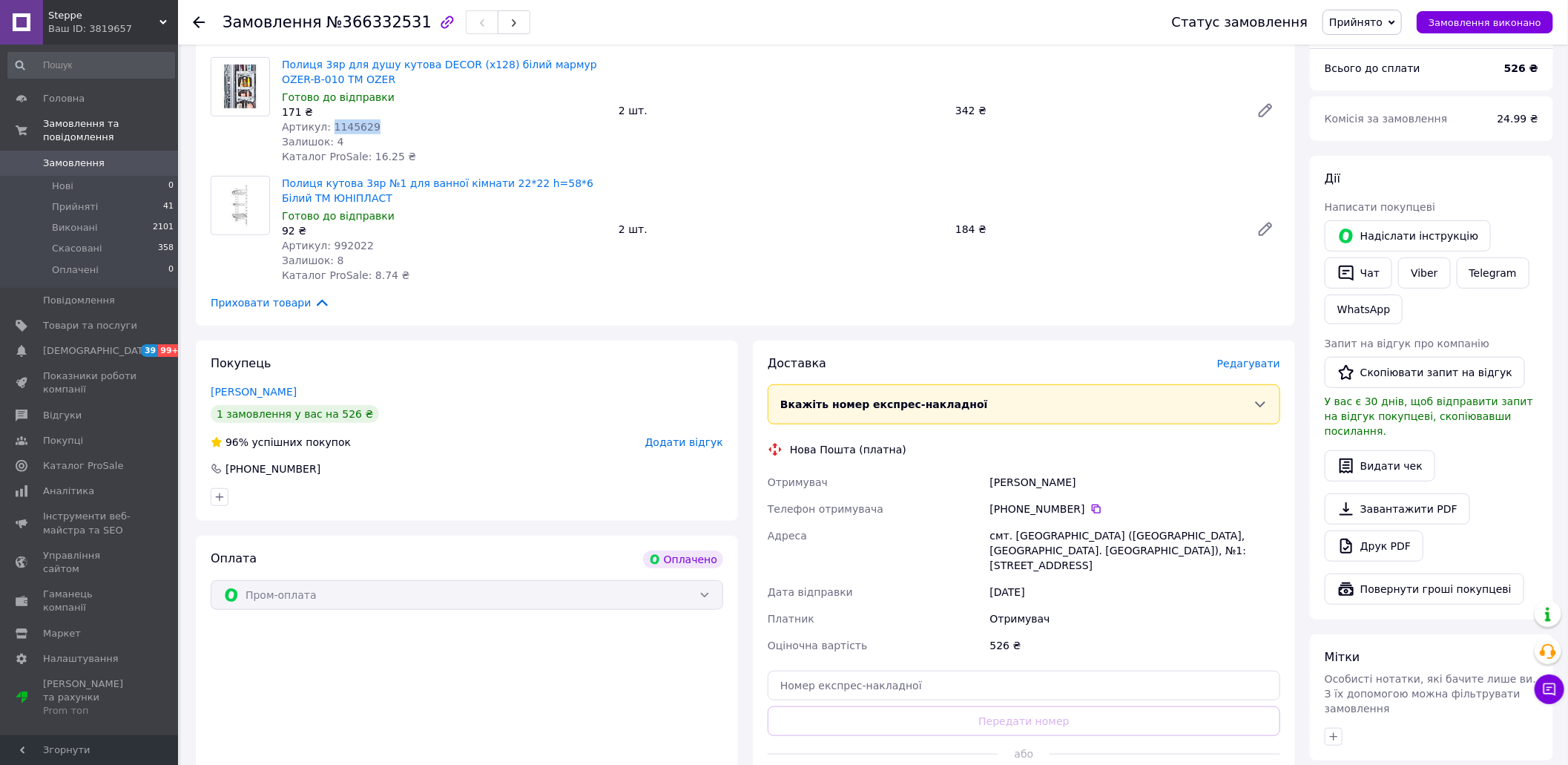
drag, startPoint x: 1086, startPoint y: 469, endPoint x: 983, endPoint y: 468, distance: 103.0
click at [984, 470] on div "Отримувач [PERSON_NAME] Телефон отримувача [PHONE_NUMBER]   [GEOGRAPHIC_DATA] с…" at bounding box center [1024, 564] width 518 height 190
drag, startPoint x: 1073, startPoint y: 494, endPoint x: 1014, endPoint y: 489, distance: 59.2
click at [1017, 502] on div "[PHONE_NUMBER]" at bounding box center [1135, 509] width 290 height 15
click at [72, 200] on span "Прийняті" at bounding box center [74, 206] width 46 height 13
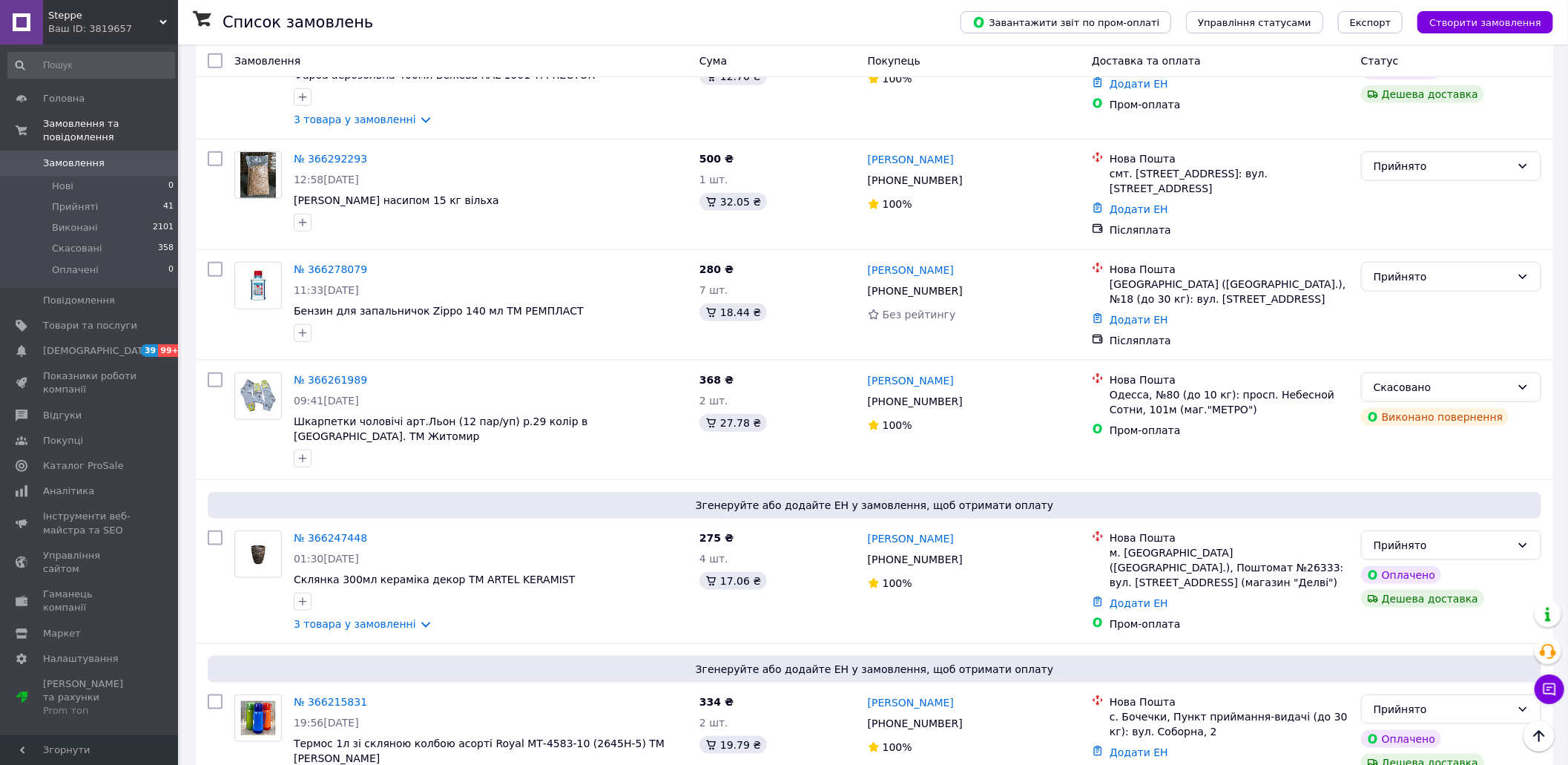
scroll to position [693, 0]
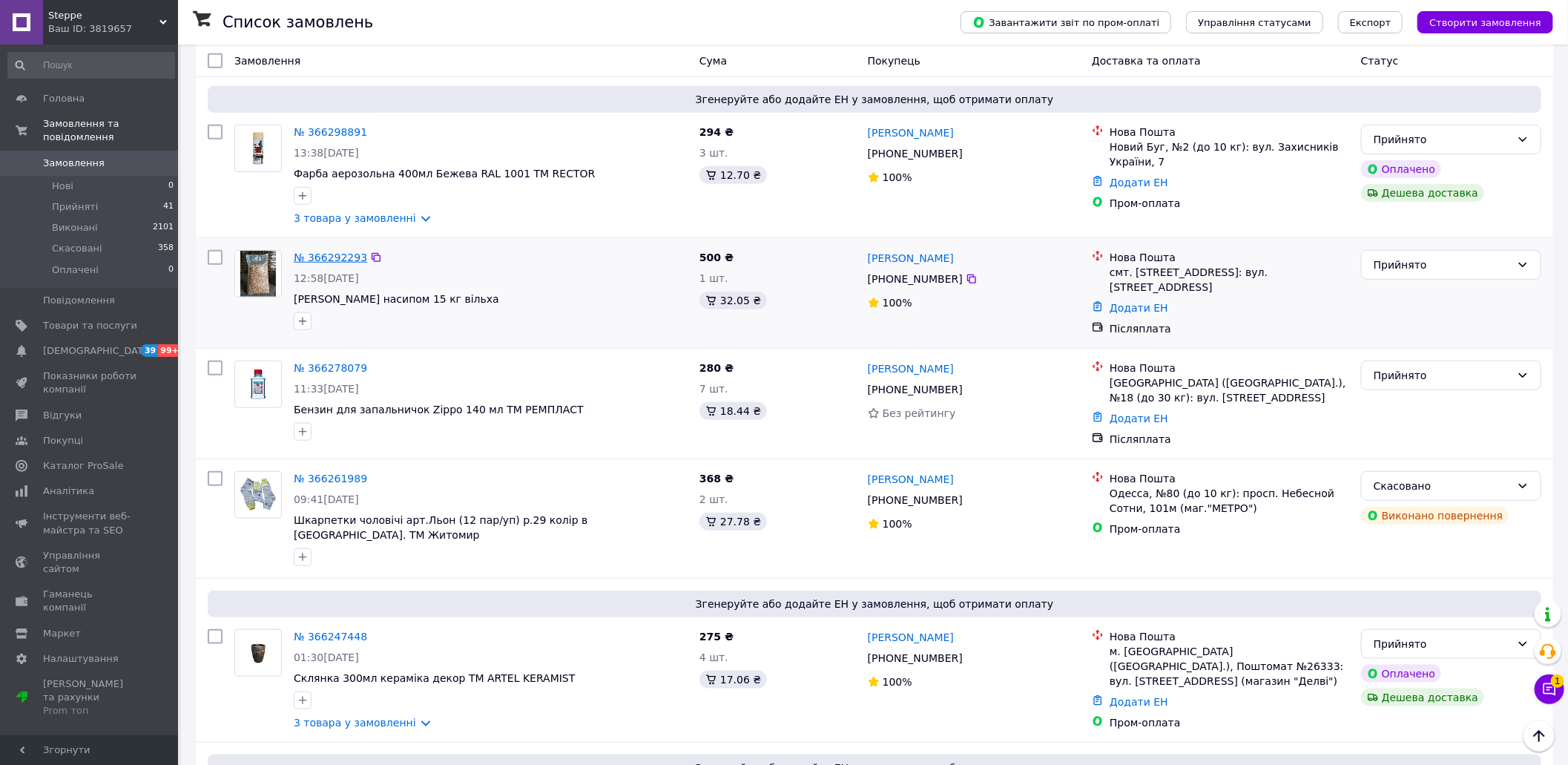
click at [333, 251] on link "№ 366292293" at bounding box center [330, 257] width 73 height 12
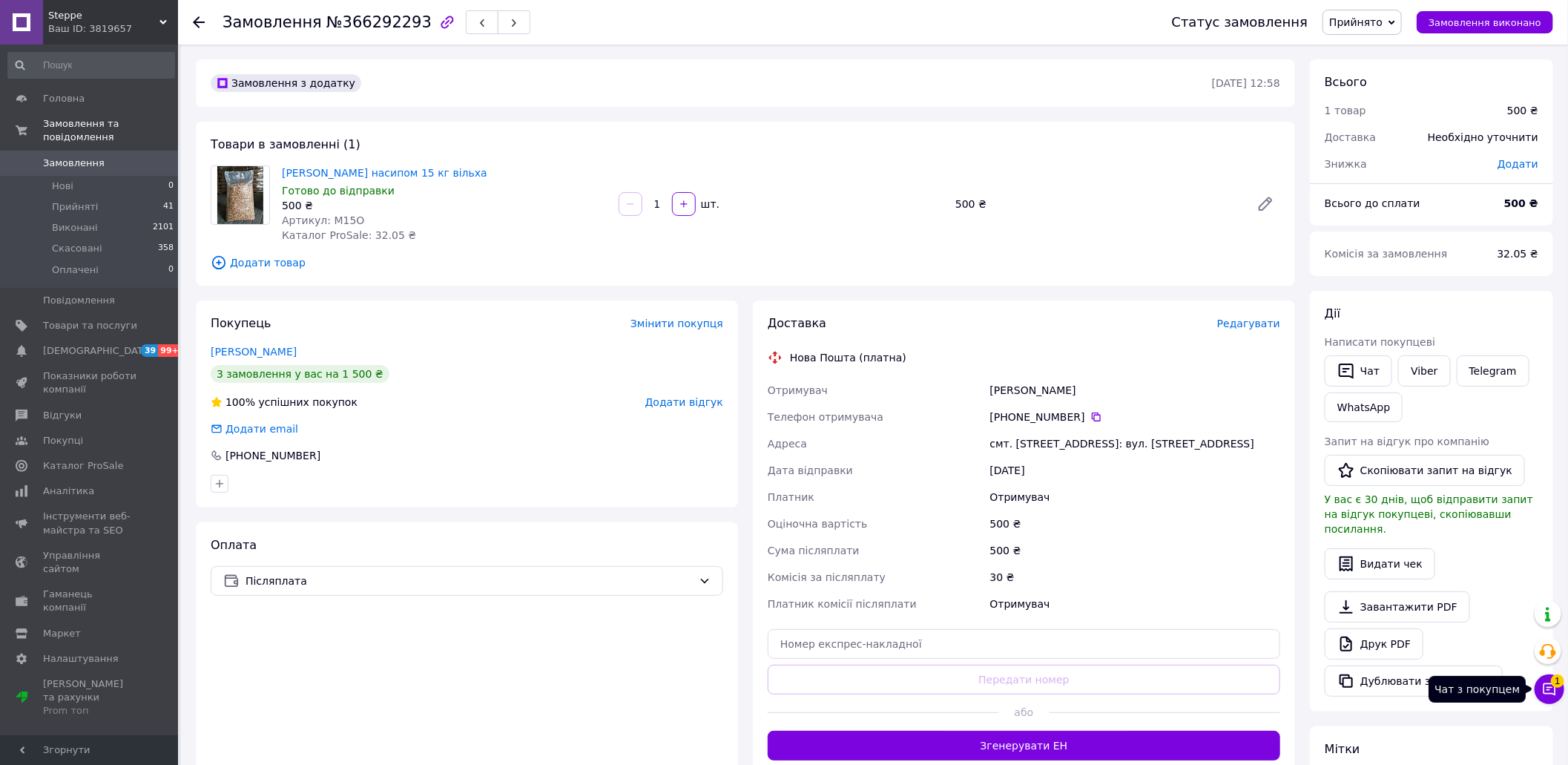
click at [1552, 684] on span "1" at bounding box center [1557, 681] width 13 height 13
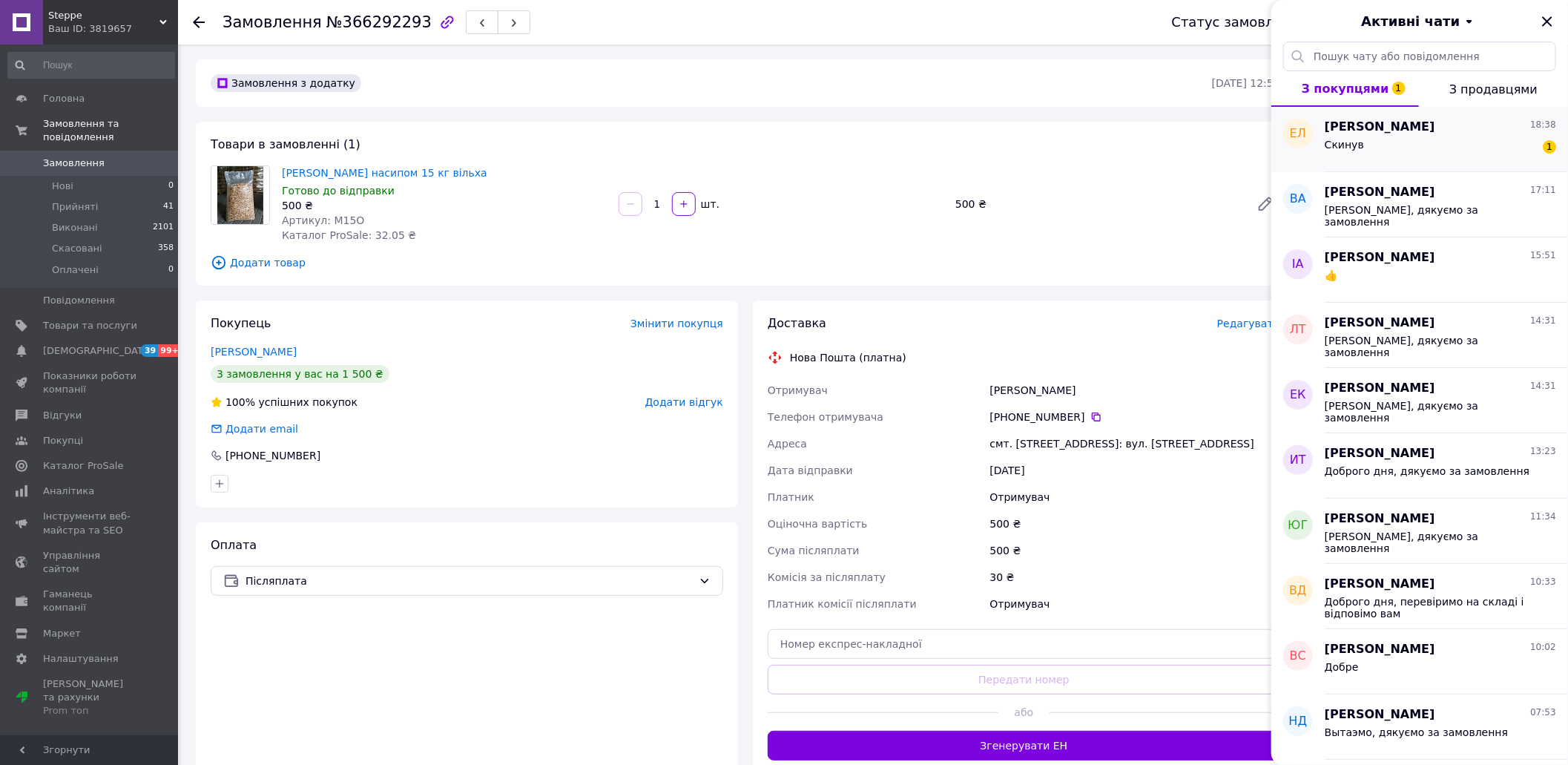
click at [1421, 143] on div "Скинув 1" at bounding box center [1440, 147] width 231 height 24
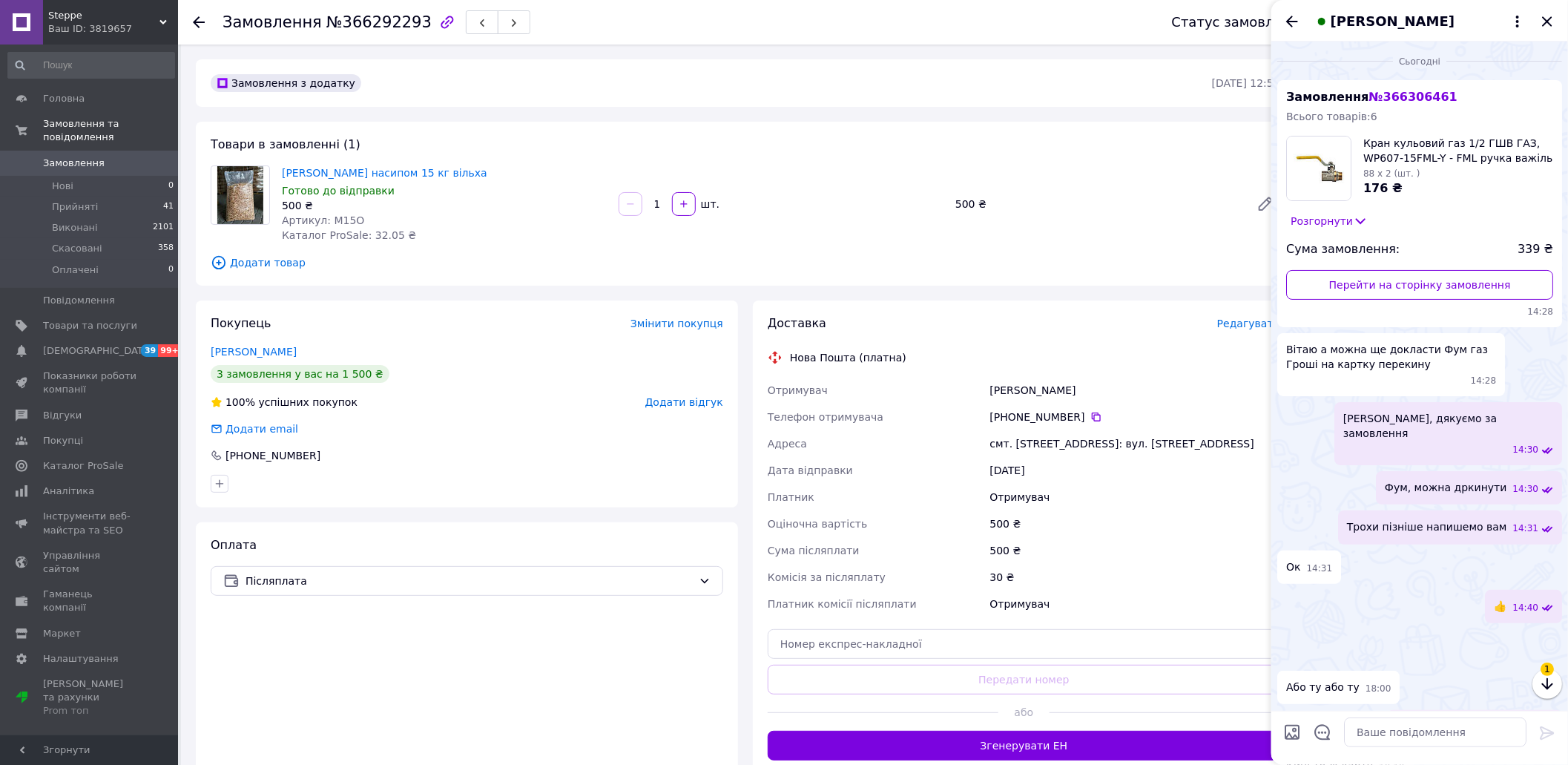
scroll to position [448, 0]
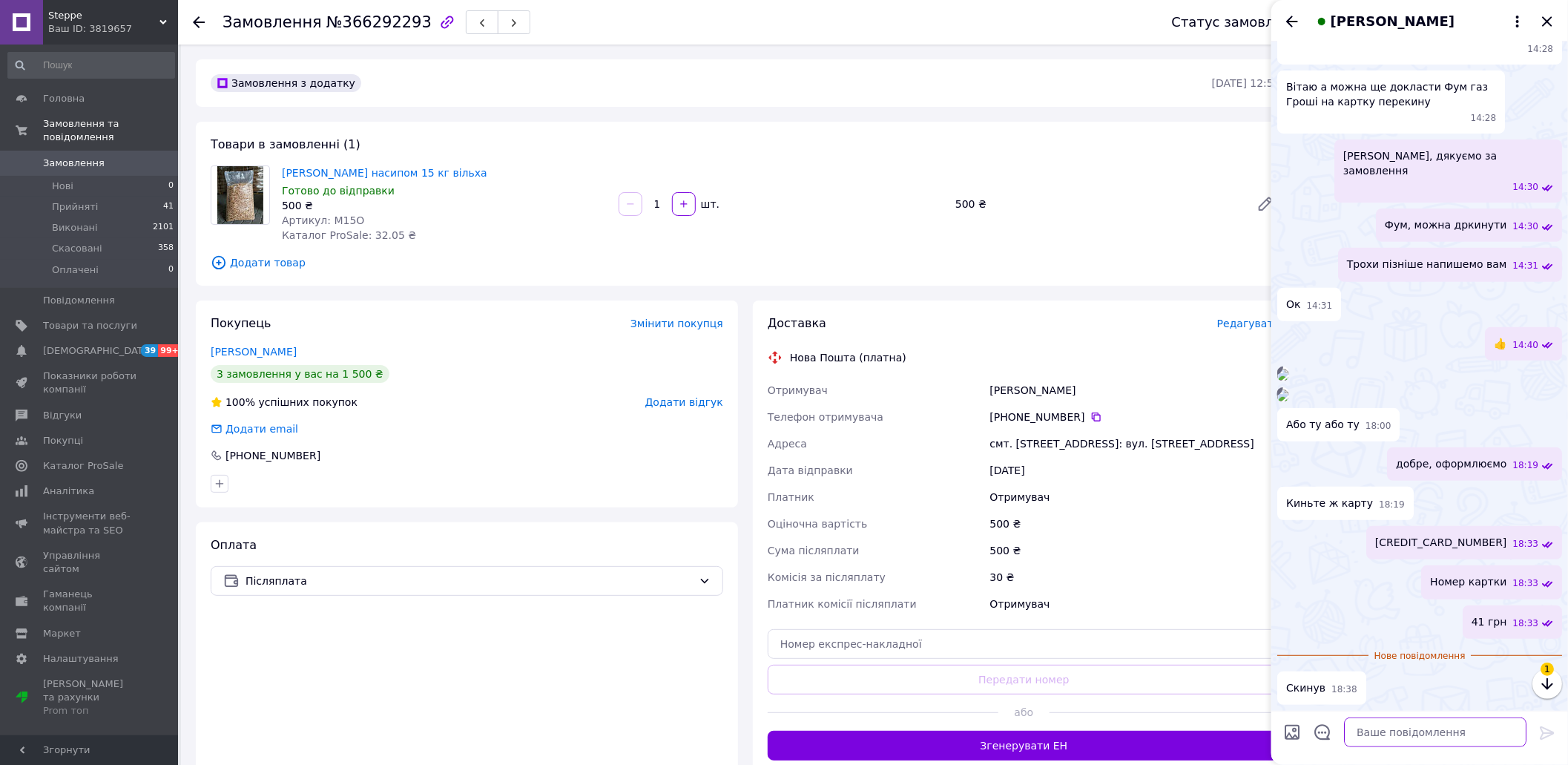
click at [1427, 735] on textarea at bounding box center [1435, 732] width 182 height 30
type textarea "Добре, бачимо, оформили"
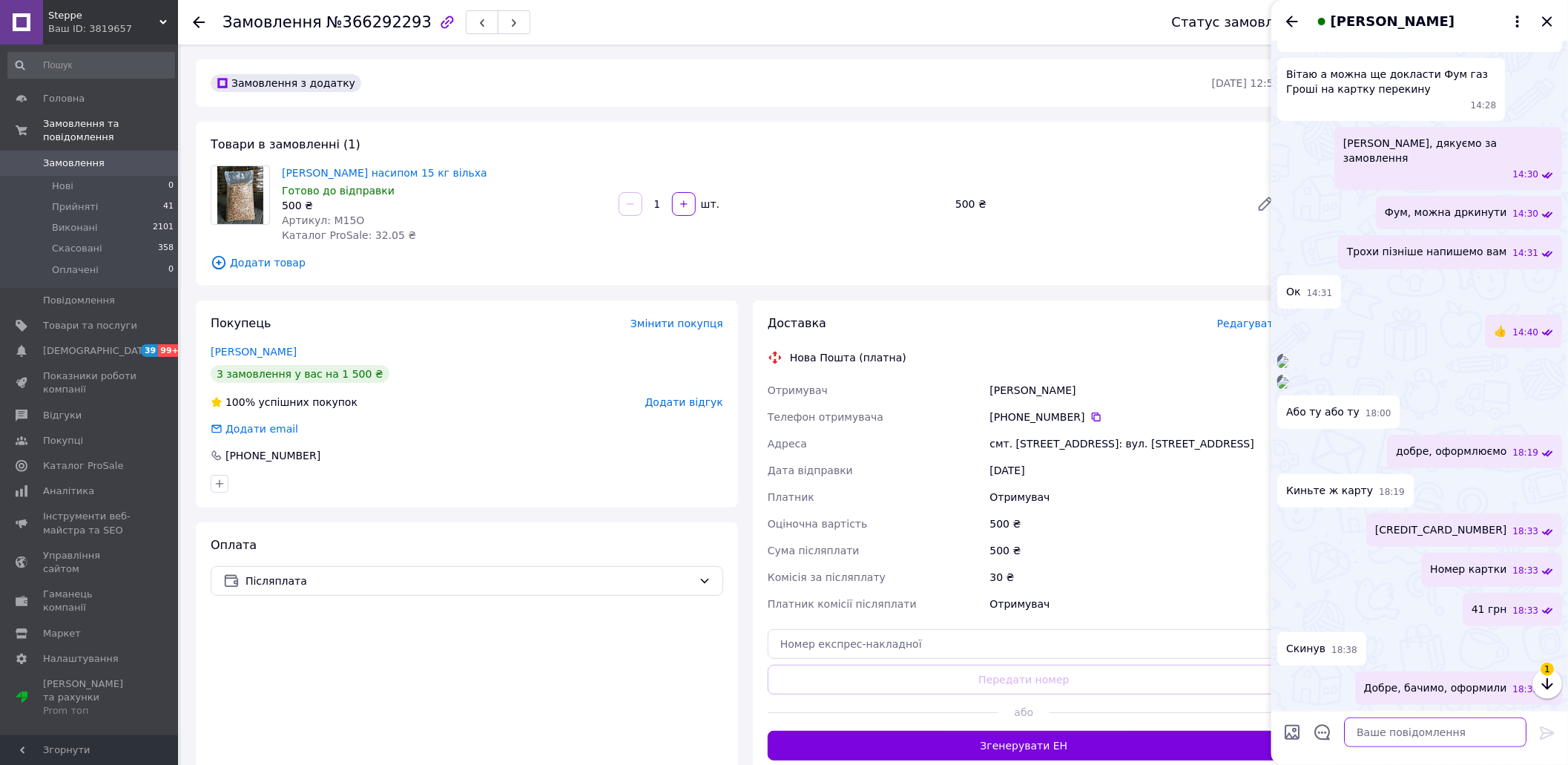
scroll to position [644, 0]
click at [1541, 23] on icon "Закрити" at bounding box center [1547, 22] width 18 height 18
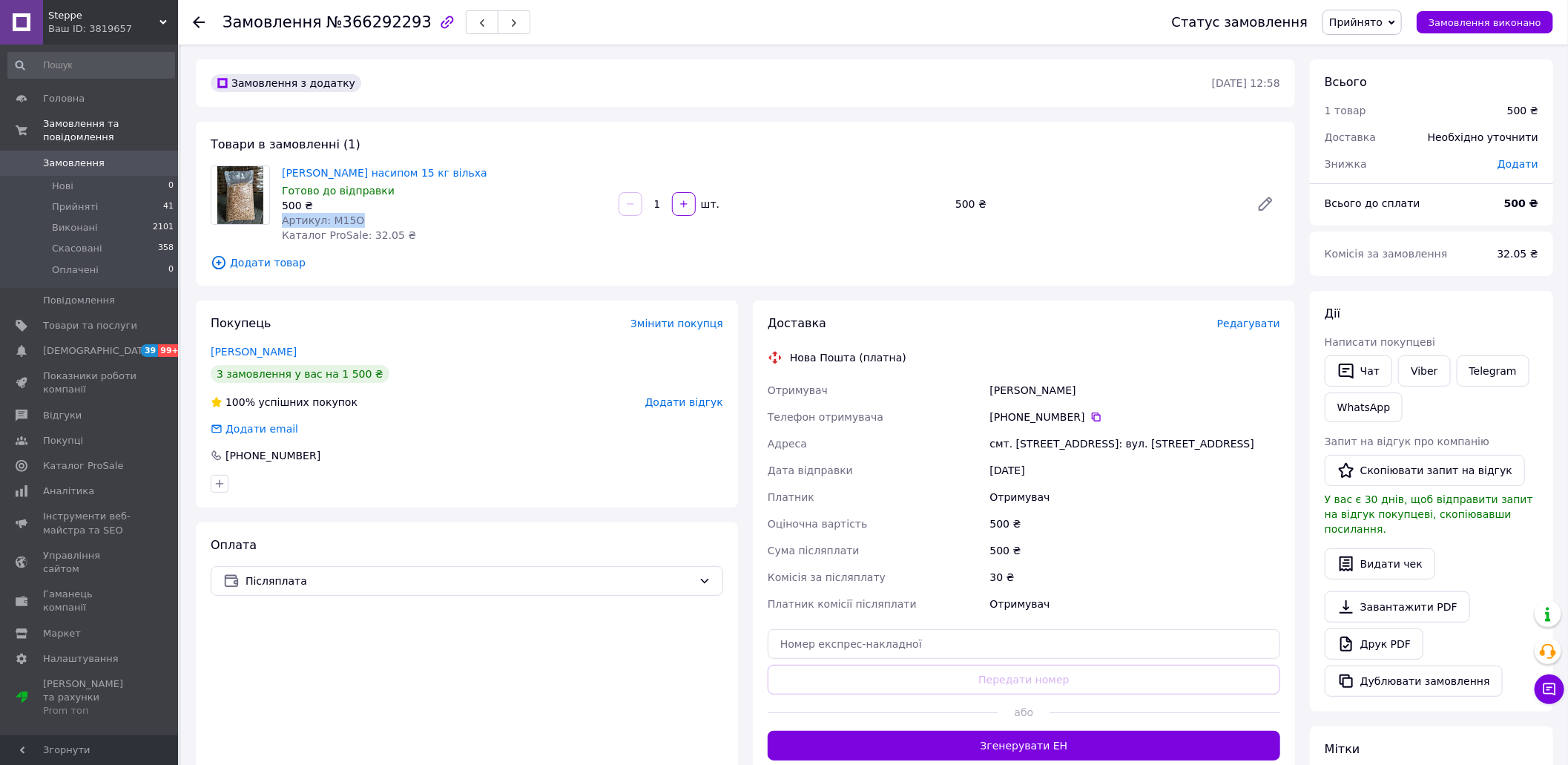
drag, startPoint x: 359, startPoint y: 221, endPoint x: 283, endPoint y: 216, distance: 76.2
click at [283, 216] on div "Артикул: М15О" at bounding box center [444, 220] width 324 height 15
click at [546, 256] on span "Додати товар" at bounding box center [745, 262] width 1069 height 16
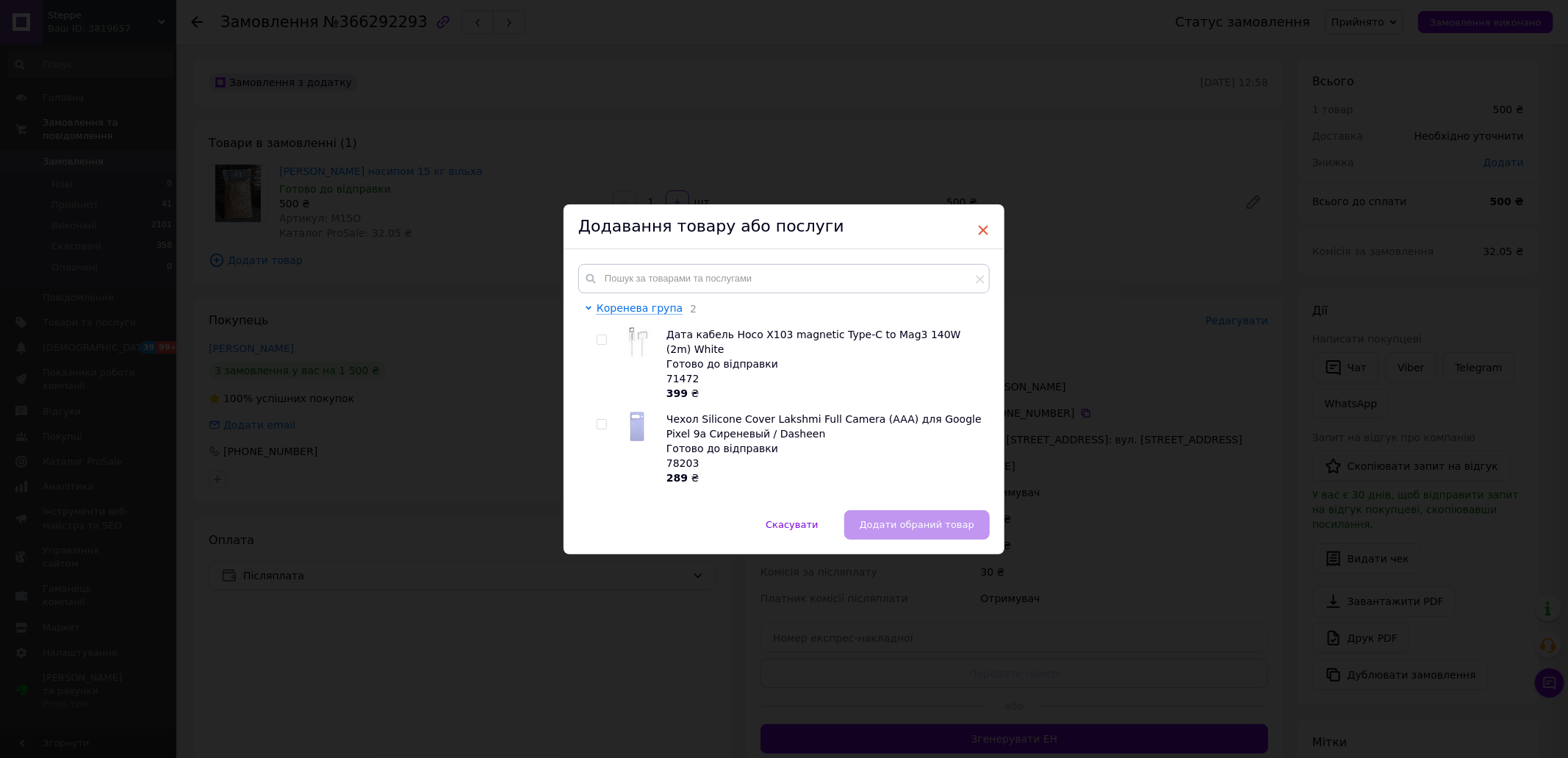
click at [976, 227] on span "×" at bounding box center [982, 229] width 13 height 25
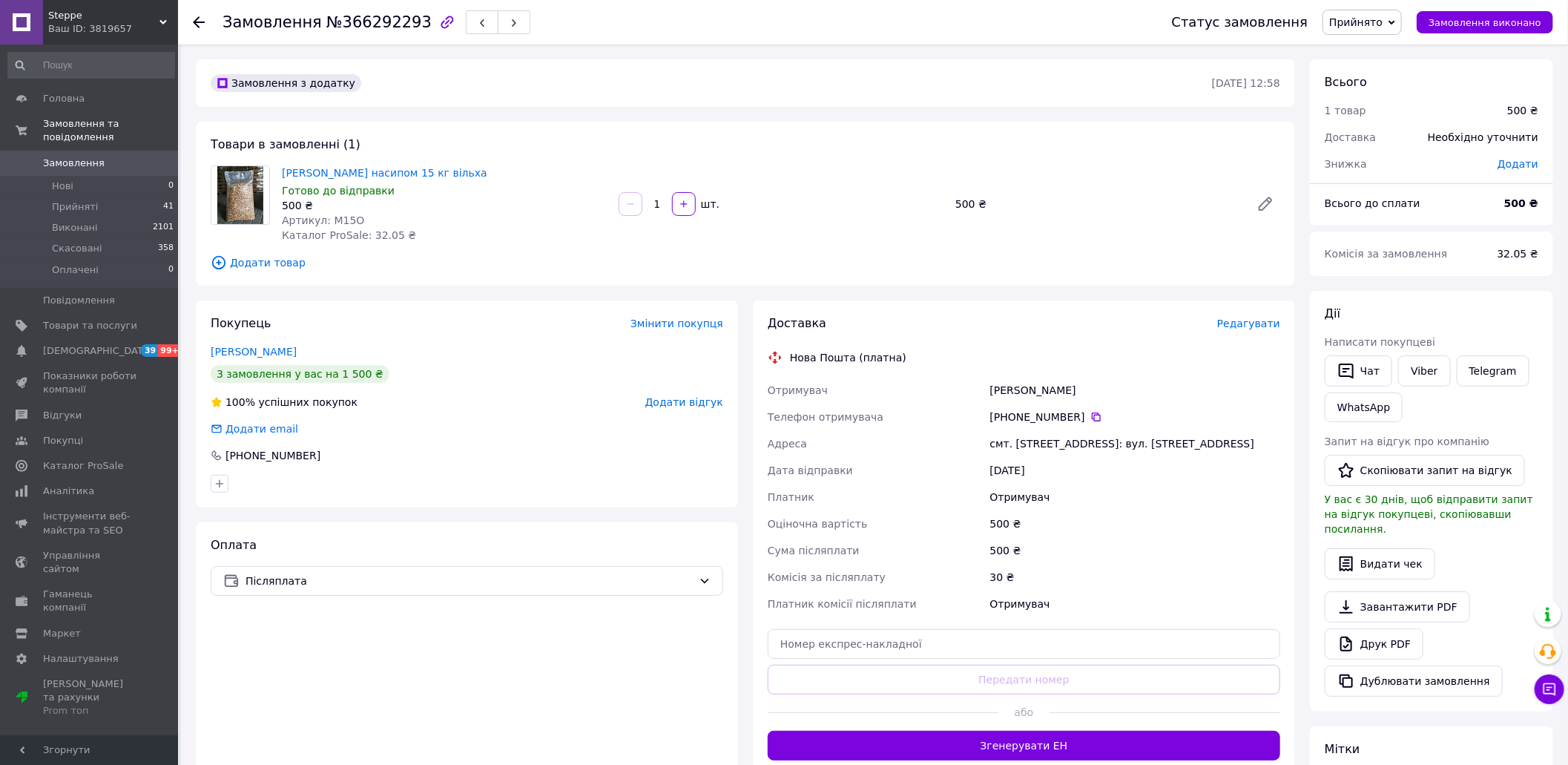
drag, startPoint x: 1048, startPoint y: 391, endPoint x: 1051, endPoint y: 402, distance: 11.4
click at [1042, 390] on div "[PERSON_NAME]" at bounding box center [1135, 390] width 296 height 27
drag, startPoint x: 1170, startPoint y: 443, endPoint x: 901, endPoint y: 375, distance: 277.5
click at [901, 380] on div "Отримувач [PERSON_NAME] Телефон отримувача [PHONE_NUMBER]   [GEOGRAPHIC_DATA] с…" at bounding box center [1024, 497] width 518 height 240
click at [506, 292] on div "Замовлення з додатку [DATE] 12:58 Товари в замовленні (1) Тріска насипом 15 кг …" at bounding box center [745, 562] width 1114 height 1005
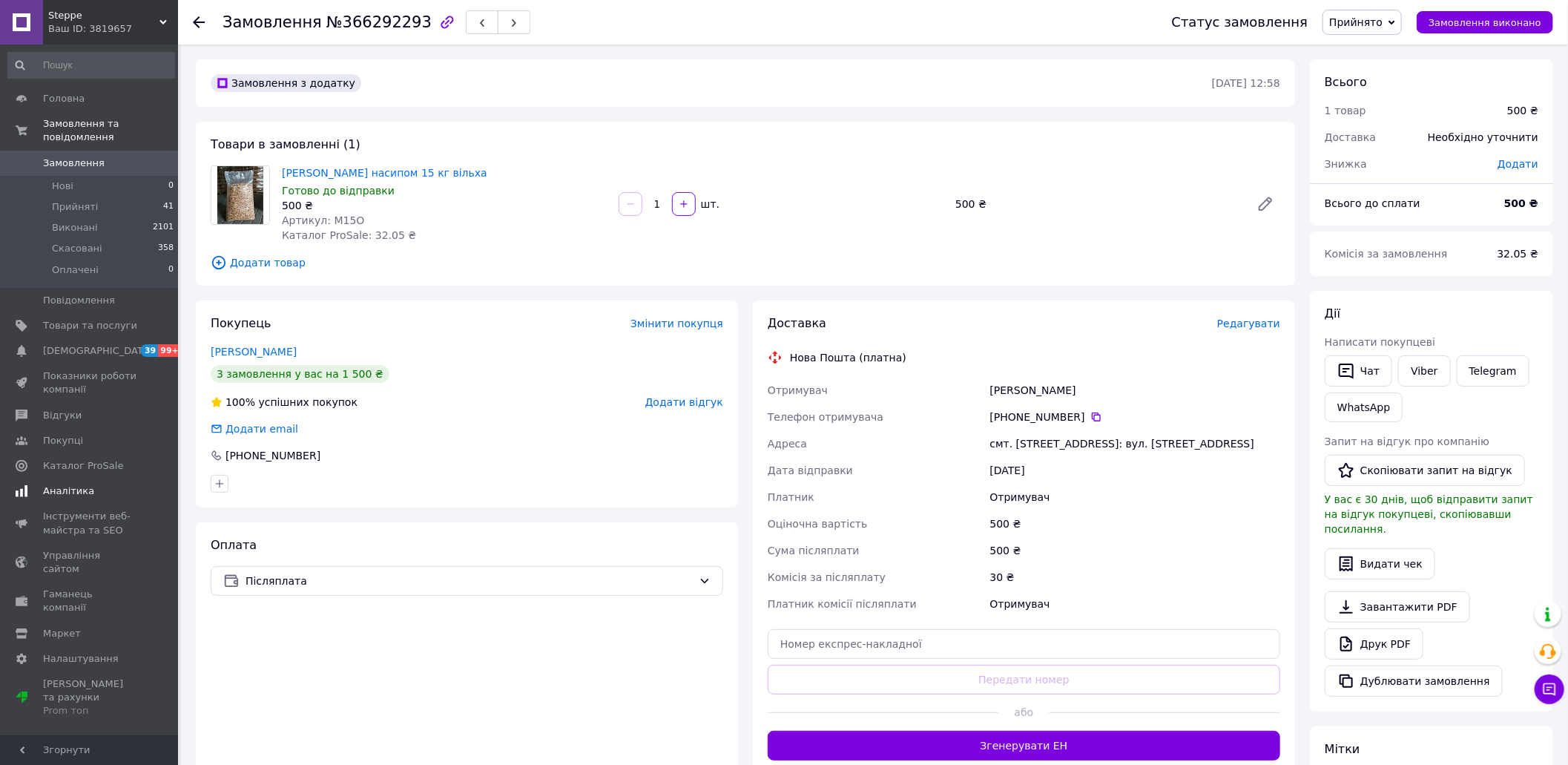
click at [66, 485] on span "Аналітика" at bounding box center [68, 491] width 51 height 13
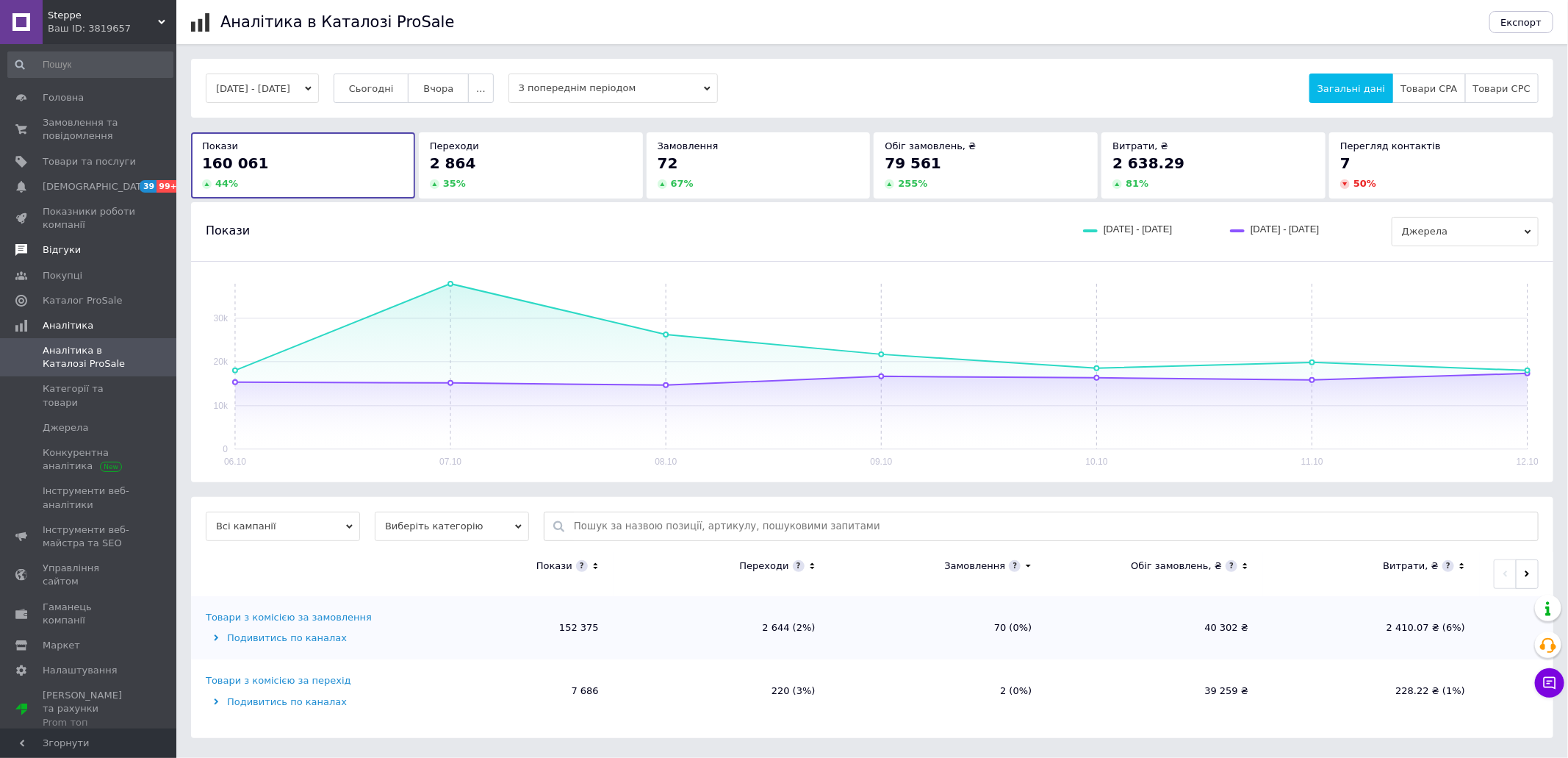
click at [58, 249] on span "Відгуки" at bounding box center [61, 249] width 38 height 13
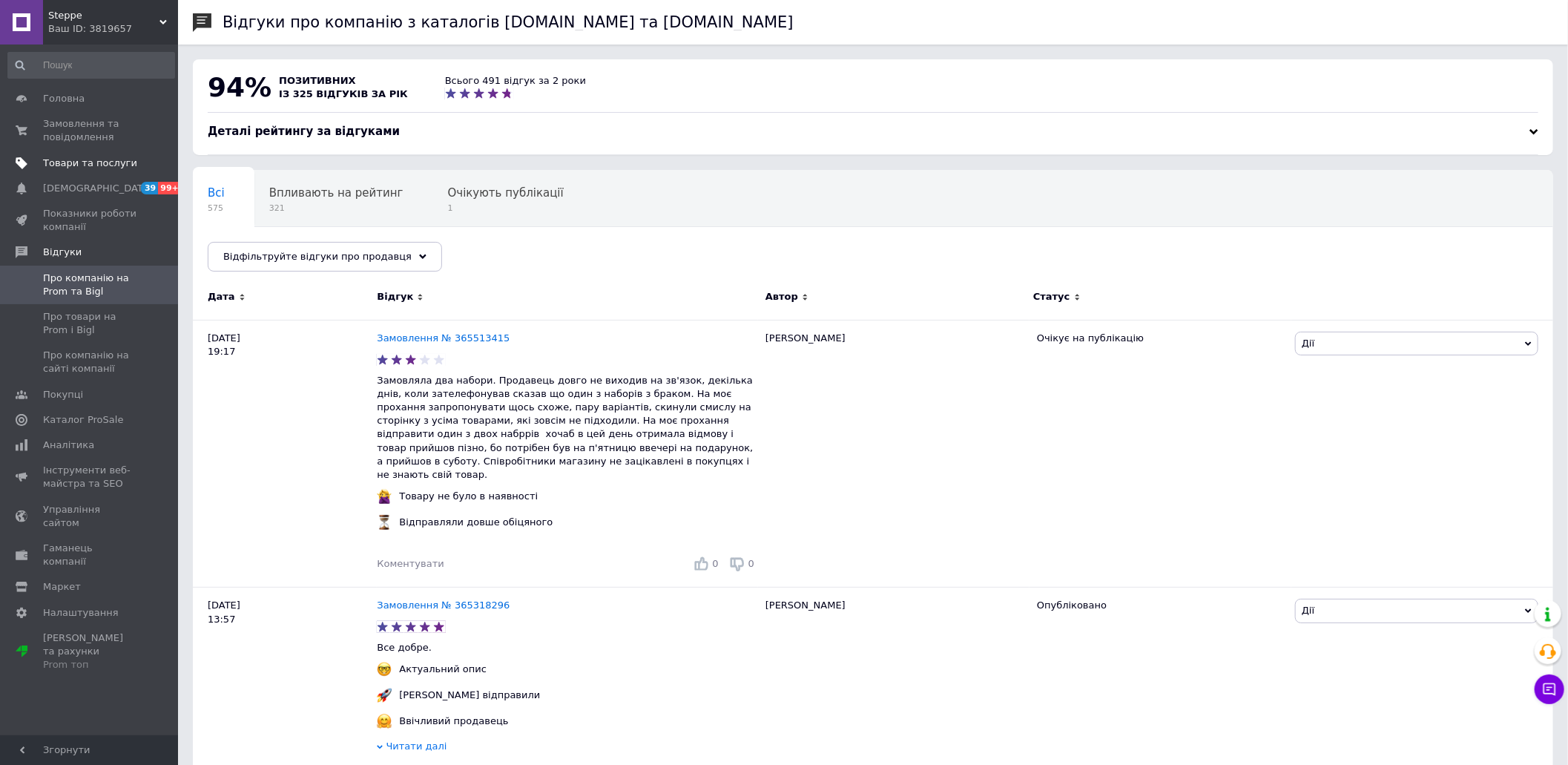
click at [76, 160] on span "Товари та послуги" at bounding box center [89, 162] width 94 height 13
